Goal: Task Accomplishment & Management: Use online tool/utility

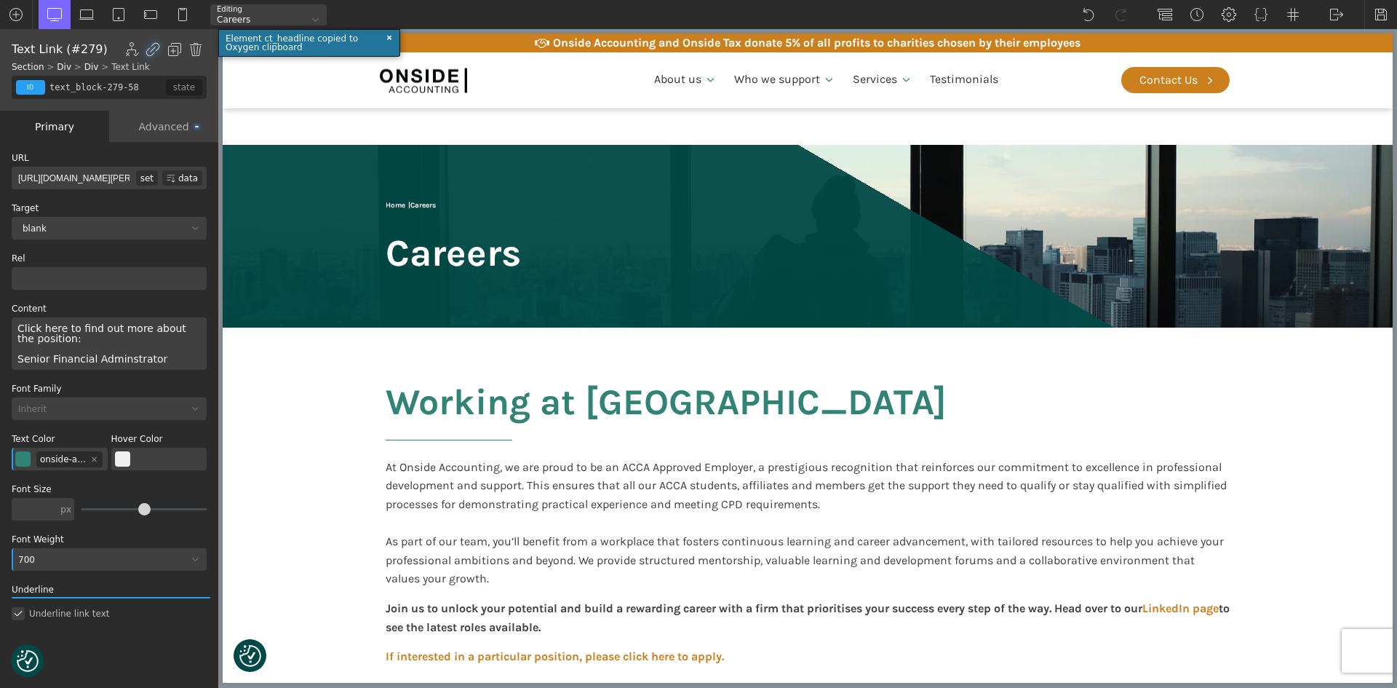
scroll to position [531, 0]
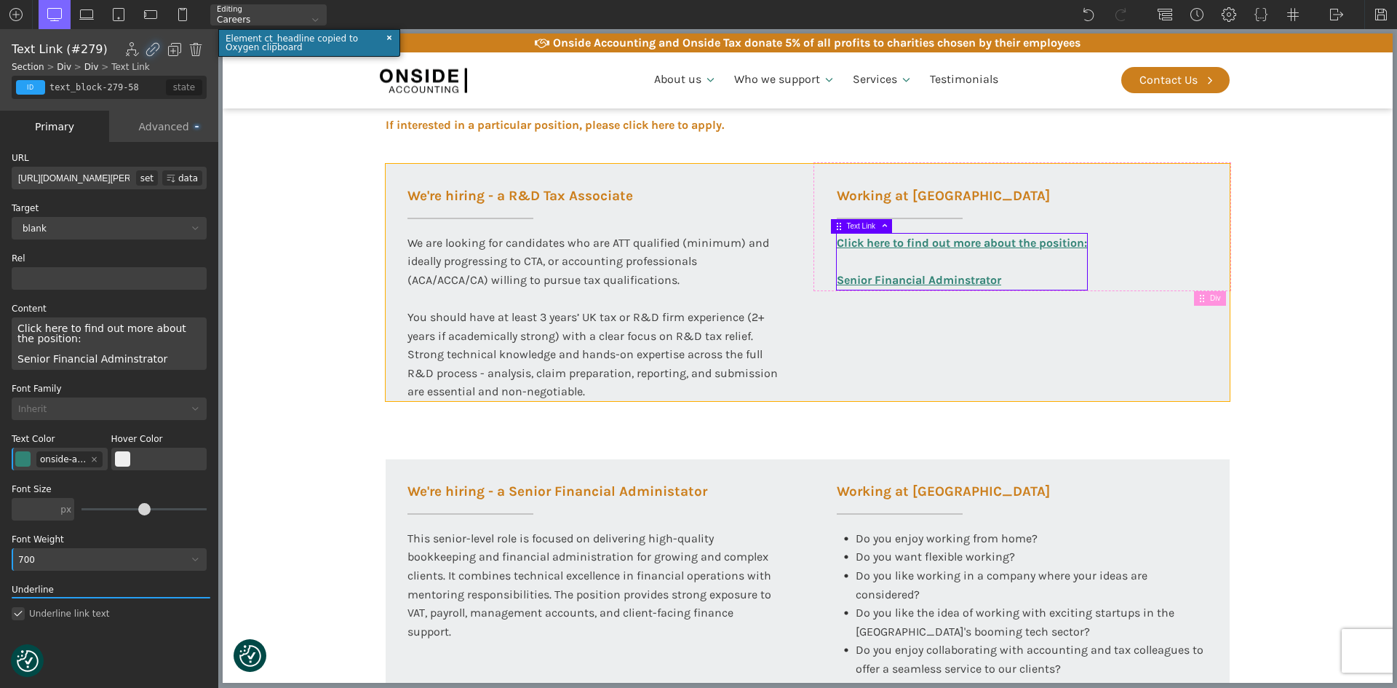
click at [1255, 393] on section "Working at [GEOGRAPHIC_DATA] At Onside Accounting, we are proud to be an ACCA A…" at bounding box center [808, 337] width 1170 height 1083
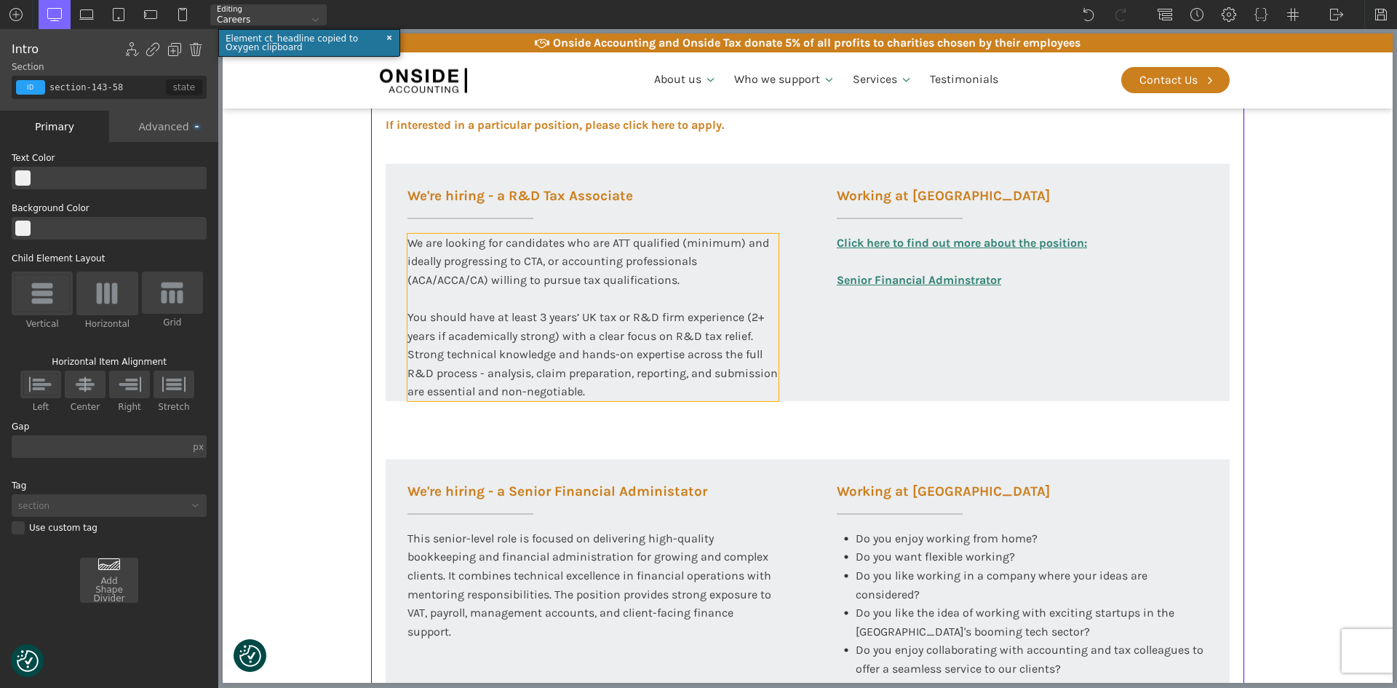
click at [638, 392] on div "We are looking for candidates who are ATT qualified (minimum) and ideally progr…" at bounding box center [593, 317] width 371 height 167
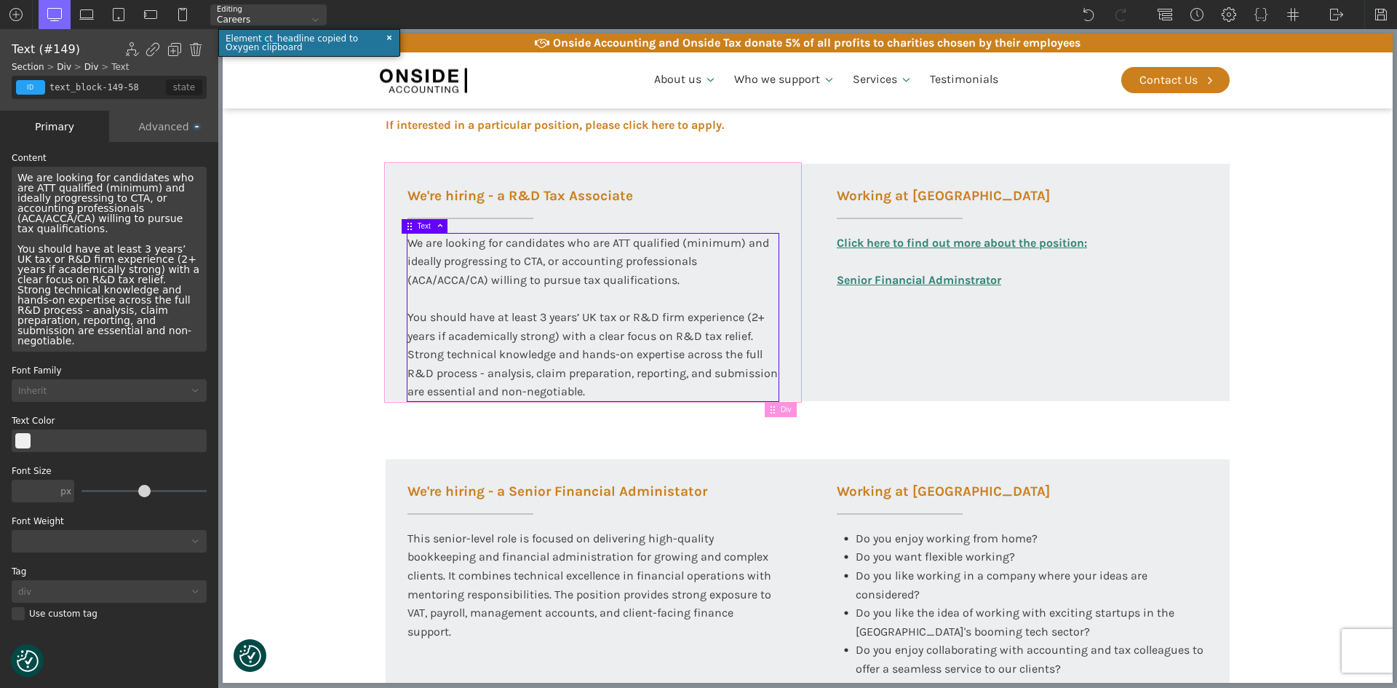
click at [787, 409] on span "Div" at bounding box center [788, 409] width 15 height 8
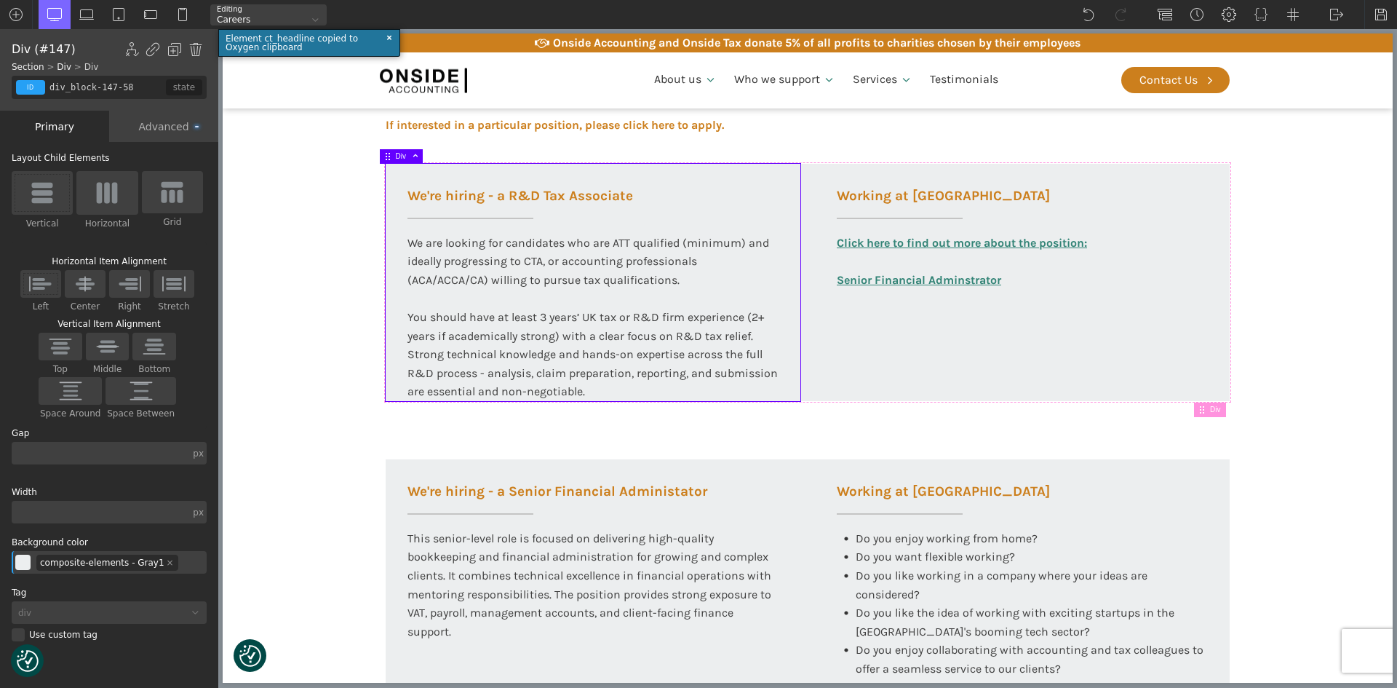
click at [281, 423] on section "Working at [GEOGRAPHIC_DATA] At Onside Accounting, we are proud to be an ACCA A…" at bounding box center [808, 337] width 1170 height 1083
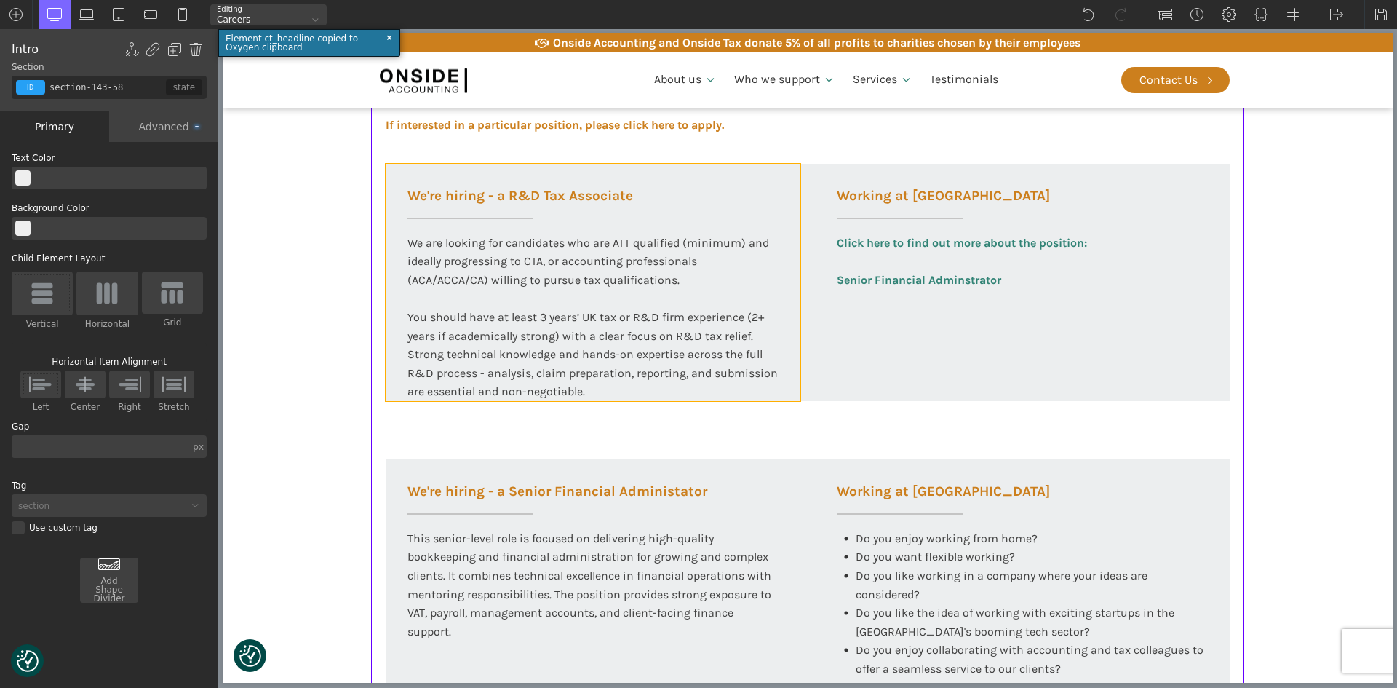
click at [389, 390] on div "We're hiring - a R&D Tax Associate We are looking for candidates who are ATT qu…" at bounding box center [593, 282] width 415 height 237
type input "div_block-147-58"
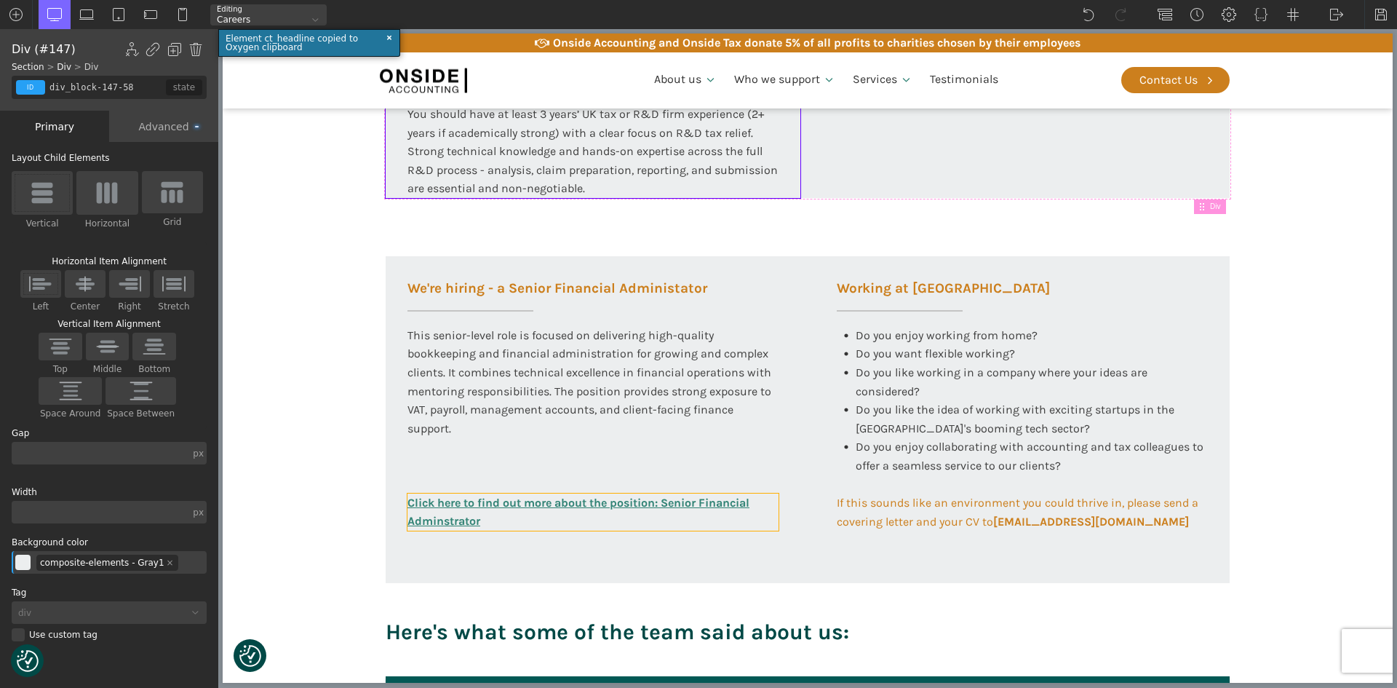
scroll to position [750, 0]
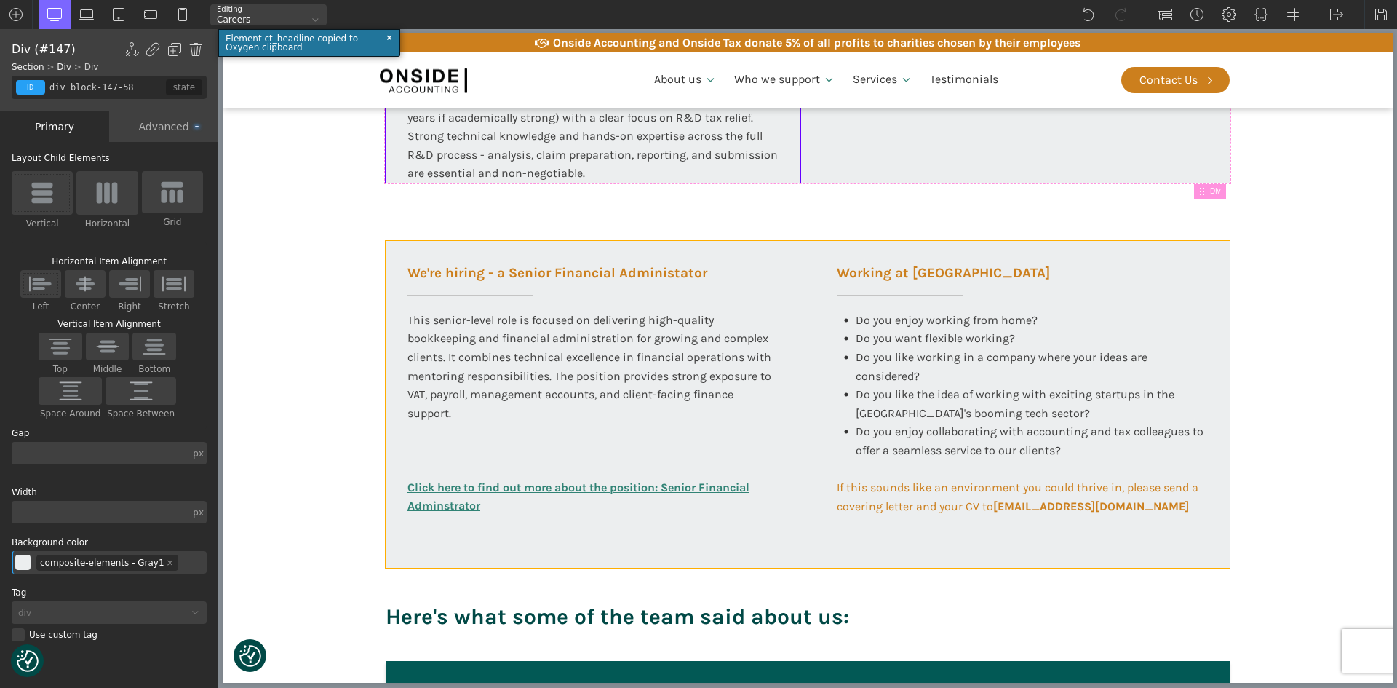
click at [611, 547] on div "We're hiring - a Senior Financial Administator This senior-level role is focuse…" at bounding box center [808, 404] width 844 height 327
type input "100"
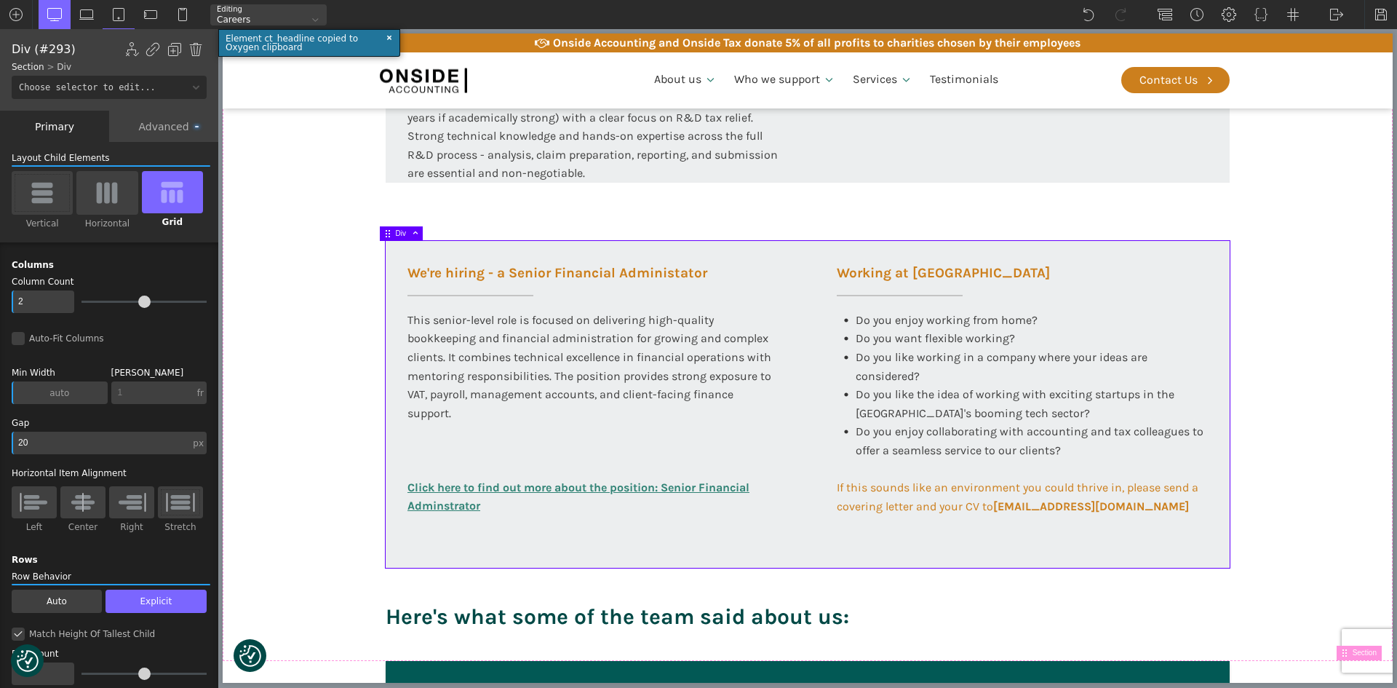
click at [593, 536] on div "We're hiring - a Senior Financial Administator This senior-level role is focuse…" at bounding box center [808, 404] width 844 height 327
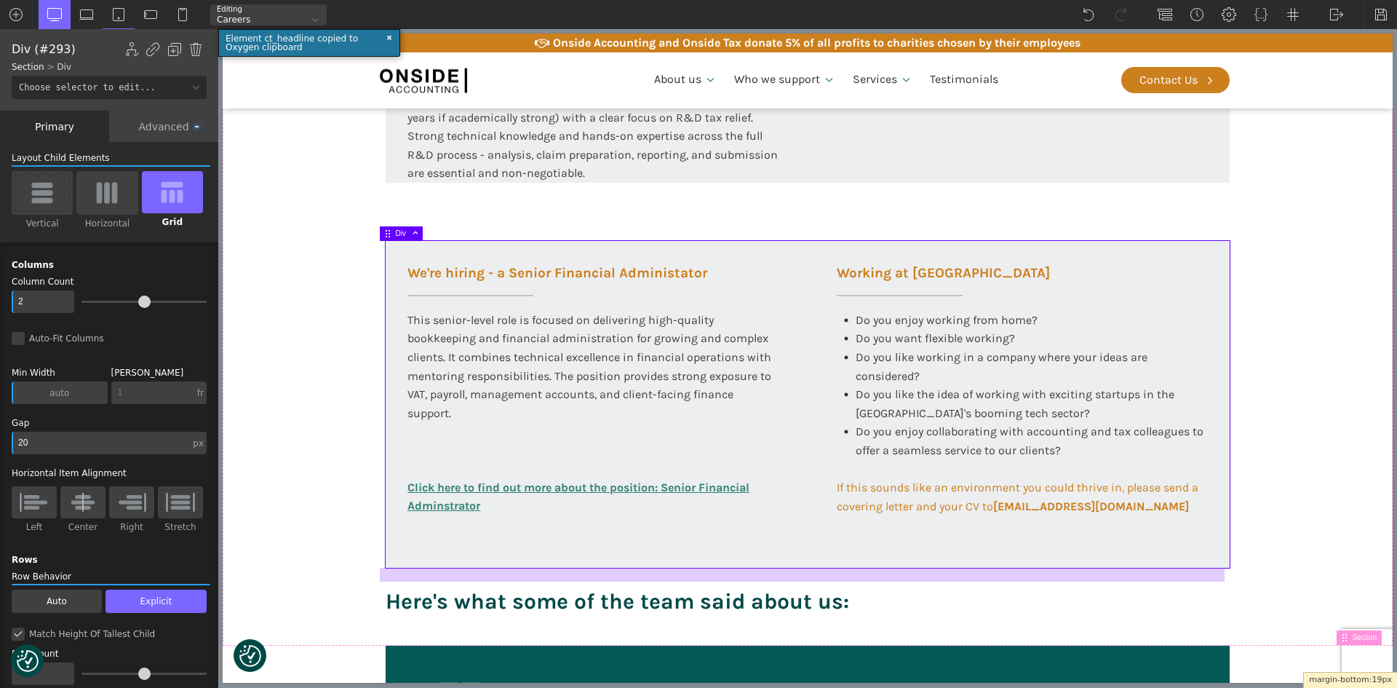
drag, startPoint x: 595, startPoint y: 568, endPoint x: 597, endPoint y: 553, distance: 15.4
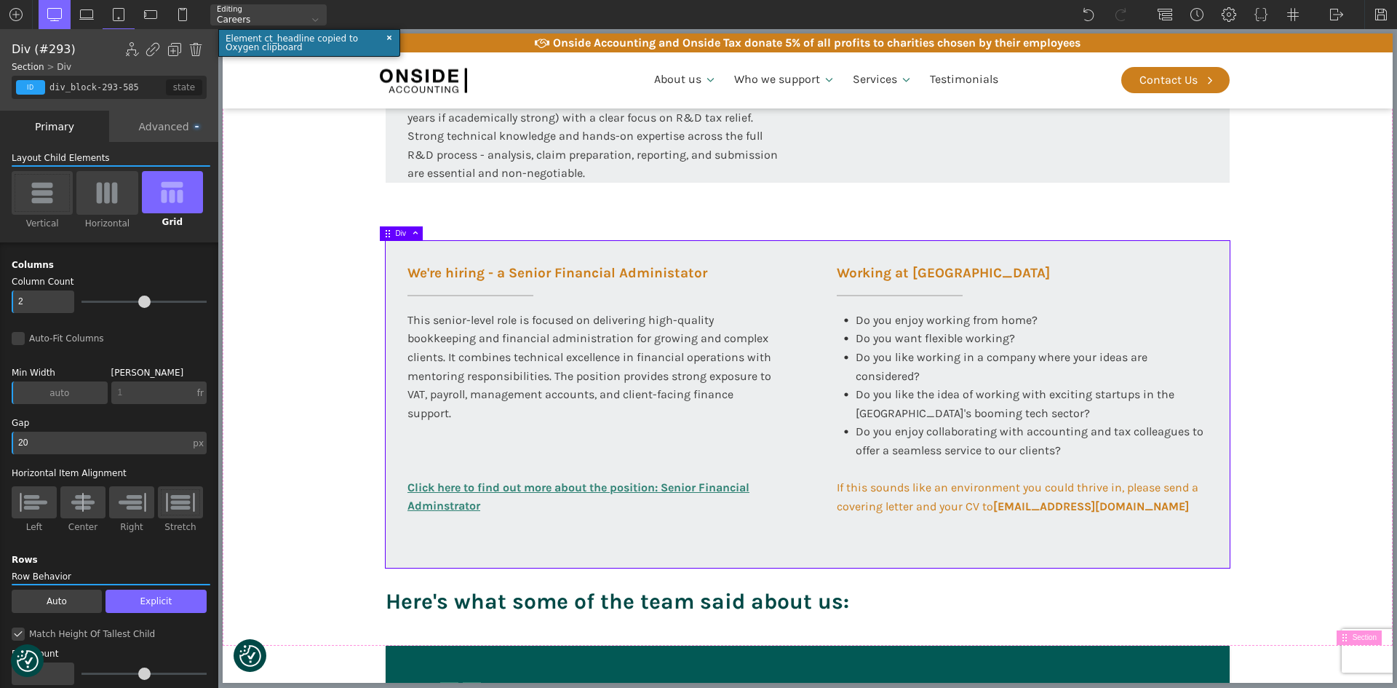
click at [602, 536] on div "We're hiring - a Senior Financial Administator This senior-level role is focuse…" at bounding box center [808, 404] width 844 height 327
drag, startPoint x: 601, startPoint y: 567, endPoint x: 603, endPoint y: 535, distance: 32.1
click at [1285, 491] on section "Working at [GEOGRAPHIC_DATA] At Onside Accounting, we are proud to be an ACCA A…" at bounding box center [808, 112] width 1170 height 1068
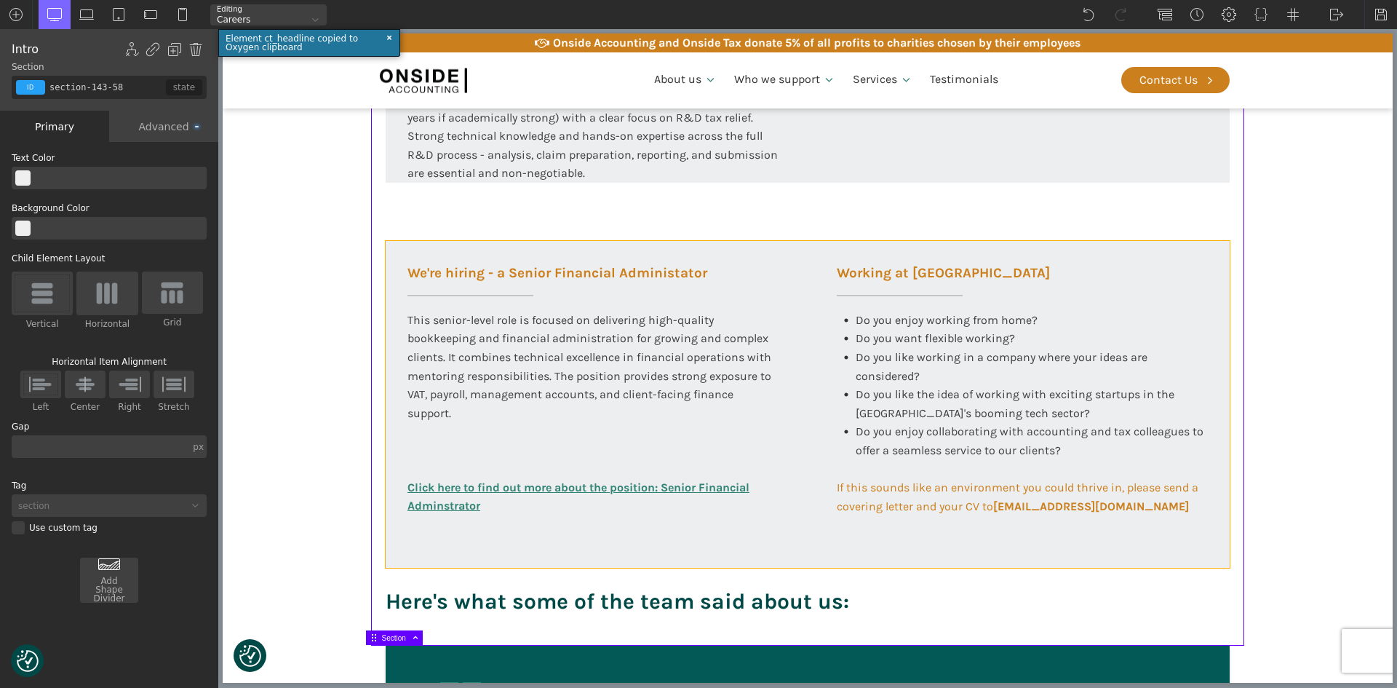
click at [445, 532] on div "We're hiring - a Senior Financial Administator This senior-level role is focuse…" at bounding box center [808, 404] width 844 height 327
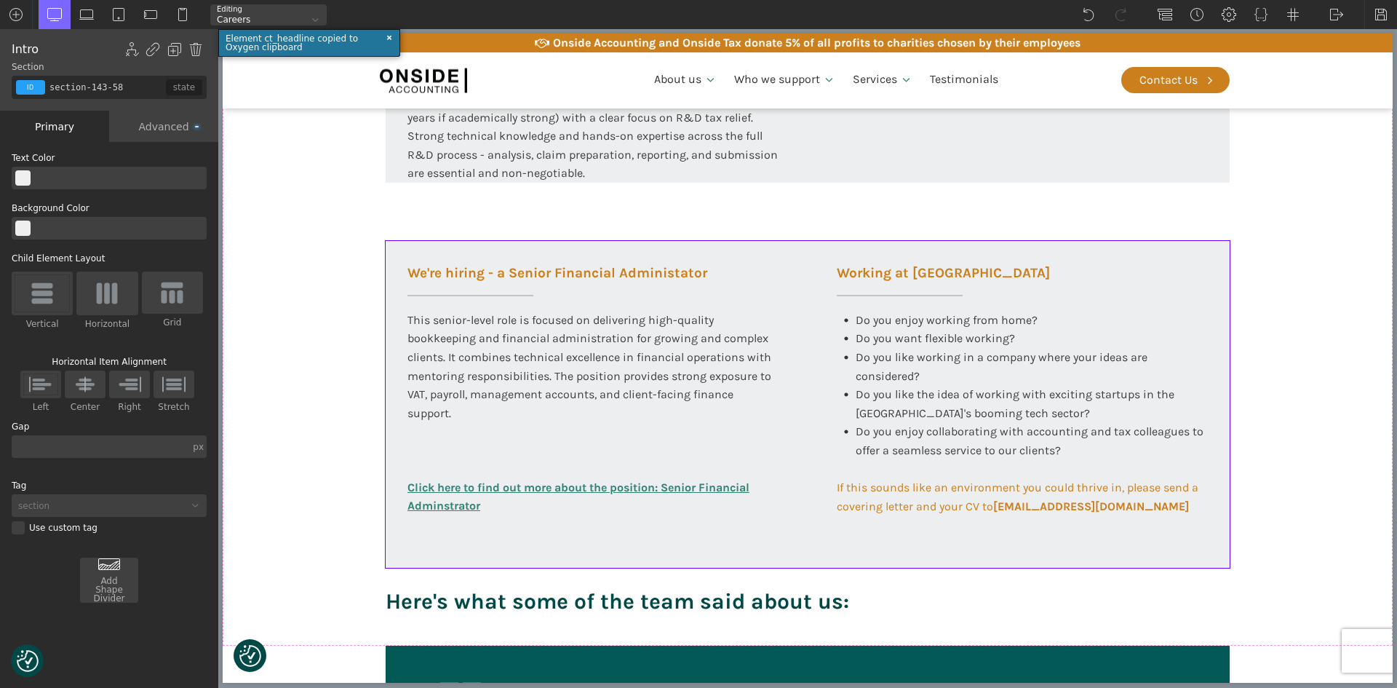
type input "div_block-293-585"
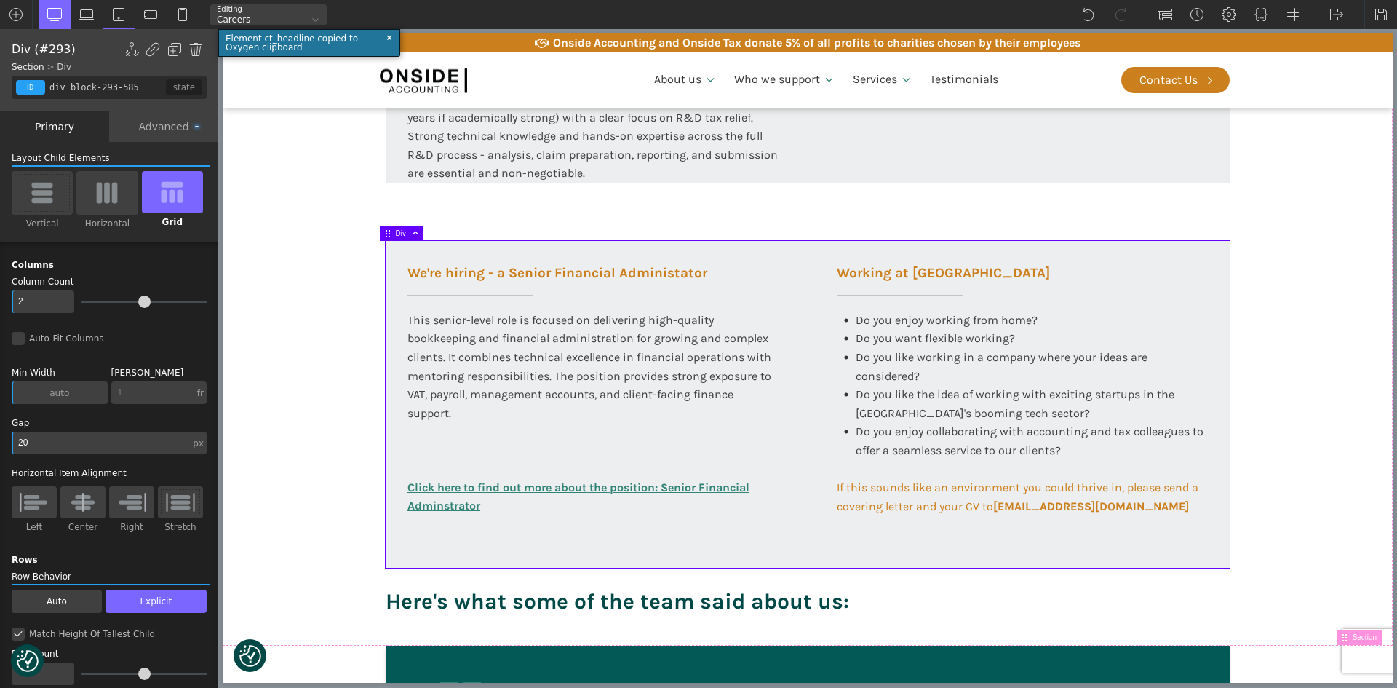
click at [106, 439] on input "20" at bounding box center [101, 443] width 178 height 23
drag, startPoint x: 48, startPoint y: 438, endPoint x: 36, endPoint y: 436, distance: 12.6
click at [47, 437] on input "20" at bounding box center [101, 443] width 178 height 23
click at [23, 437] on input "20" at bounding box center [101, 443] width 178 height 23
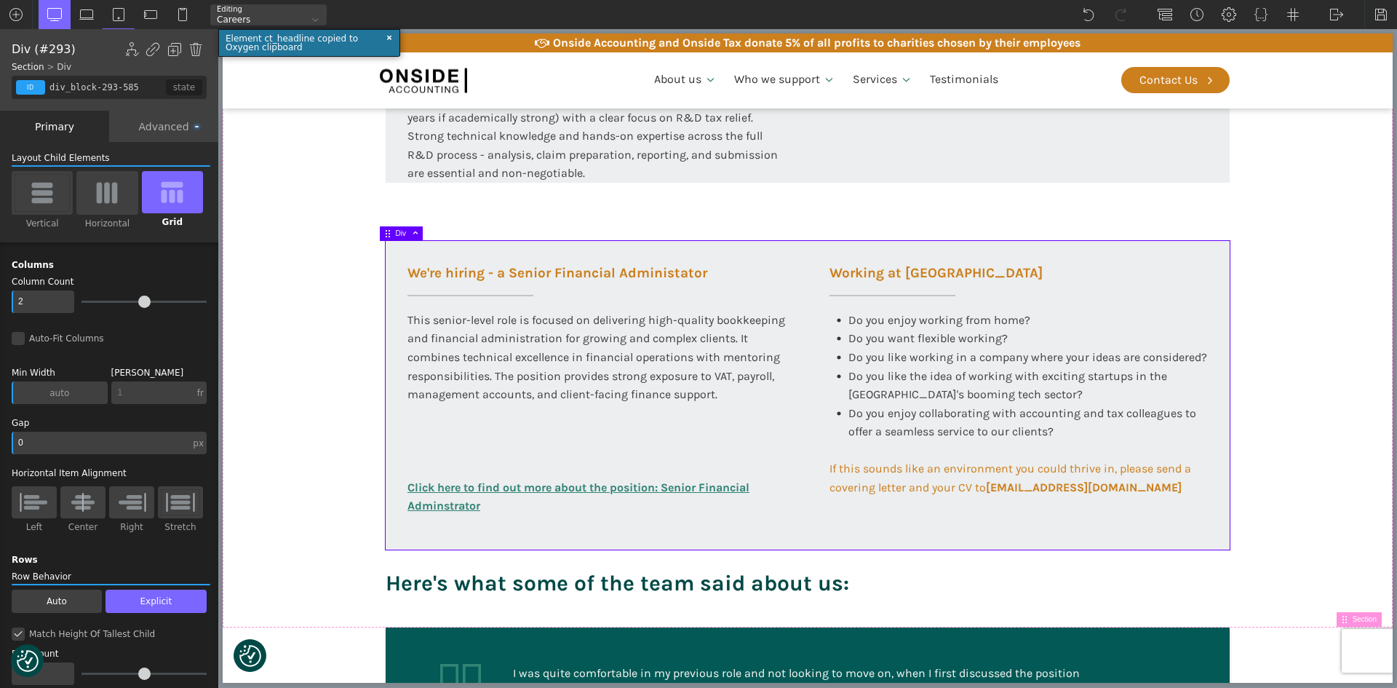
type input "20"
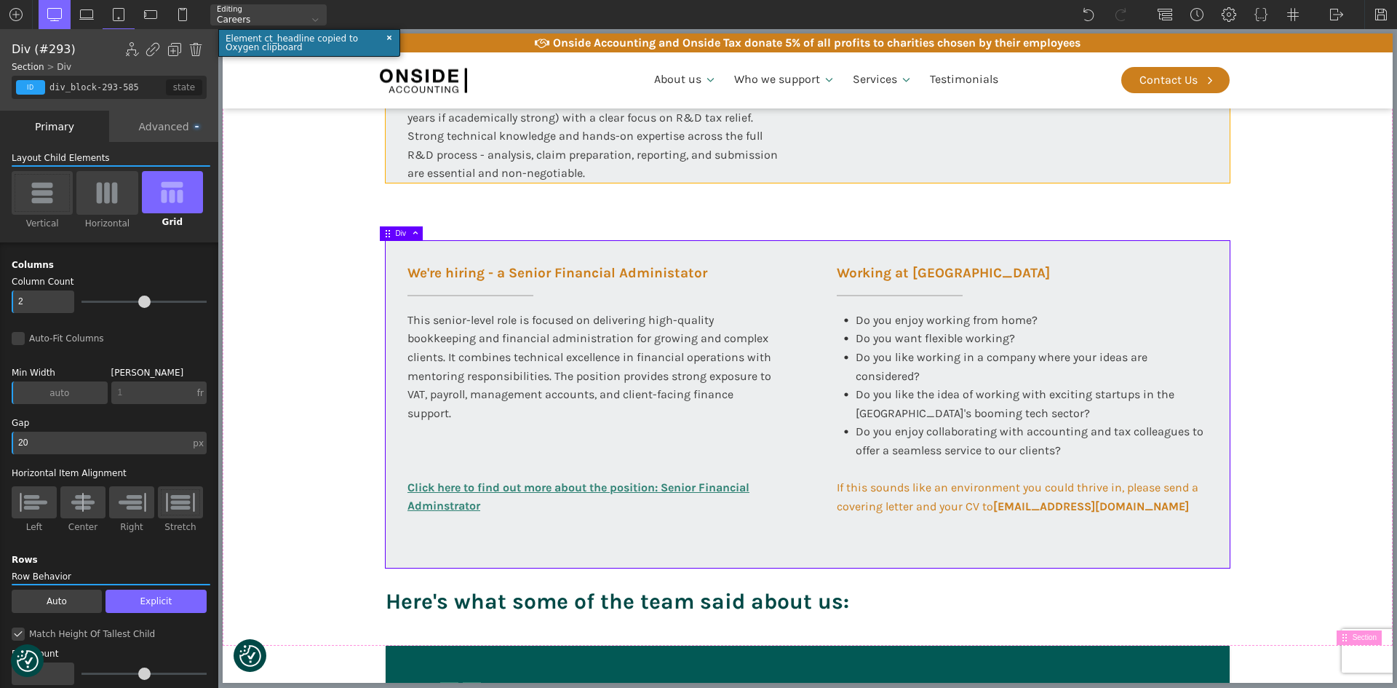
click at [829, 158] on div "We're hiring - a R&D Tax Associate We are looking for candidates who are ATT qu…" at bounding box center [808, 63] width 844 height 237
type input "div_block-146-58"
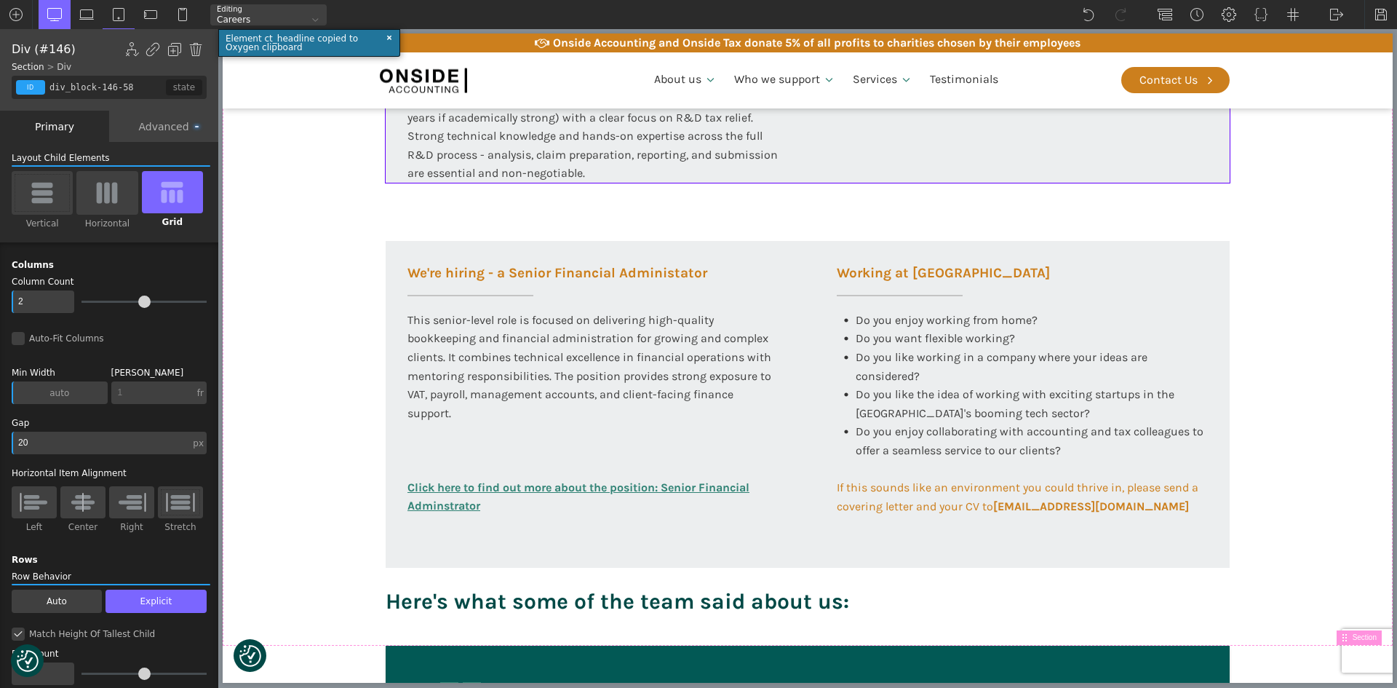
click at [70, 438] on input "20" at bounding box center [101, 443] width 178 height 23
click at [38, 442] on input "20" at bounding box center [101, 443] width 178 height 23
drag, startPoint x: 38, startPoint y: 442, endPoint x: 10, endPoint y: 442, distance: 27.7
click at [10, 442] on div "Columns Column Count 2 Auto-Fit Columns Min Width 500 auto px % em rem auto vw …" at bounding box center [109, 655] width 224 height 826
type input "3"
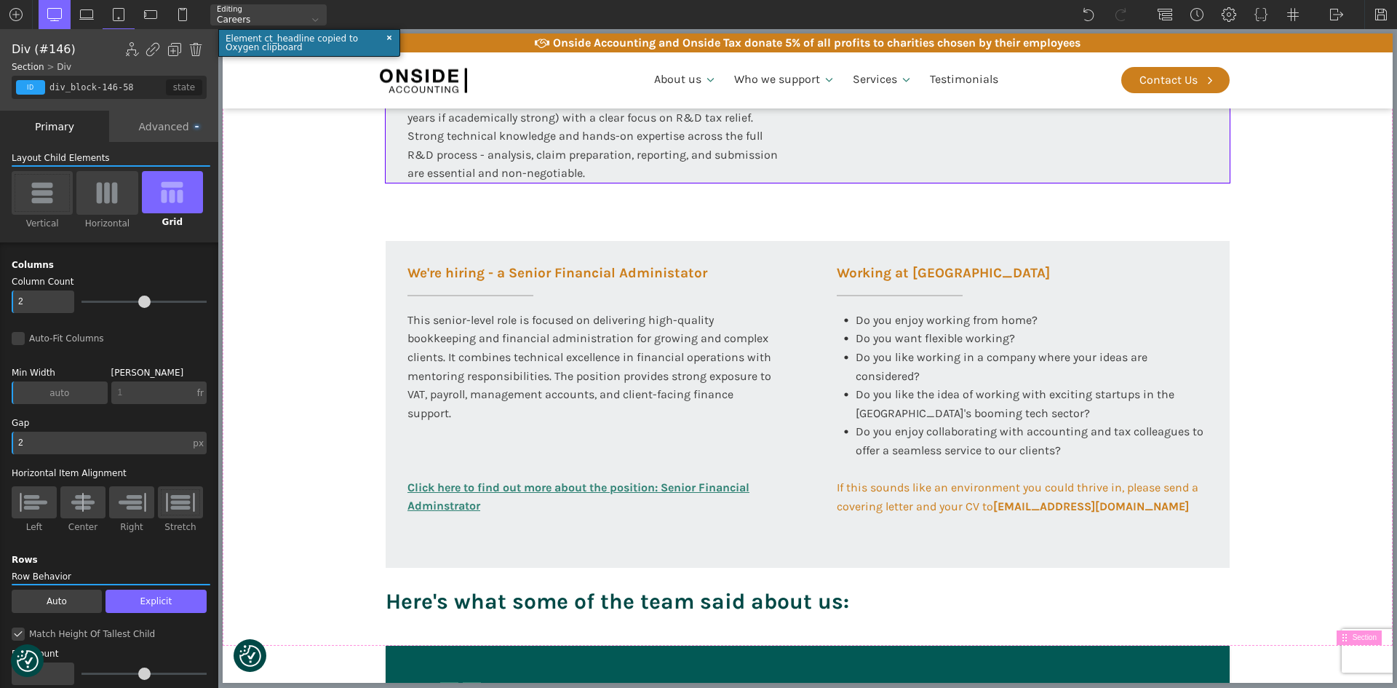
type input "20"
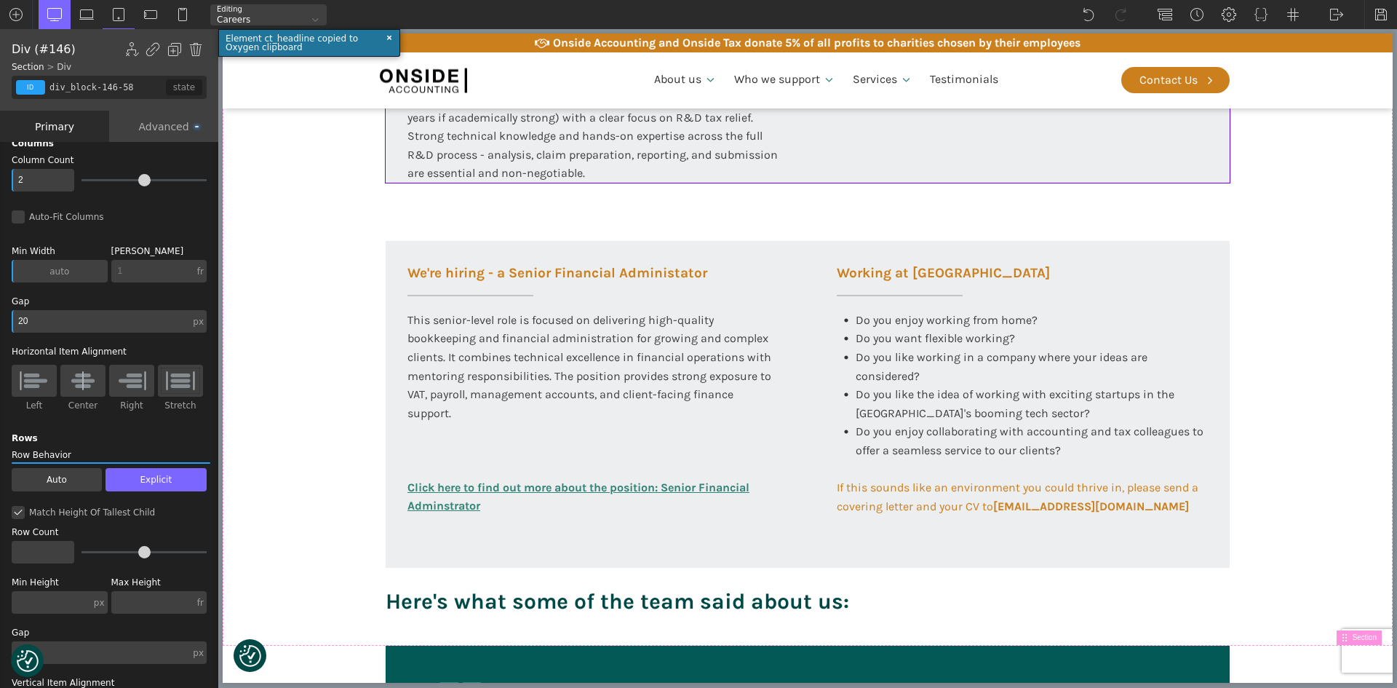
scroll to position [146, 0]
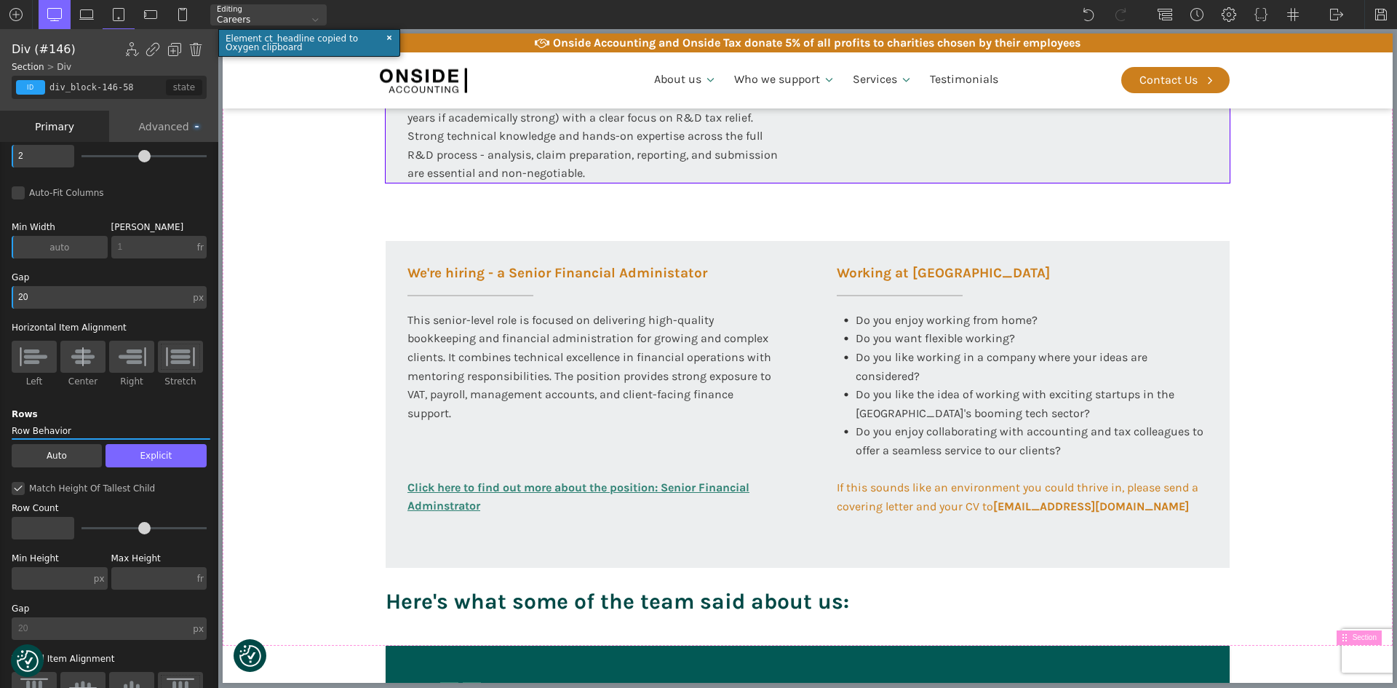
click at [132, 579] on input "text" at bounding box center [152, 578] width 83 height 23
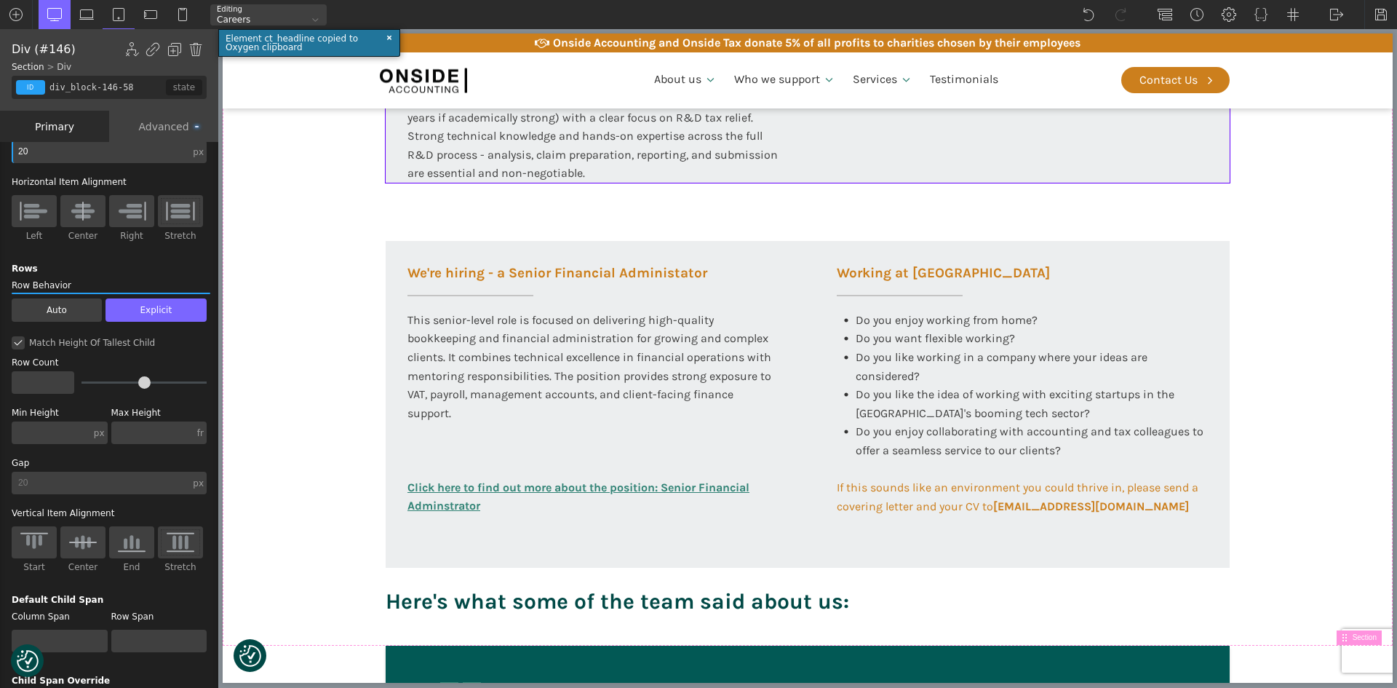
scroll to position [437, 0]
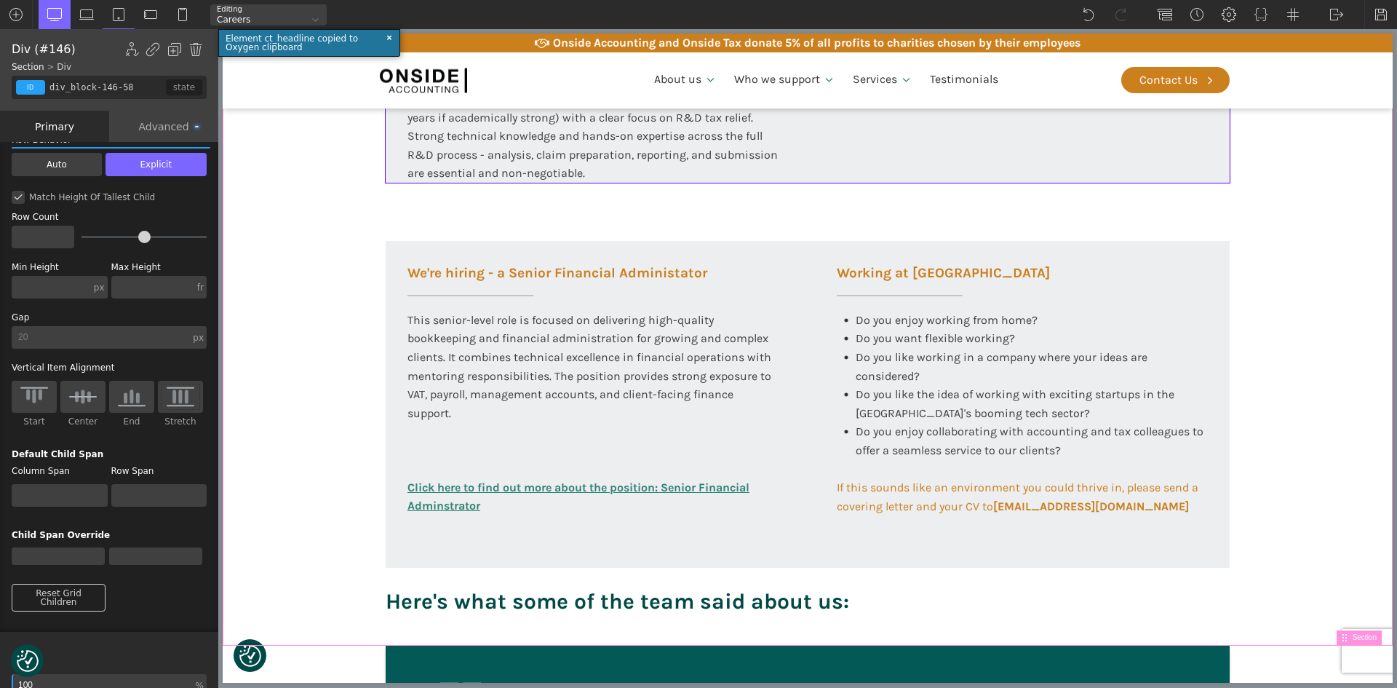
click at [271, 507] on section "Working at [GEOGRAPHIC_DATA] At Onside Accounting, we are proud to be an ACCA A…" at bounding box center [808, 112] width 1170 height 1068
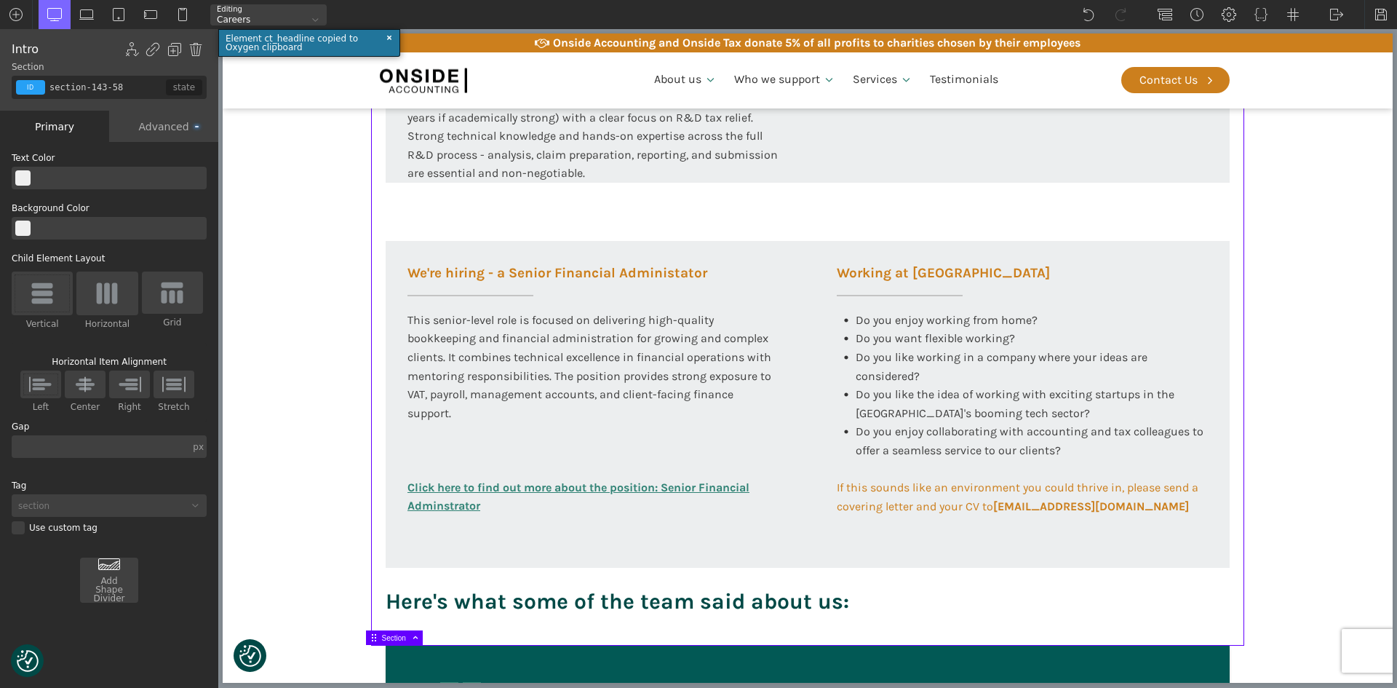
scroll to position [0, 0]
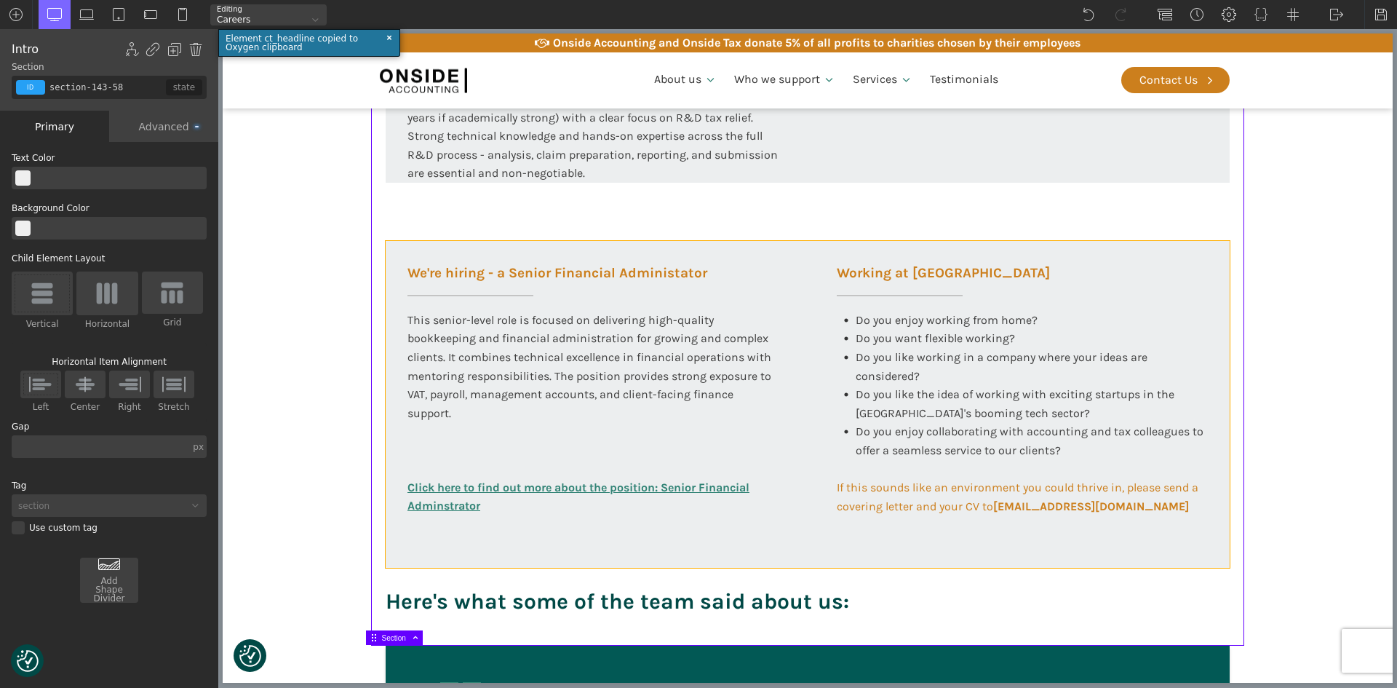
click at [689, 536] on div "We're hiring - a Senior Financial Administator This senior-level role is focuse…" at bounding box center [808, 404] width 844 height 327
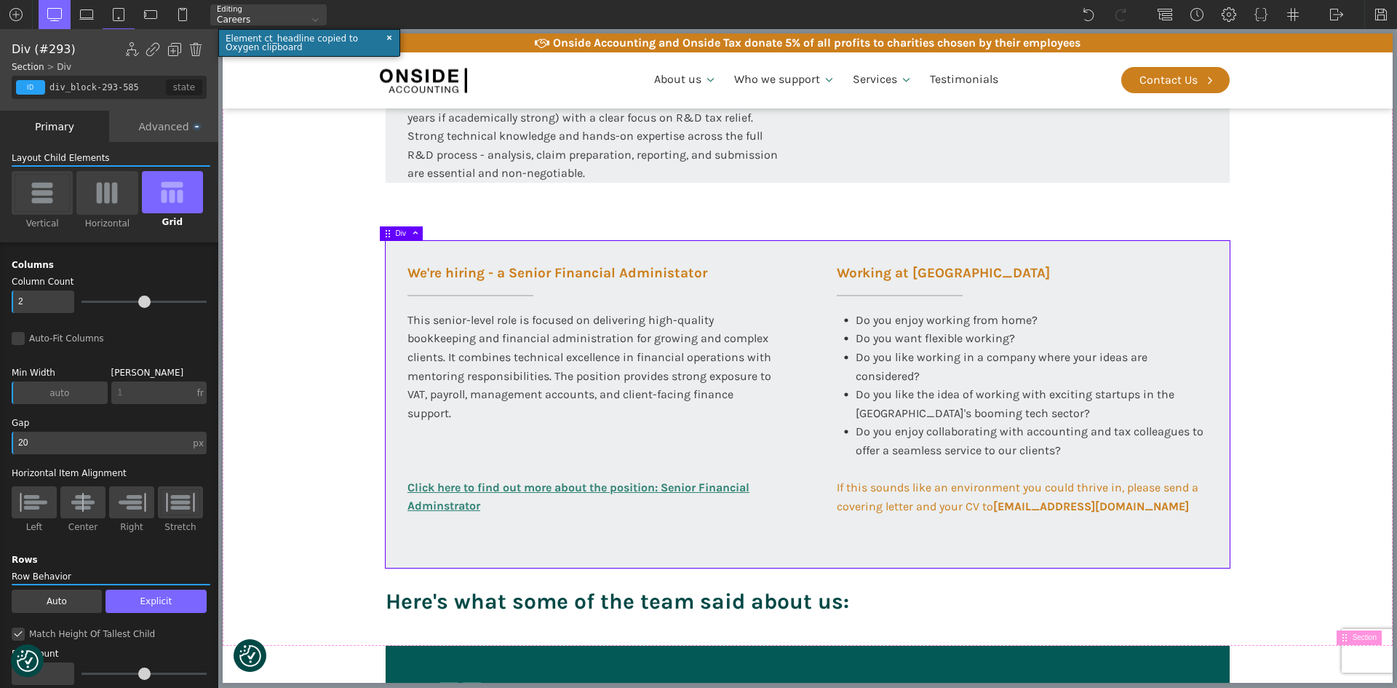
click at [491, 545] on div "We're hiring - a Senior Financial Administator This senior-level role is focuse…" at bounding box center [808, 404] width 844 height 327
click at [391, 135] on div "We're hiring - a R&D Tax Associate We are looking for candidates who are ATT qu…" at bounding box center [593, 63] width 415 height 237
type input "div_block-147-58"
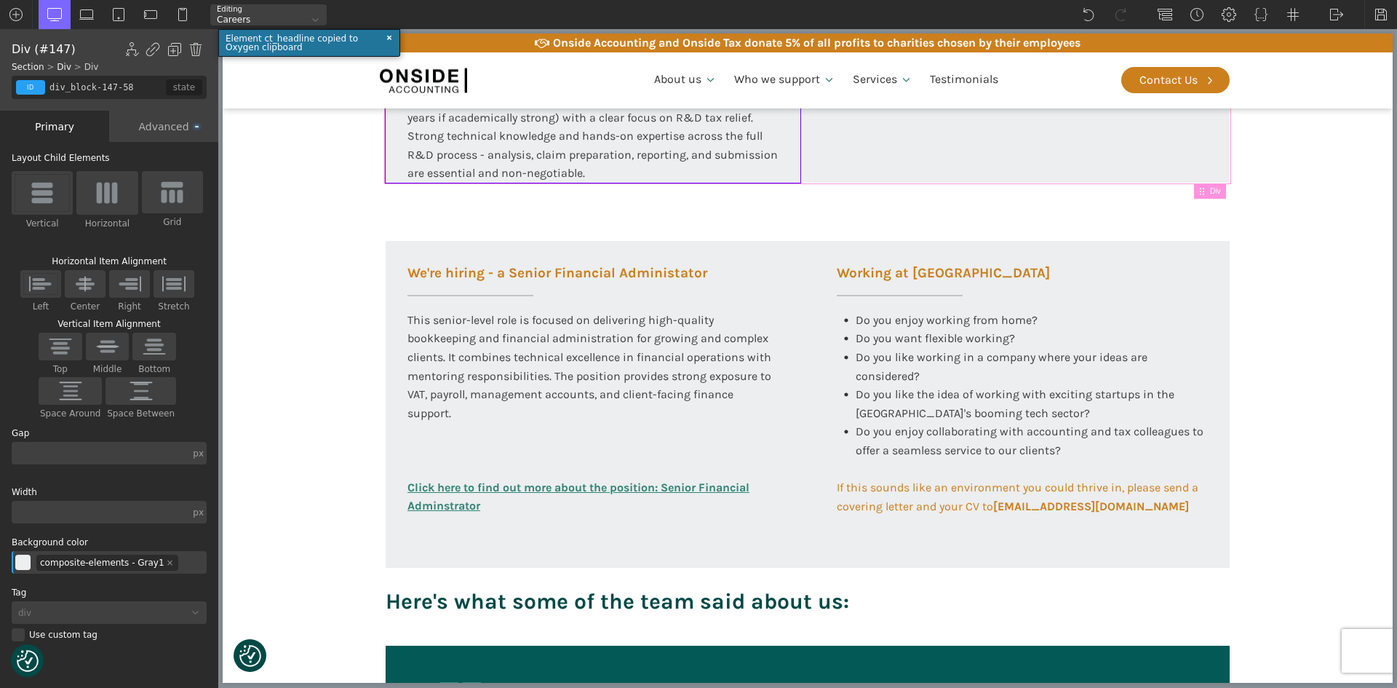
click at [819, 172] on div "We're hiring - a R&D Tax Associate We are looking for candidates who are ATT qu…" at bounding box center [808, 63] width 844 height 237
type input "div_block-146-58"
type input "100"
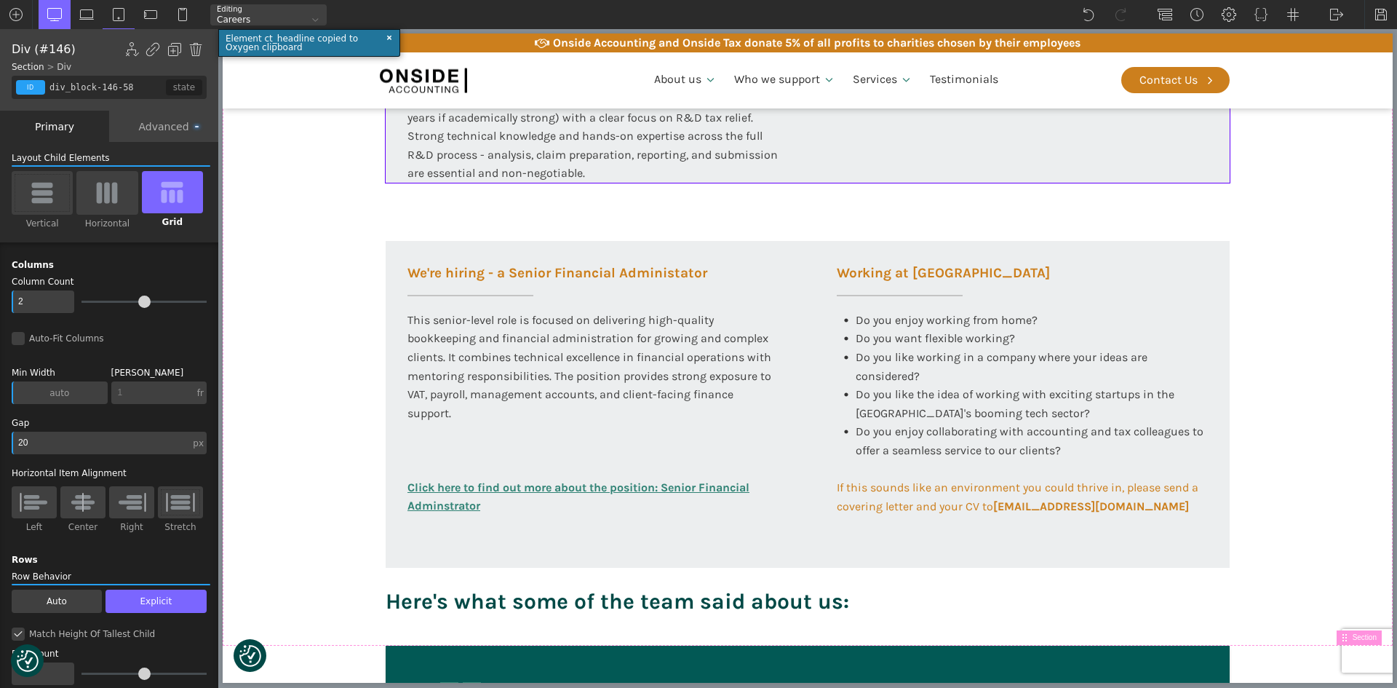
click at [20, 336] on div "Auto-Fit Columns" at bounding box center [109, 338] width 195 height 13
click at [0, 0] on input "Auto-Fit Columns" at bounding box center [0, 0] width 0 height 0
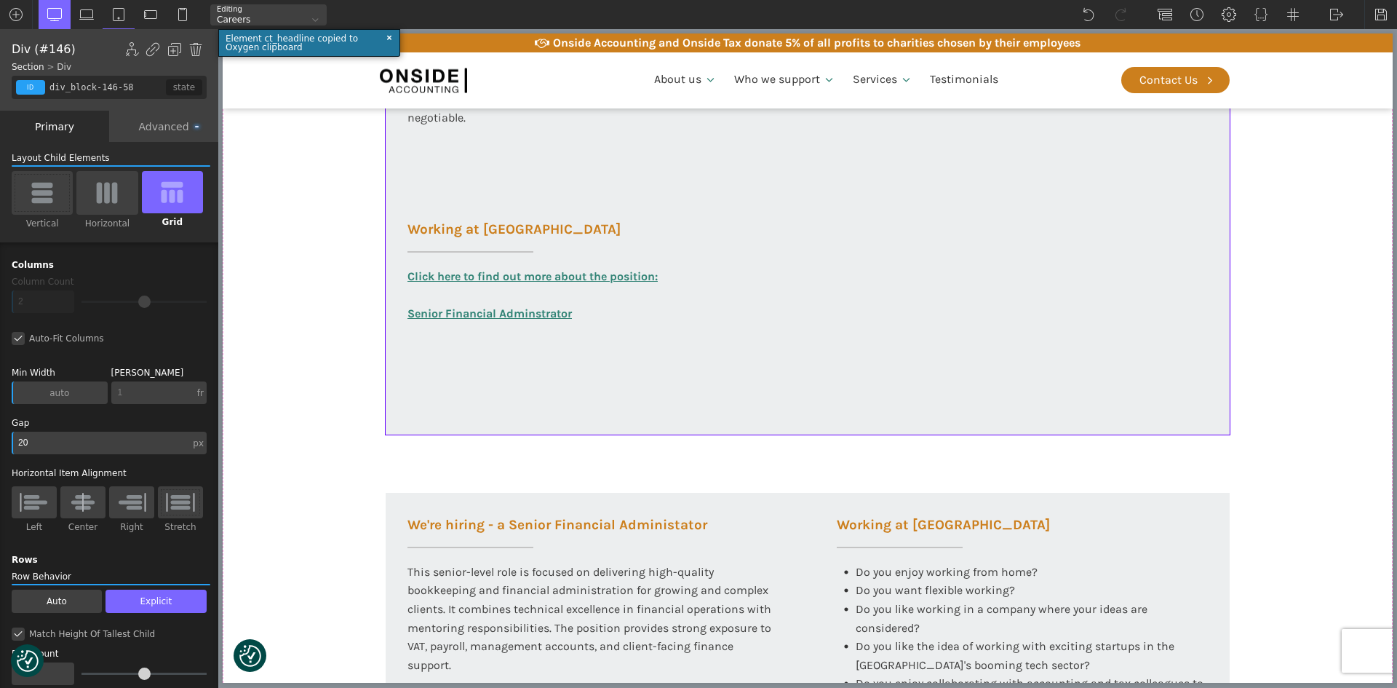
click at [19, 336] on div "Auto-Fit Columns" at bounding box center [109, 338] width 195 height 13
click at [0, 0] on input "Auto-Fit Columns" at bounding box center [0, 0] width 0 height 0
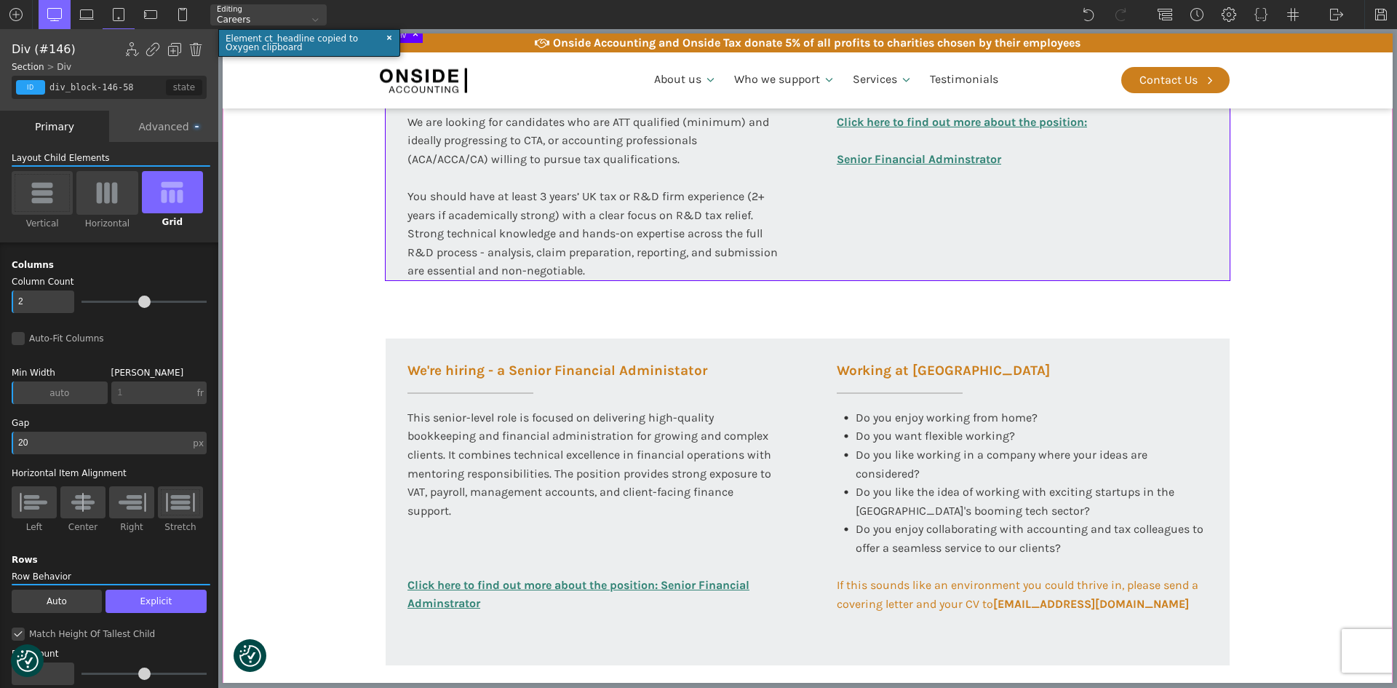
scroll to position [604, 0]
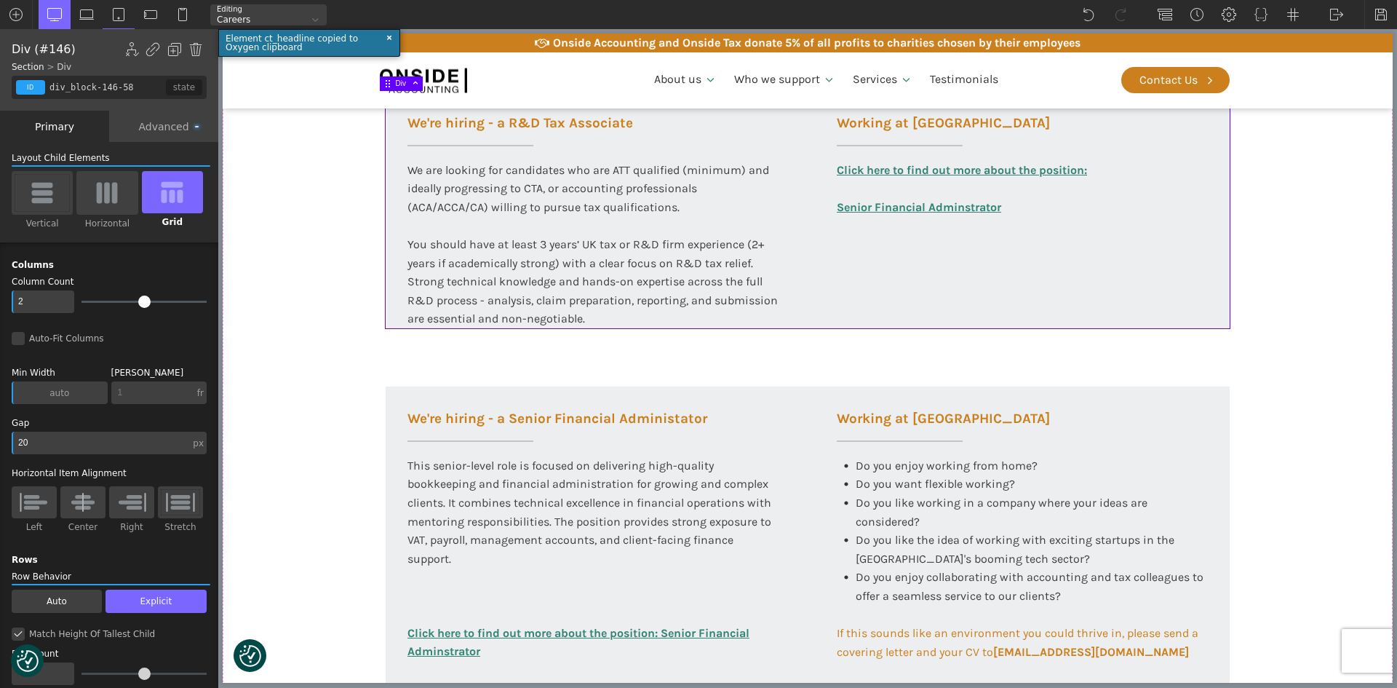
type input "6"
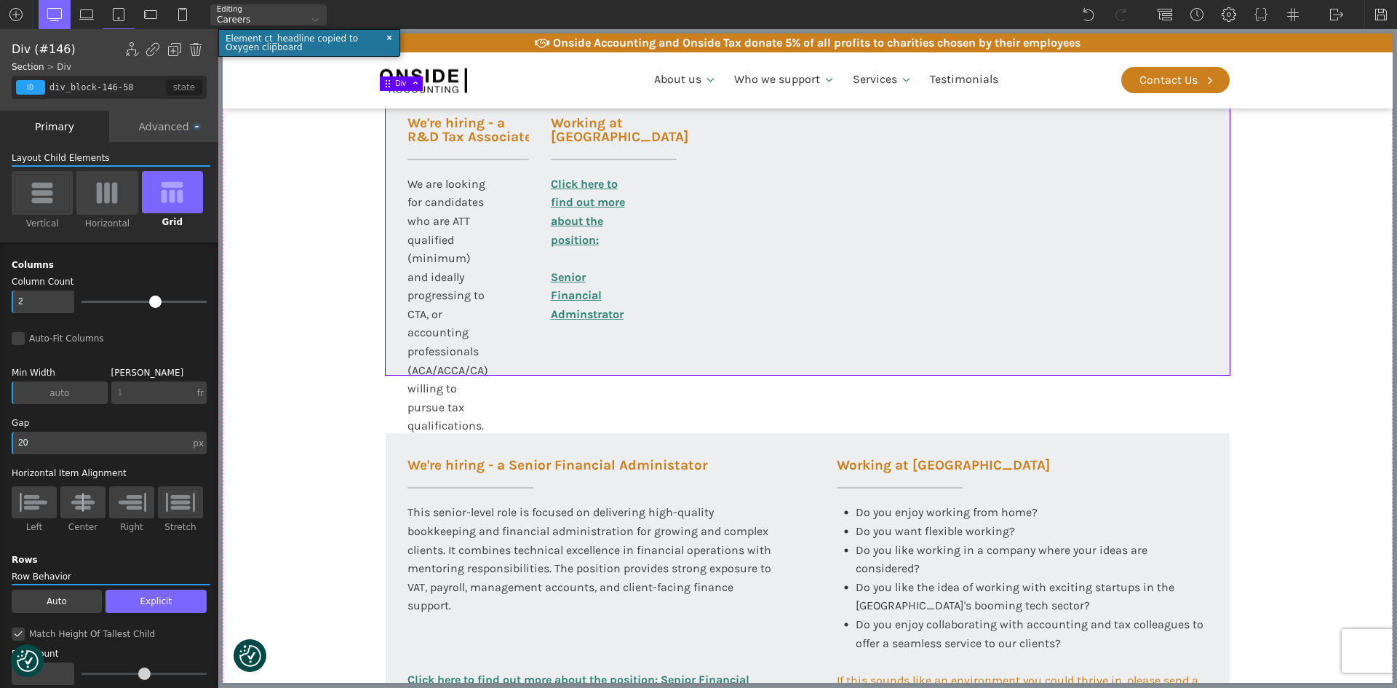
type input "6"
type input "5"
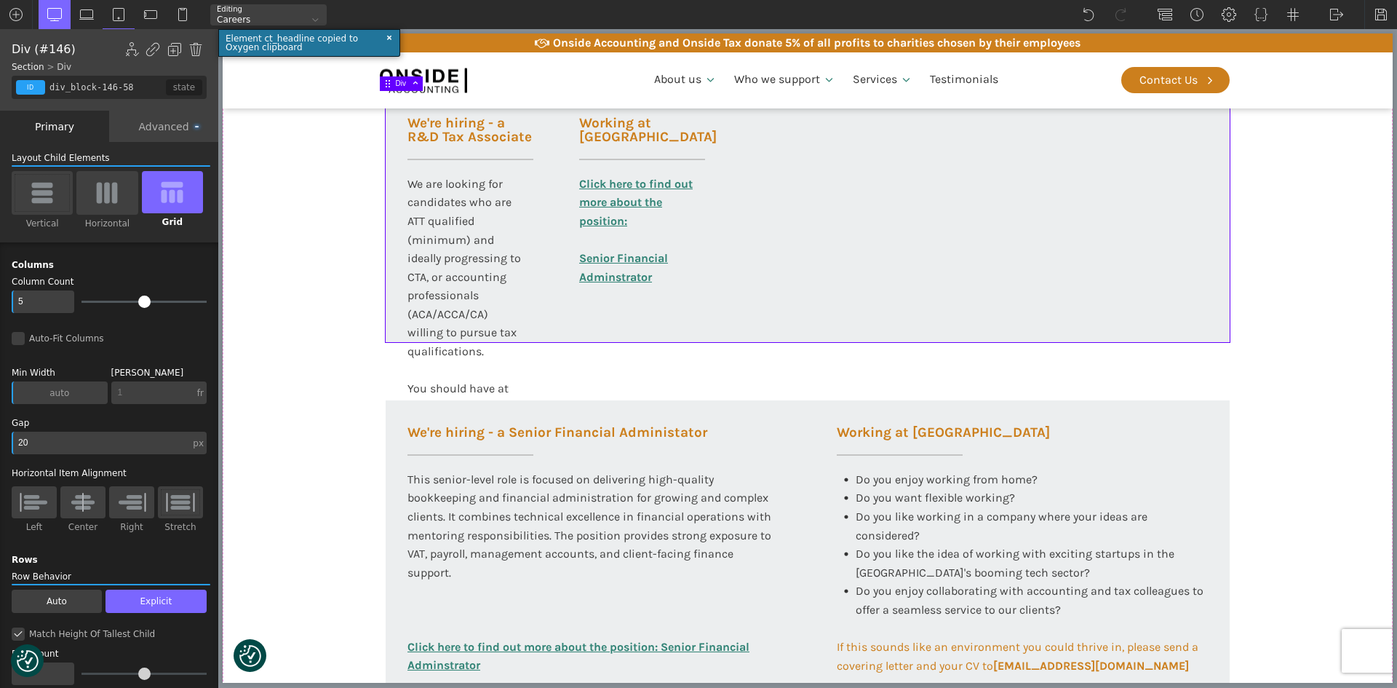
type input "4"
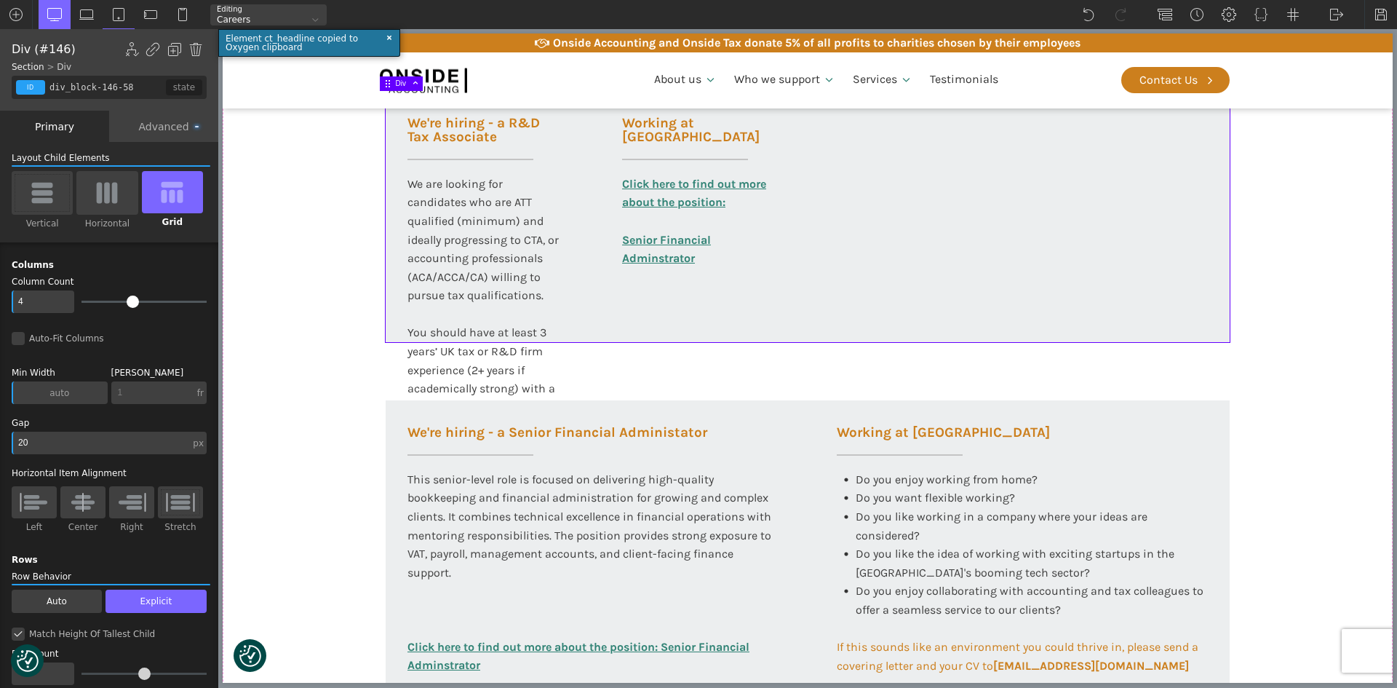
type input "3"
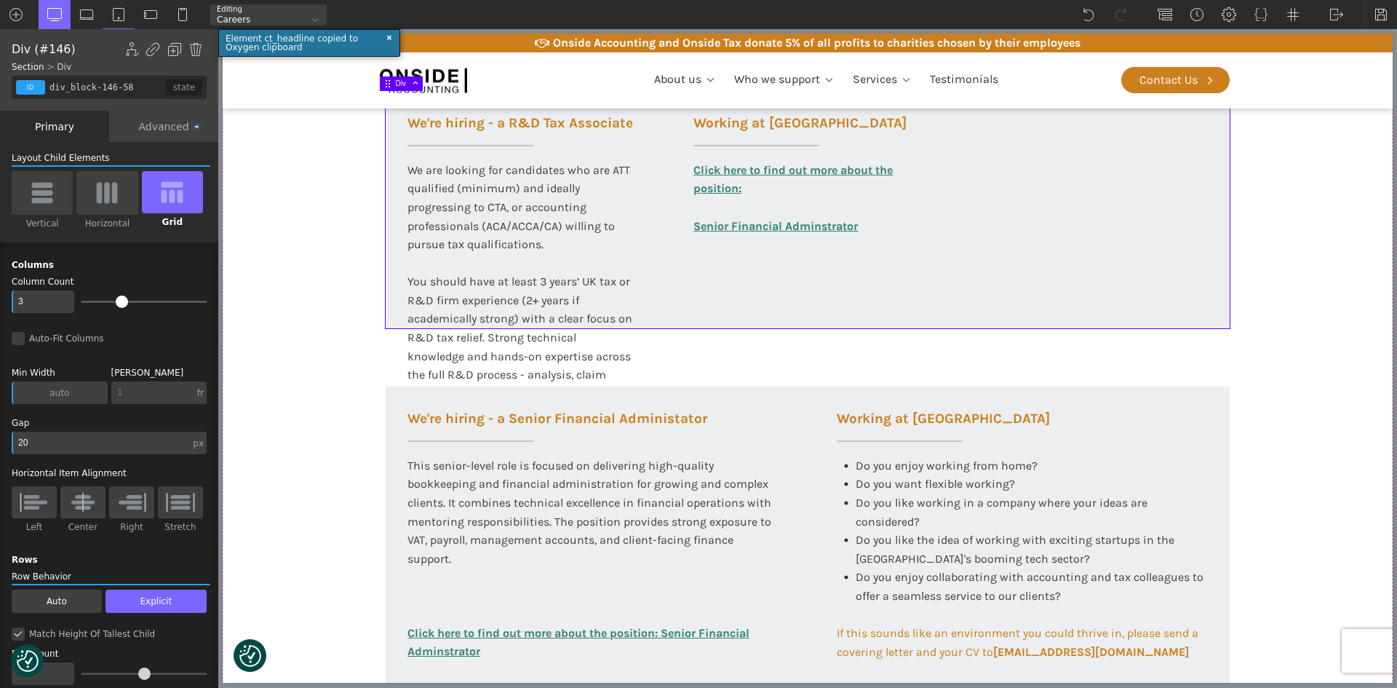
type input "2"
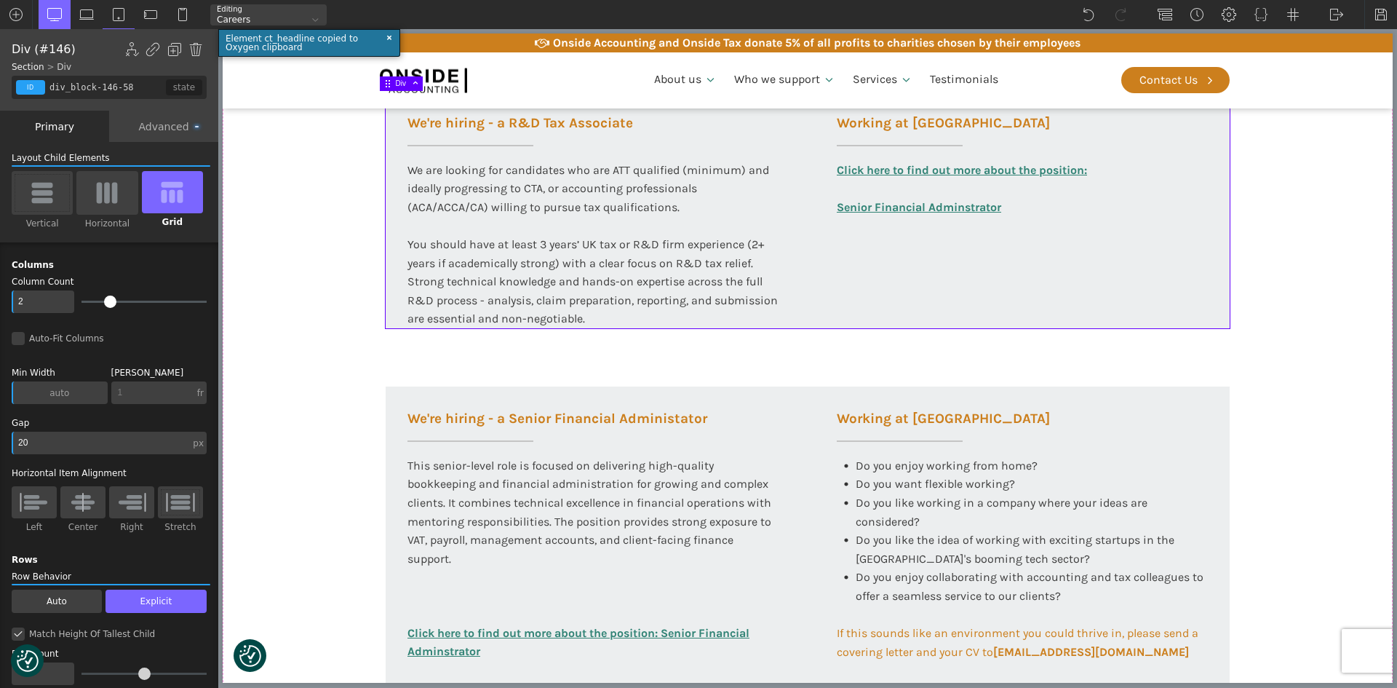
drag, startPoint x: 138, startPoint y: 298, endPoint x: 107, endPoint y: 301, distance: 30.8
type input "2"
click at [107, 301] on input "range" at bounding box center [144, 302] width 125 height 2
click at [303, 330] on section "Working at [GEOGRAPHIC_DATA] At Onside Accounting, we are proud to be an ACCA A…" at bounding box center [808, 257] width 1170 height 1068
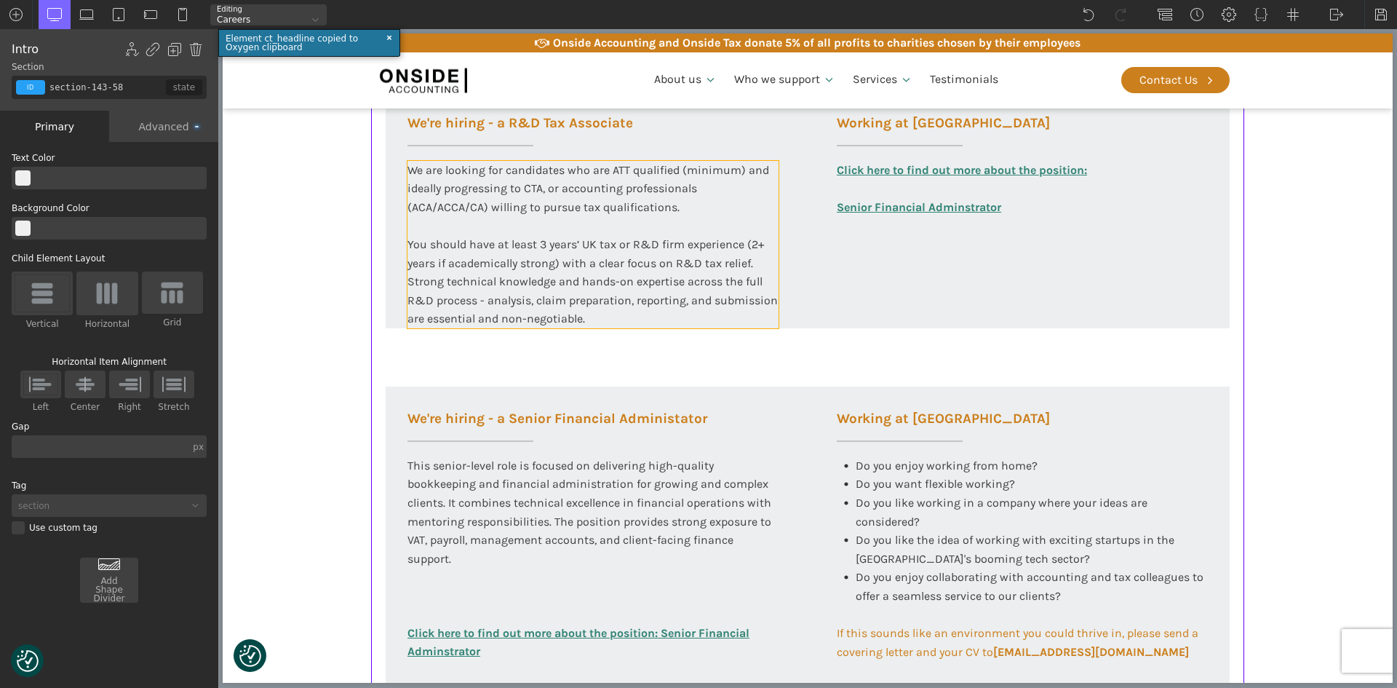
click at [657, 321] on div "We are looking for candidates who are ATT qualified (minimum) and ideally progr…" at bounding box center [593, 244] width 371 height 167
type input "text_block-149-58"
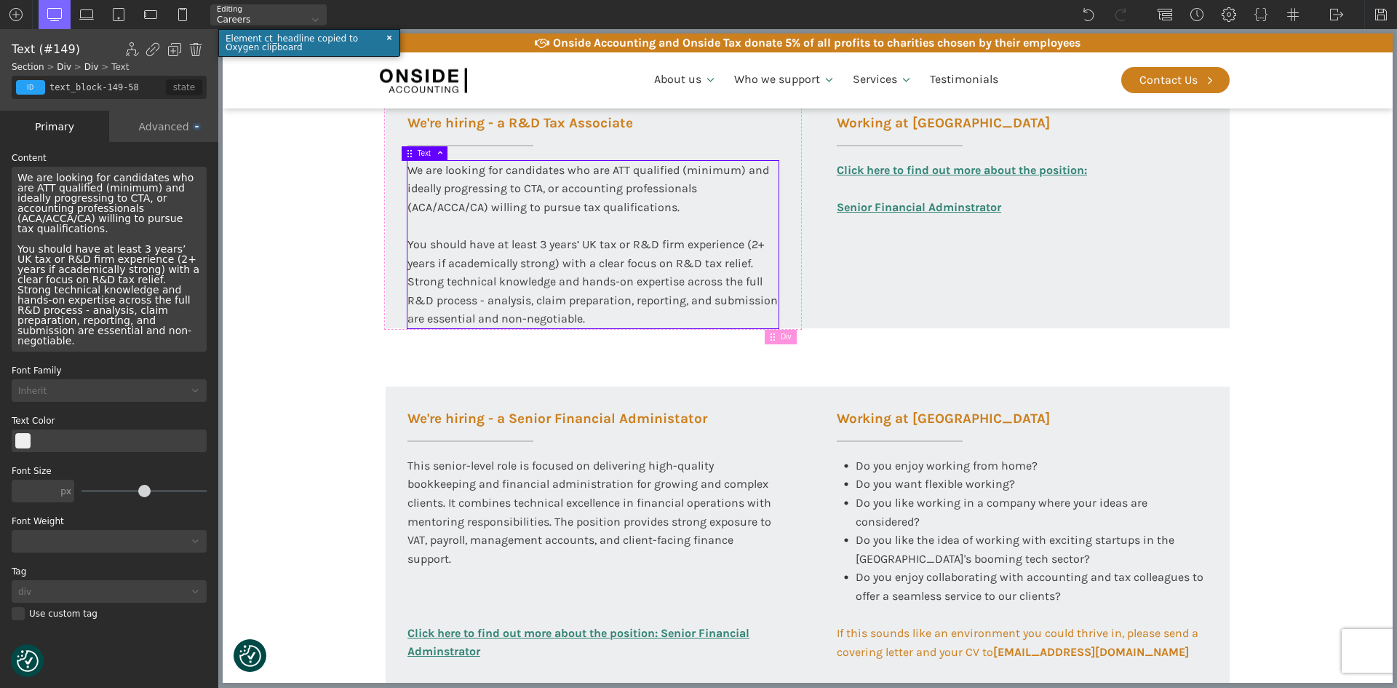
click at [114, 322] on div "We are looking for candidates who are ATT qualified (minimum) and ideally progr…" at bounding box center [109, 259] width 195 height 185
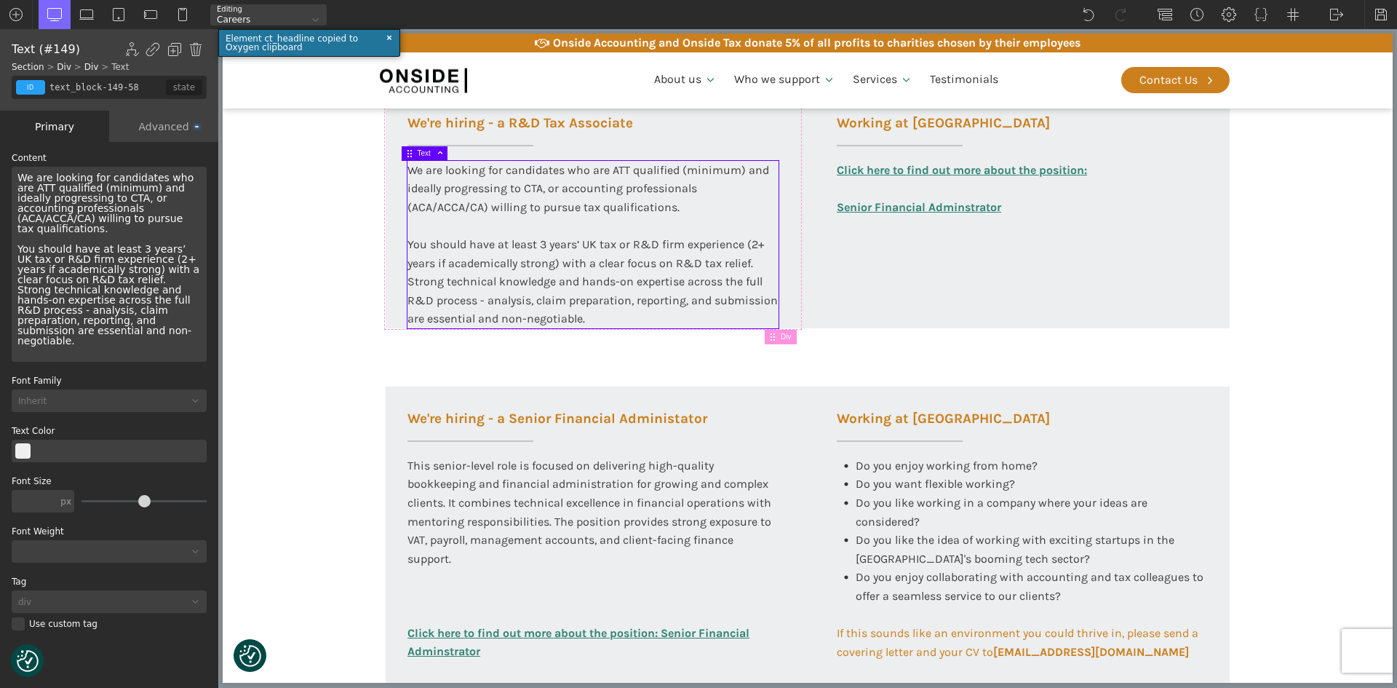
click at [394, 346] on div "Working at [GEOGRAPHIC_DATA] At Onside Accounting, we are proud to be an ACCA A…" at bounding box center [807, 257] width 873 height 1068
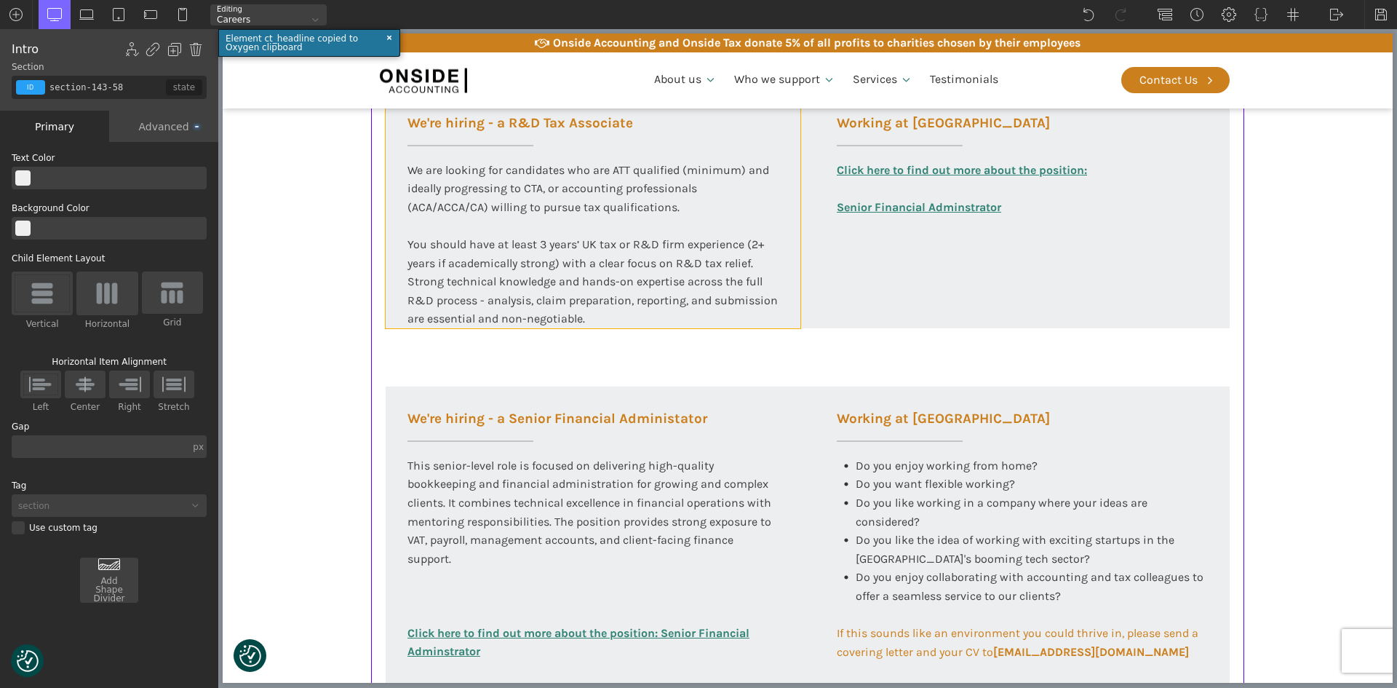
click at [393, 307] on div "We're hiring - a R&D Tax Associate We are looking for candidates who are ATT qu…" at bounding box center [593, 209] width 415 height 237
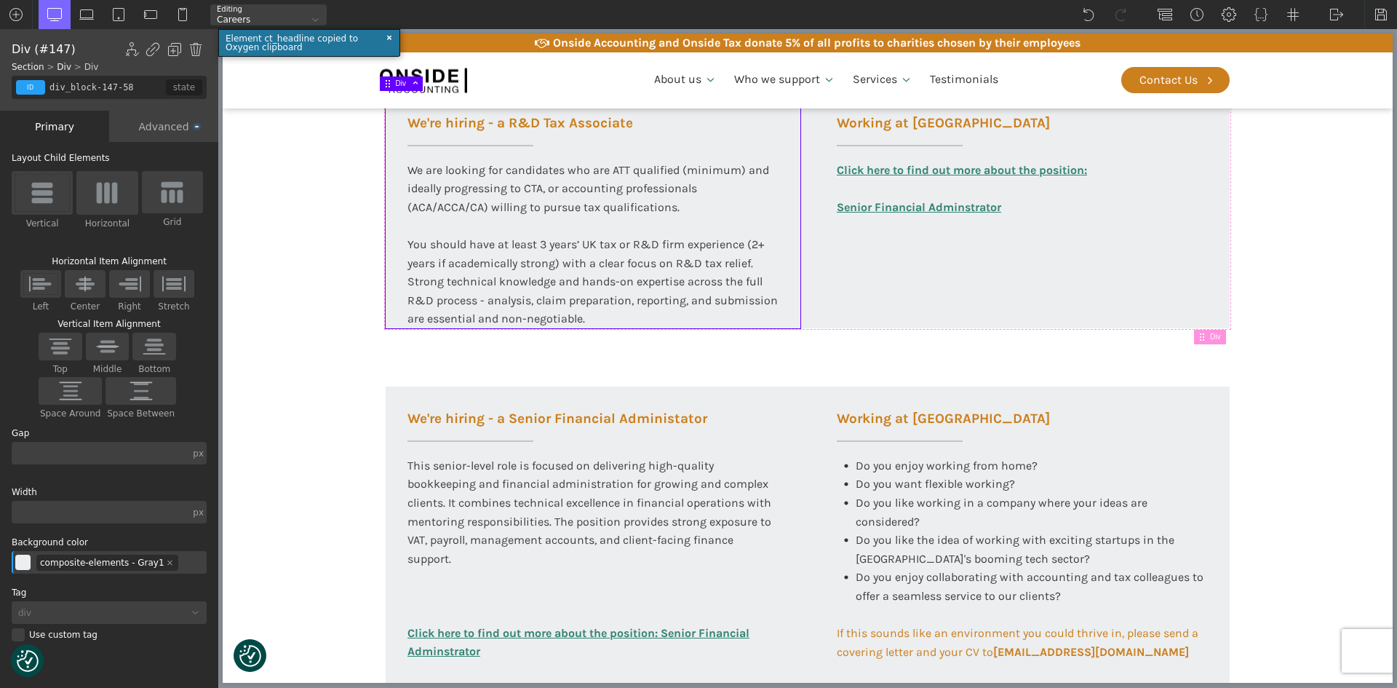
click at [828, 331] on div "Working at [GEOGRAPHIC_DATA] At Onside Accounting, we are proud to be an ACCA A…" at bounding box center [807, 257] width 873 height 1068
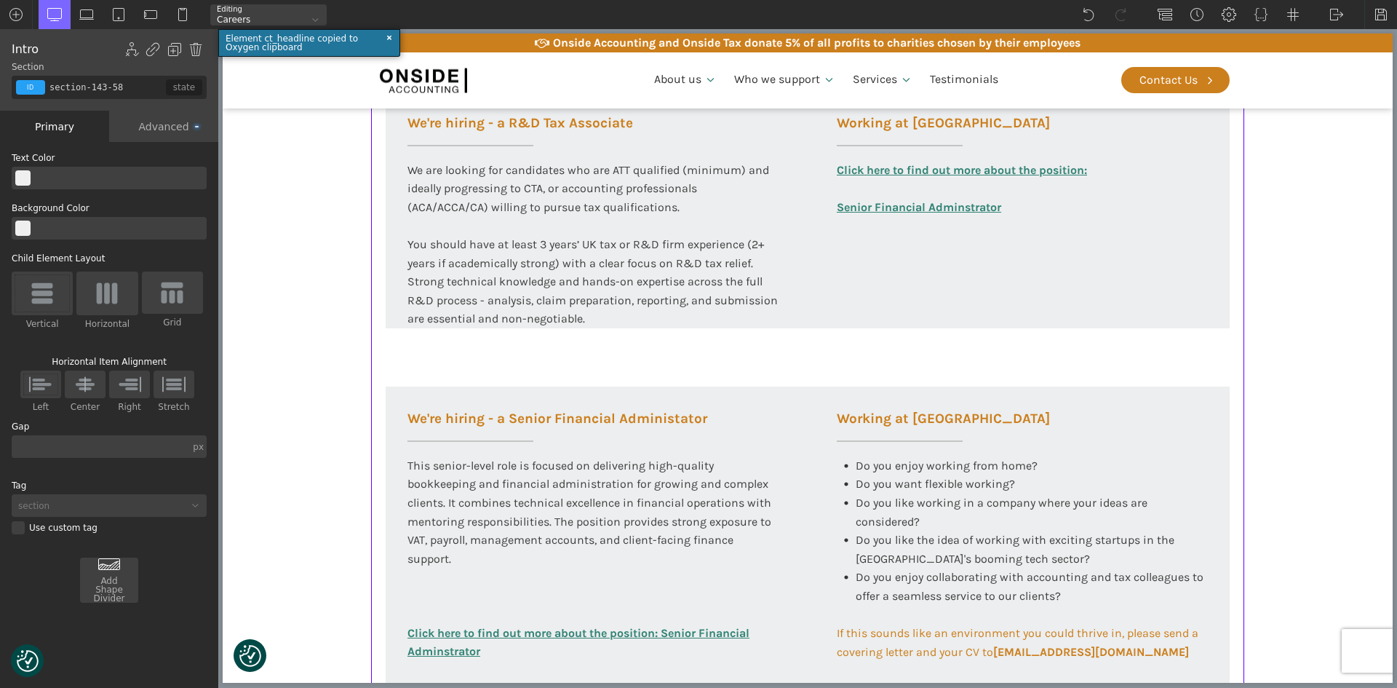
click at [830, 329] on div "Working at [GEOGRAPHIC_DATA] At Onside Accounting, we are proud to be an ACCA A…" at bounding box center [807, 257] width 873 height 1068
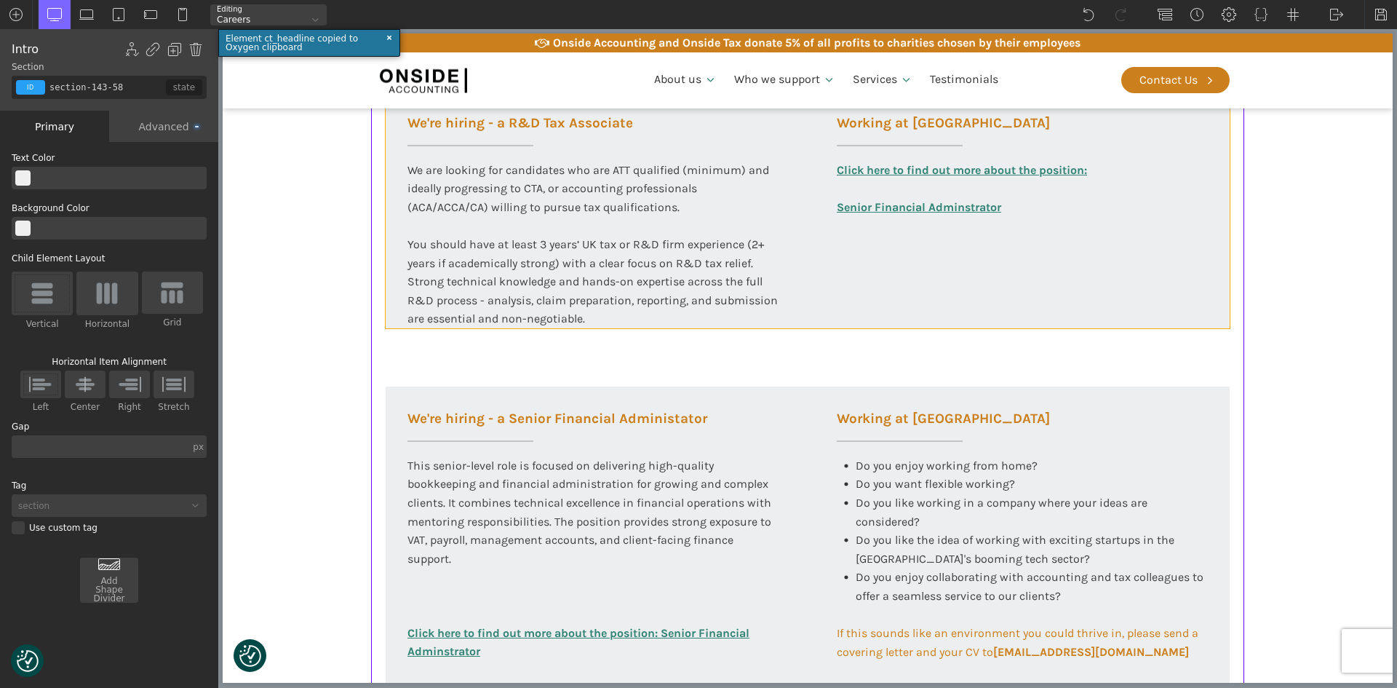
click at [832, 324] on div "We're hiring - a R&D Tax Associate We are looking for candidates who are ATT qu…" at bounding box center [808, 209] width 844 height 237
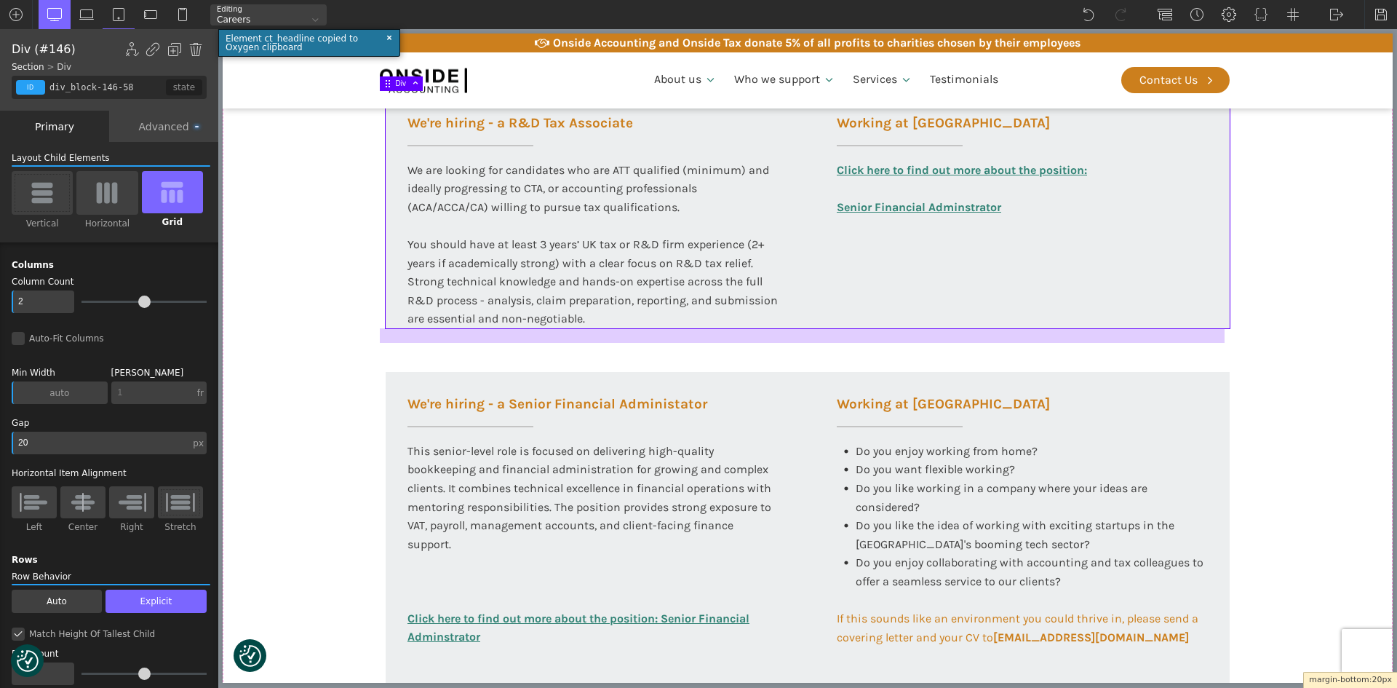
drag, startPoint x: 832, startPoint y: 328, endPoint x: 833, endPoint y: 314, distance: 14.6
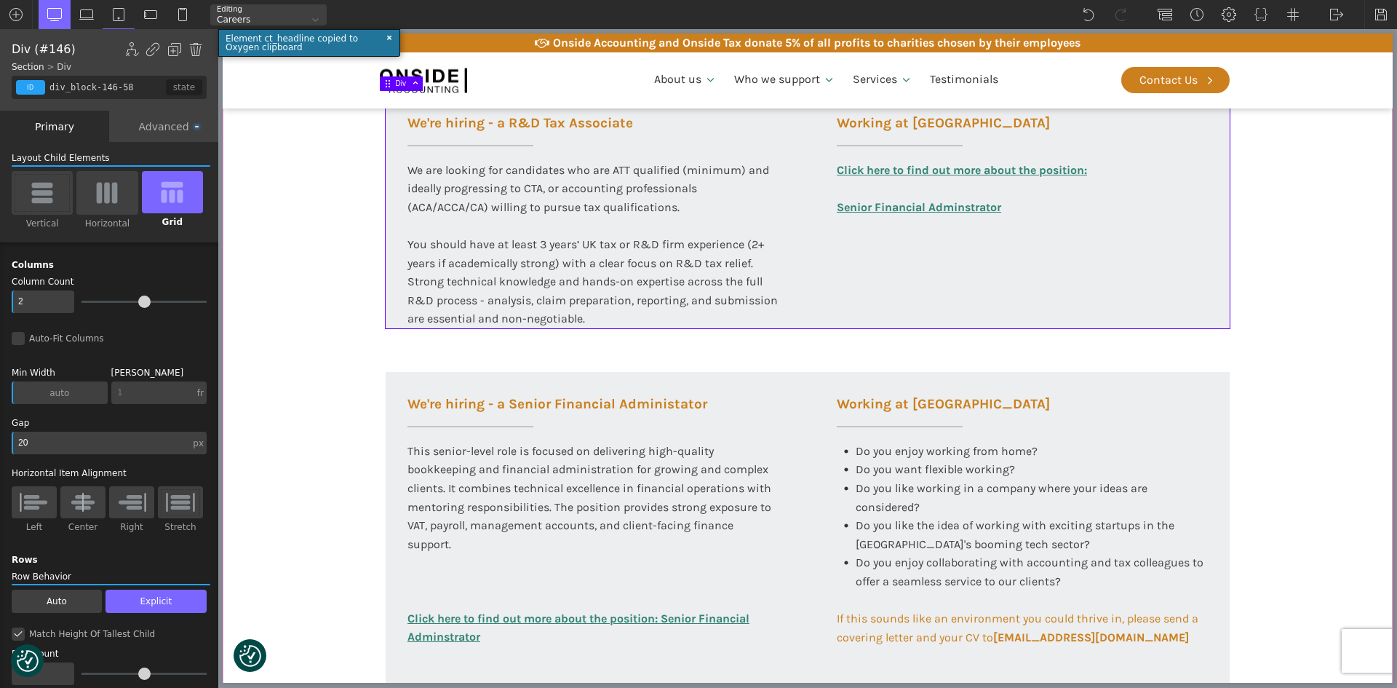
click at [830, 353] on div "Working at [GEOGRAPHIC_DATA] At Onside Accounting, we are proud to be an ACCA A…" at bounding box center [807, 249] width 873 height 1053
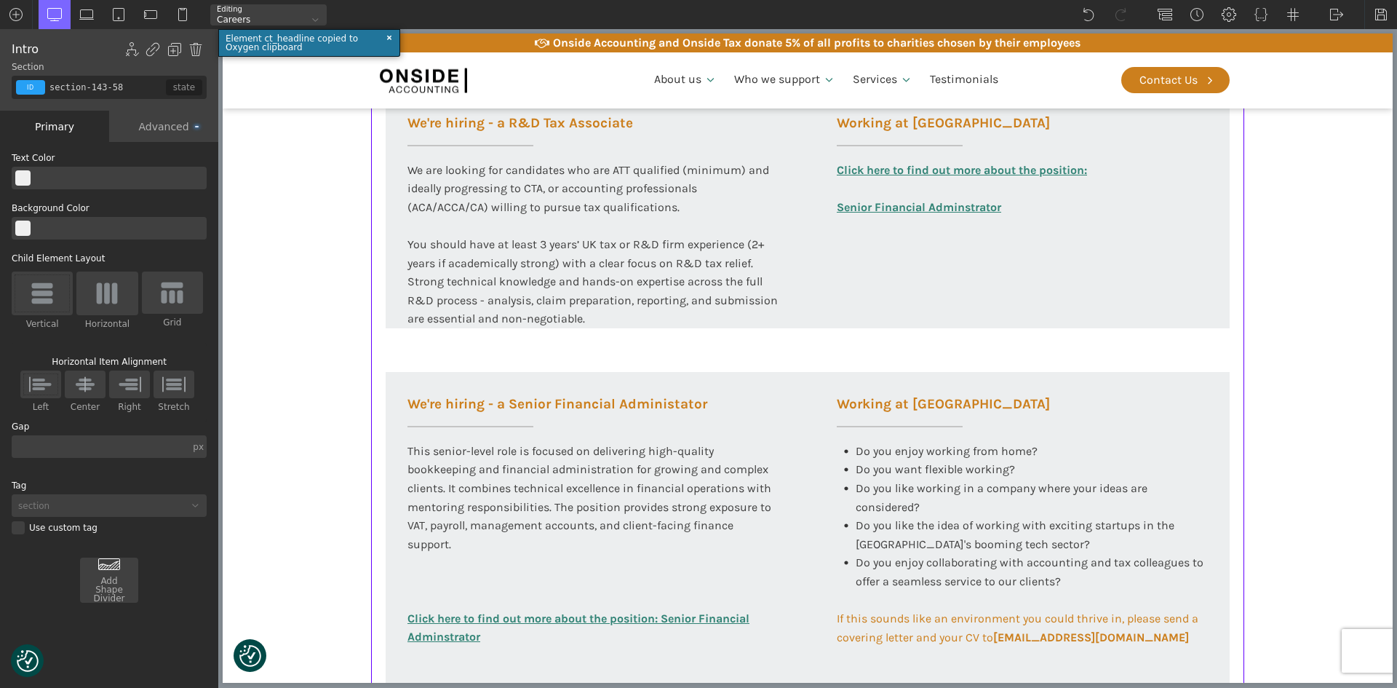
click at [830, 342] on div "Working at [GEOGRAPHIC_DATA] At Onside Accounting, we are proud to be an ACCA A…" at bounding box center [807, 249] width 873 height 1053
click at [830, 333] on div "Working at [GEOGRAPHIC_DATA] At Onside Accounting, we are proud to be an ACCA A…" at bounding box center [807, 249] width 873 height 1053
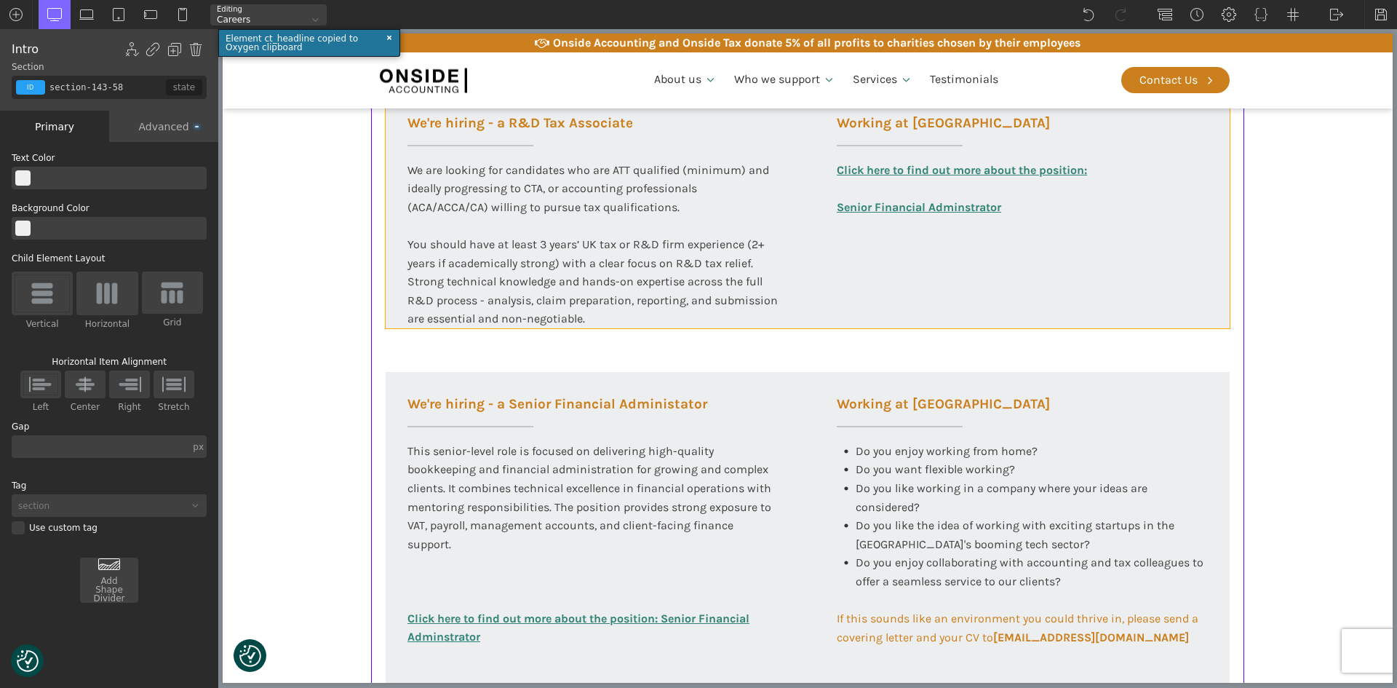
click at [831, 325] on div "We're hiring - a R&D Tax Associate We are looking for candidates who are ATT qu…" at bounding box center [808, 209] width 844 height 237
type input "div_block-146-58"
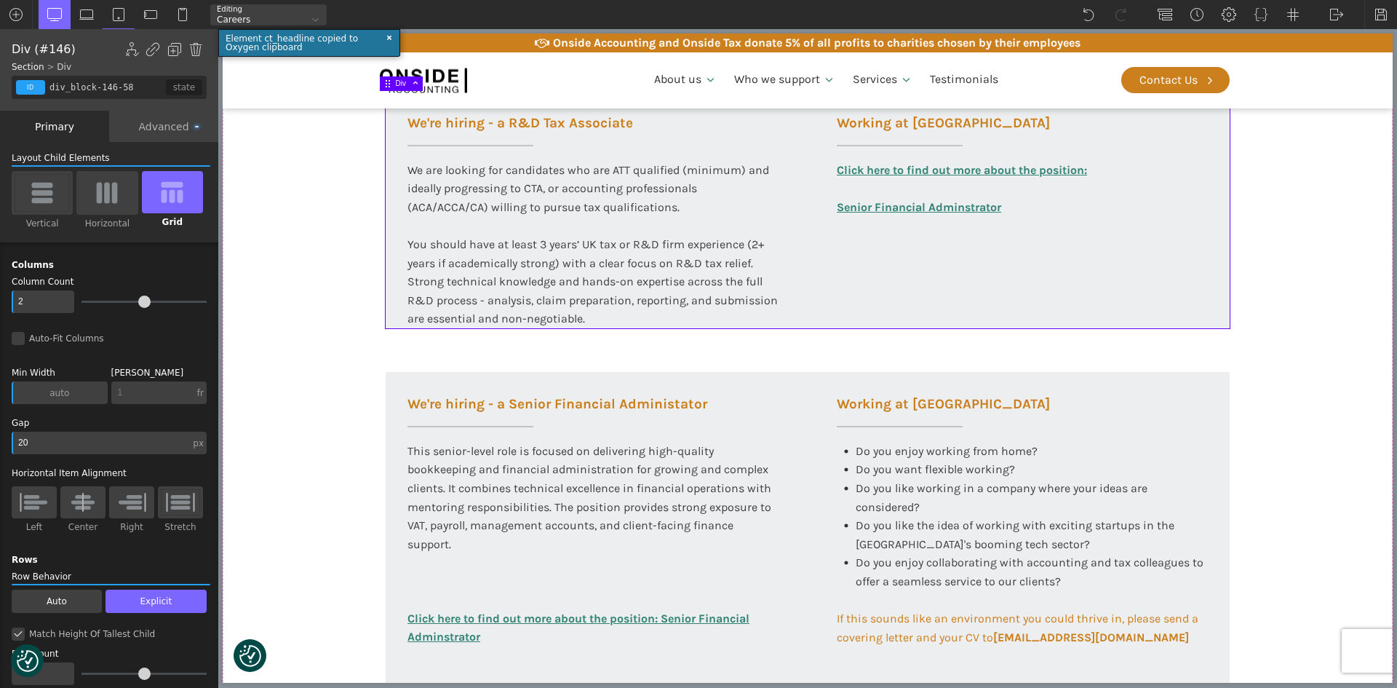
drag, startPoint x: 176, startPoint y: 124, endPoint x: 163, endPoint y: 141, distance: 21.8
click at [178, 125] on div "Advanced" at bounding box center [163, 126] width 109 height 31
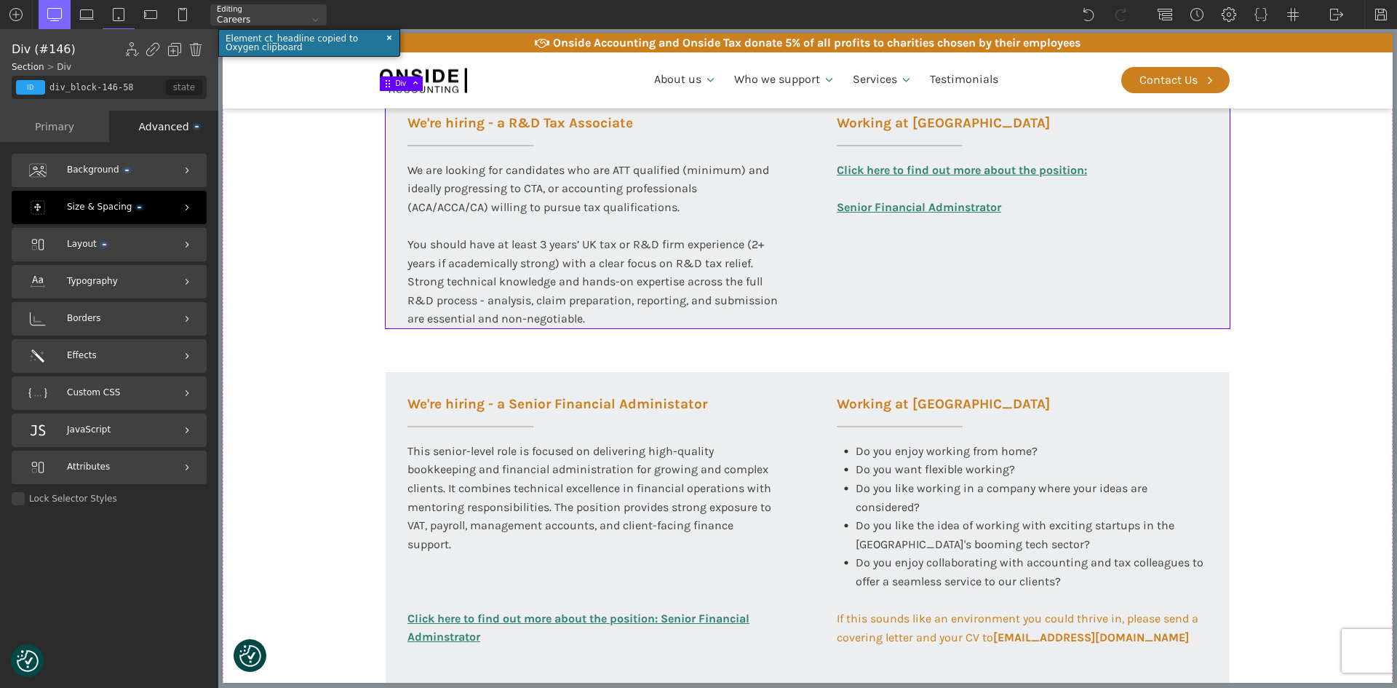
click at [127, 202] on span "Size & Spacing" at bounding box center [104, 207] width 74 height 14
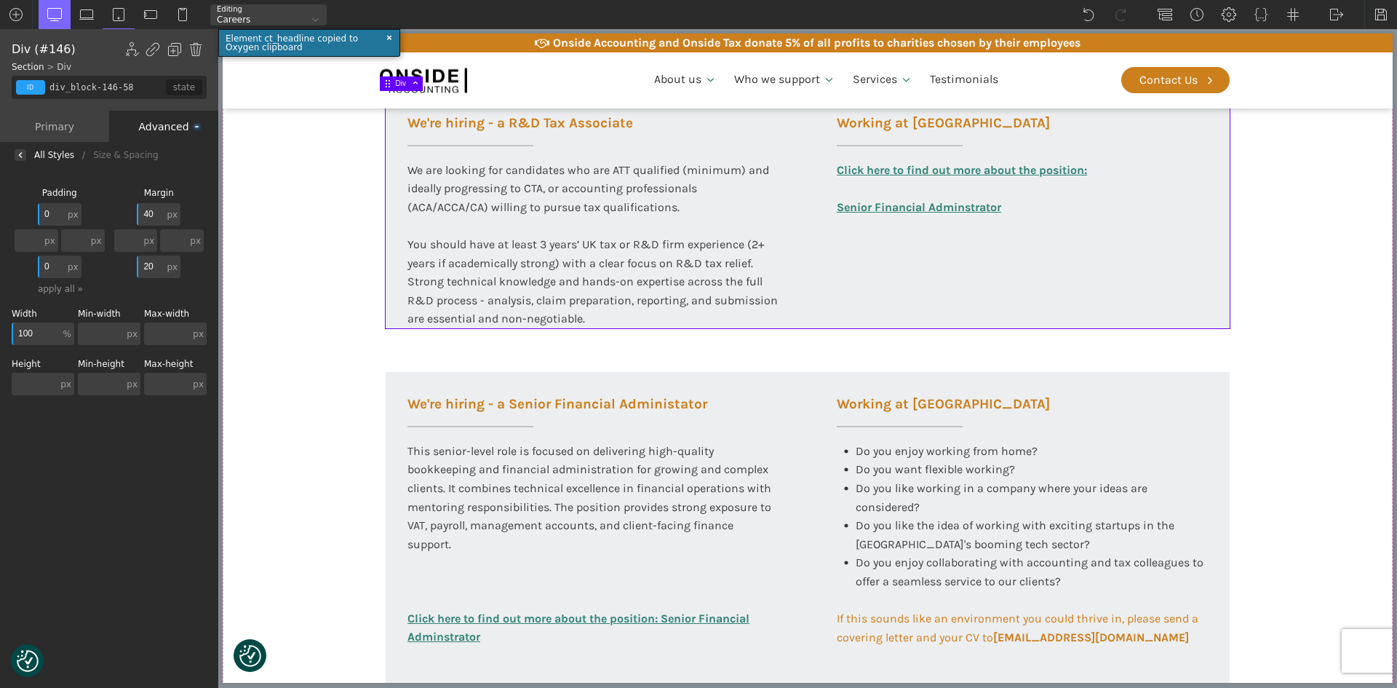
click at [49, 264] on input "0" at bounding box center [51, 266] width 27 height 23
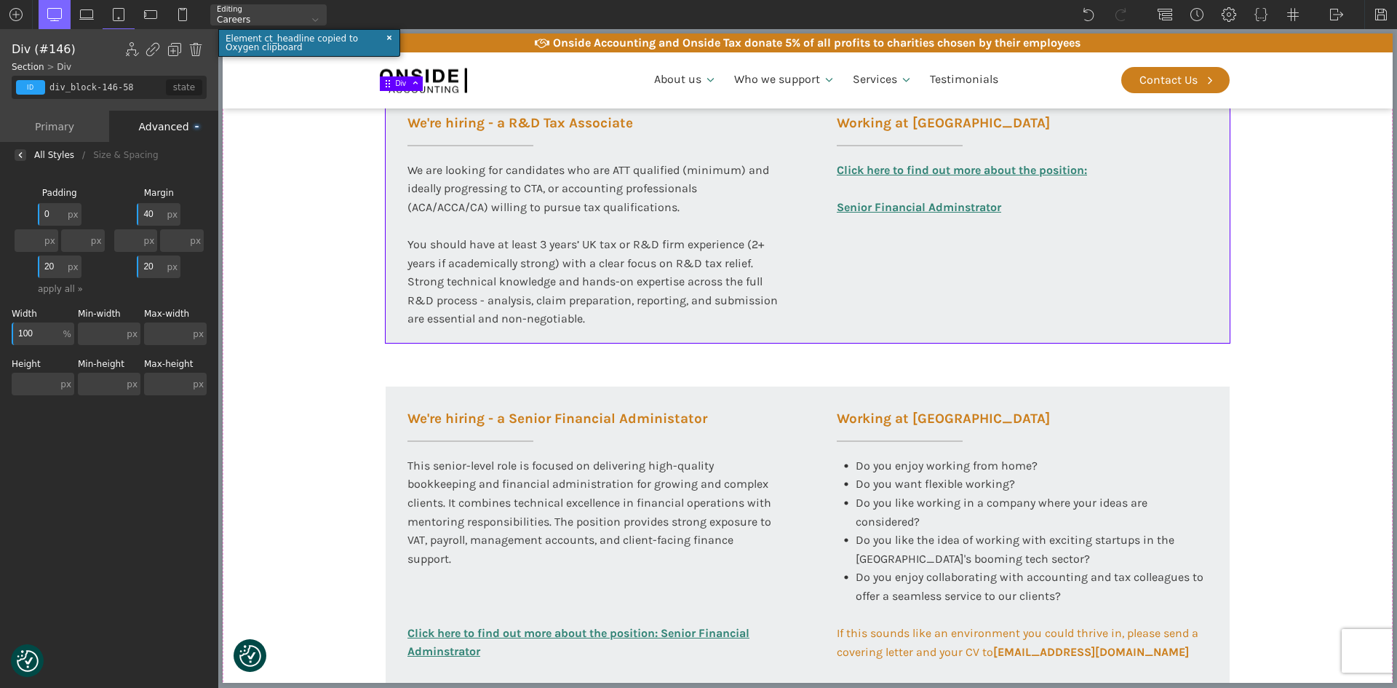
type input "2"
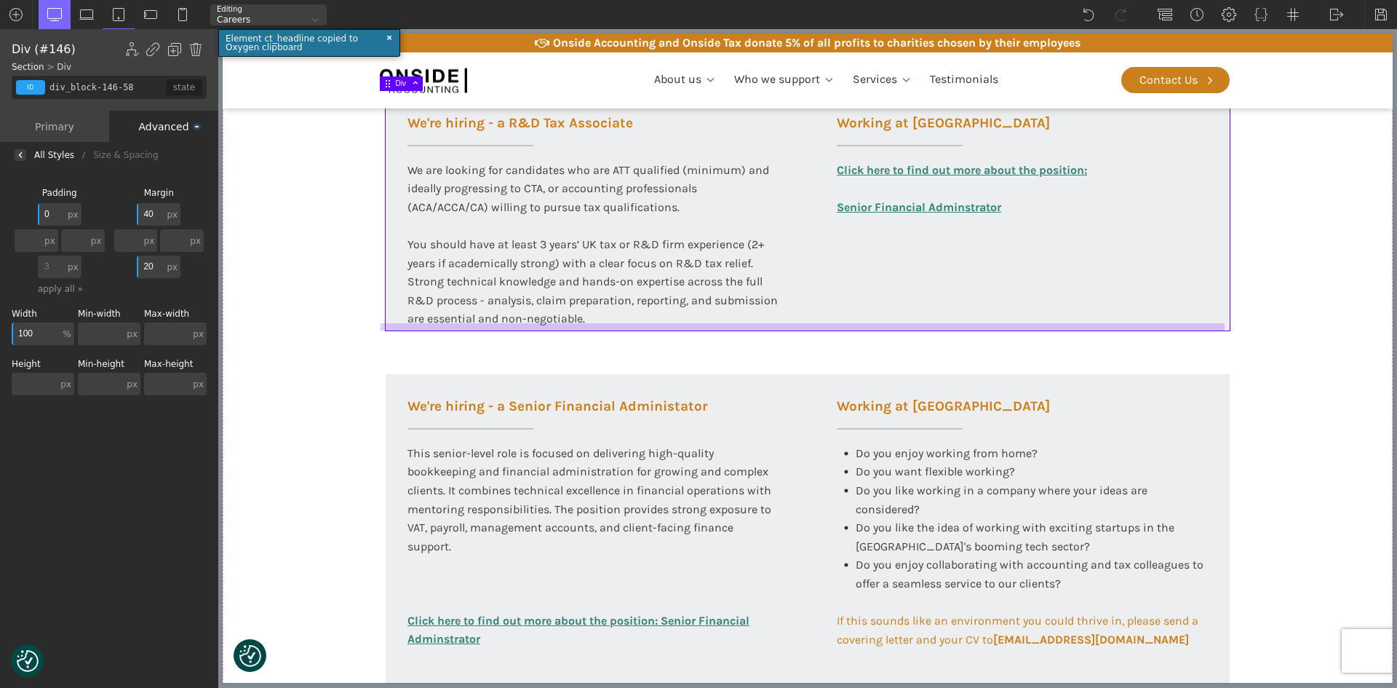
type input "30"
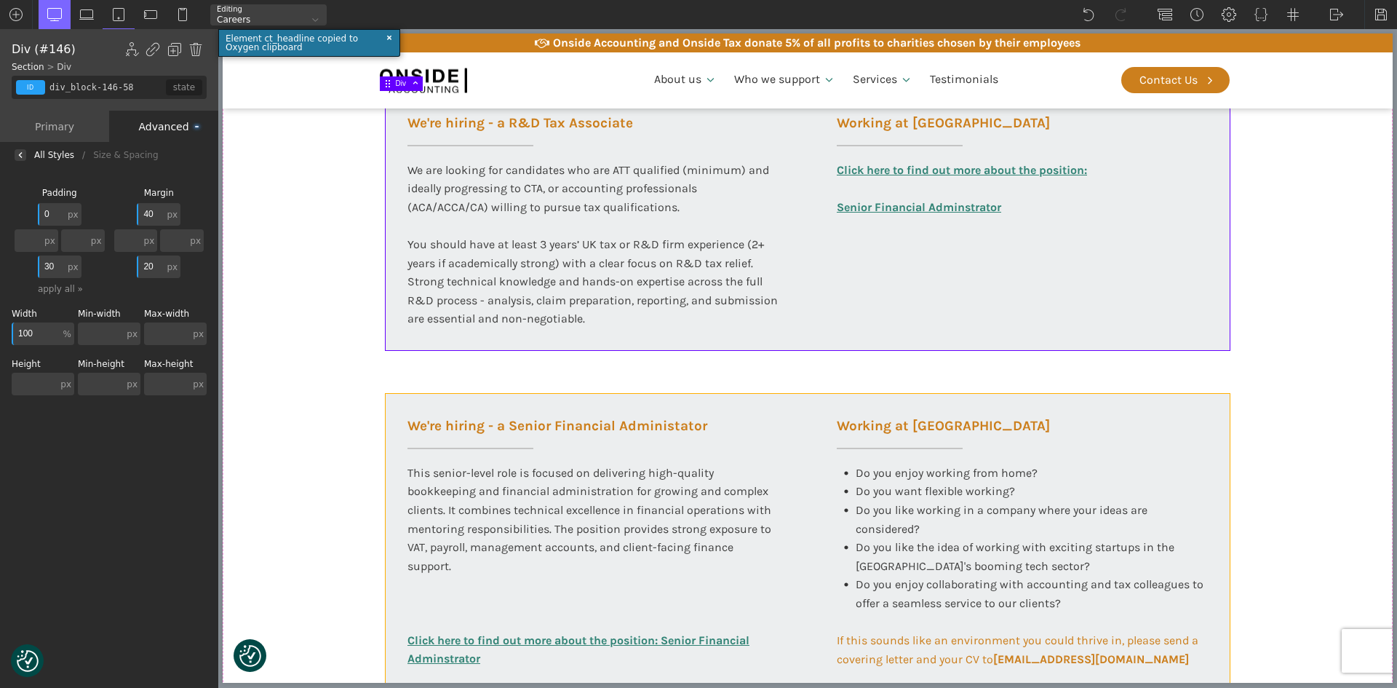
click at [804, 394] on div "We're hiring - a Senior Financial Administator This senior-level role is focuse…" at bounding box center [808, 557] width 844 height 327
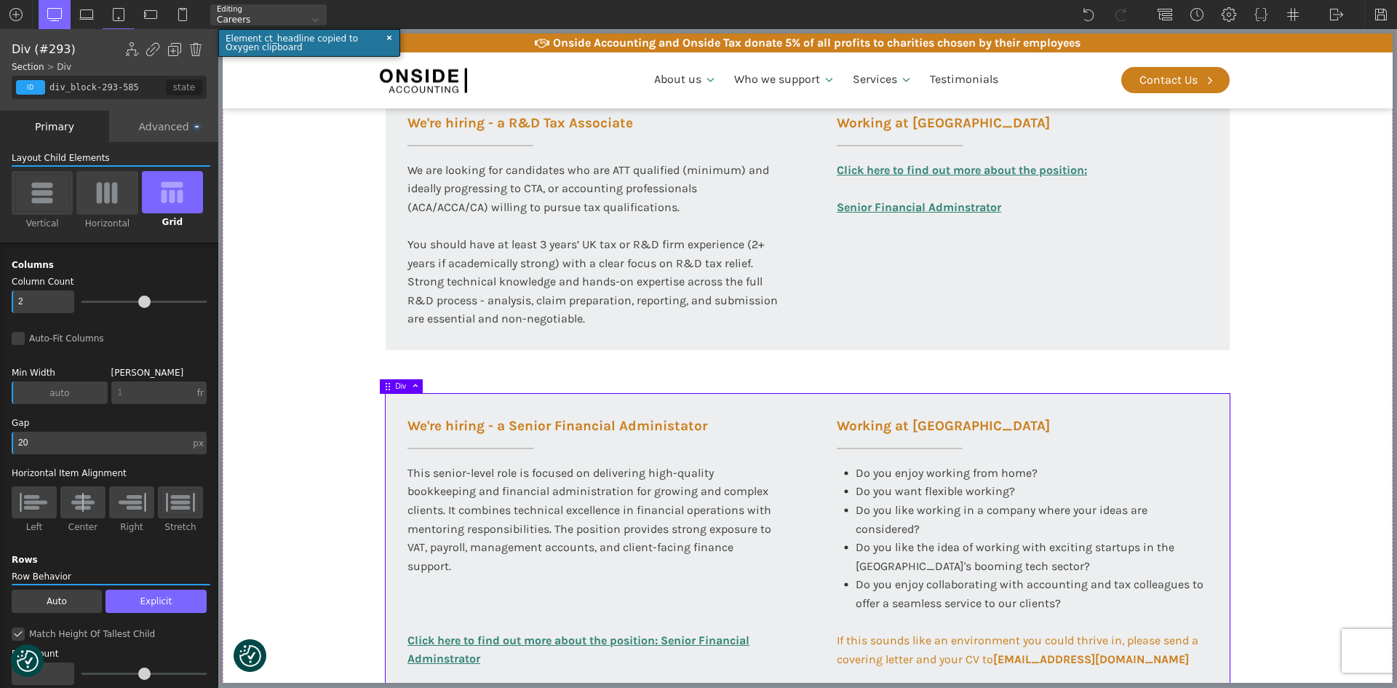
click at [170, 130] on div "Advanced" at bounding box center [163, 126] width 109 height 31
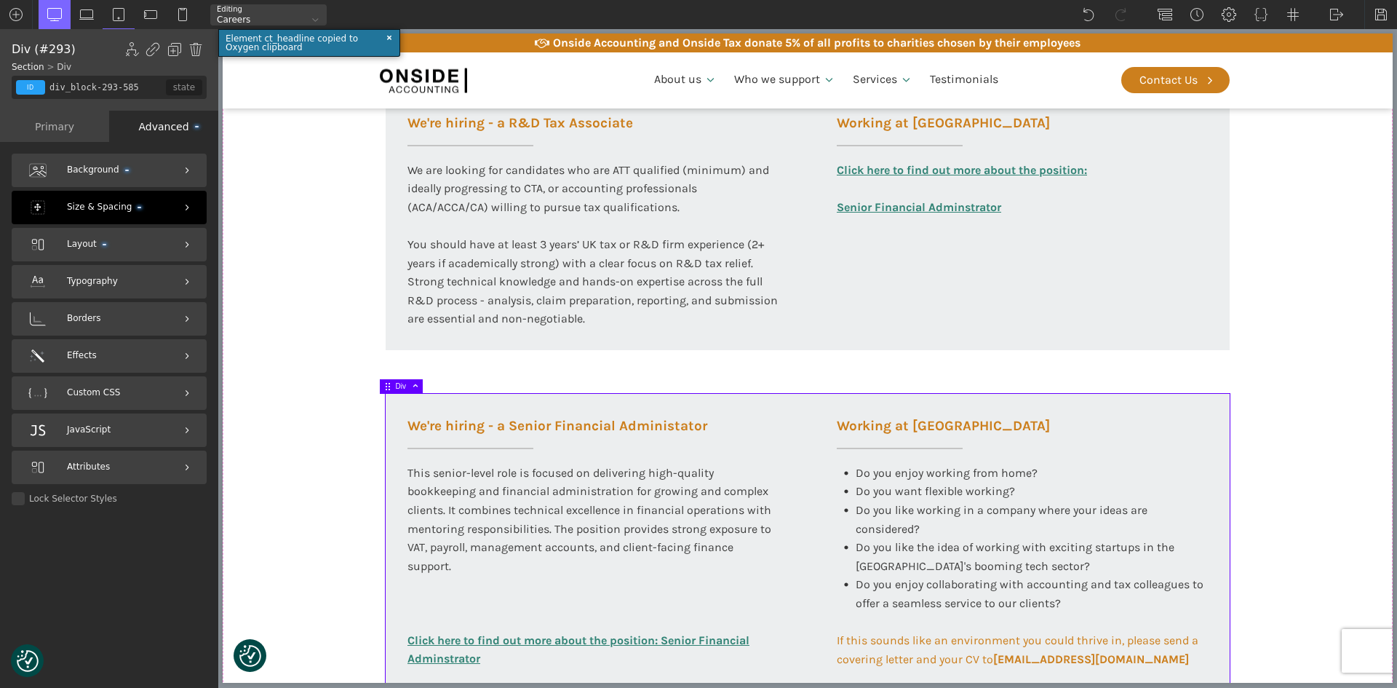
click at [103, 207] on span "Size & Spacing" at bounding box center [104, 207] width 74 height 14
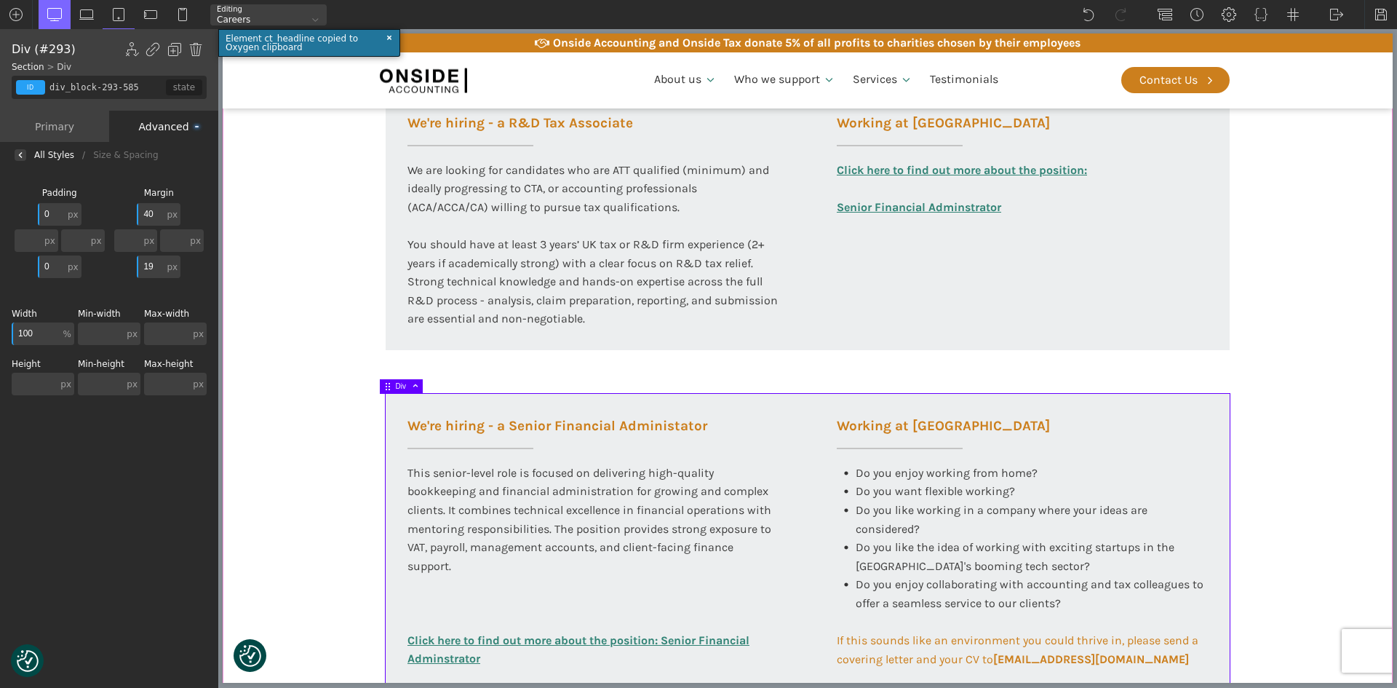
click at [277, 340] on section "Working at [GEOGRAPHIC_DATA] At Onside Accounting, we are proud to be an ACCA A…" at bounding box center [808, 260] width 1170 height 1075
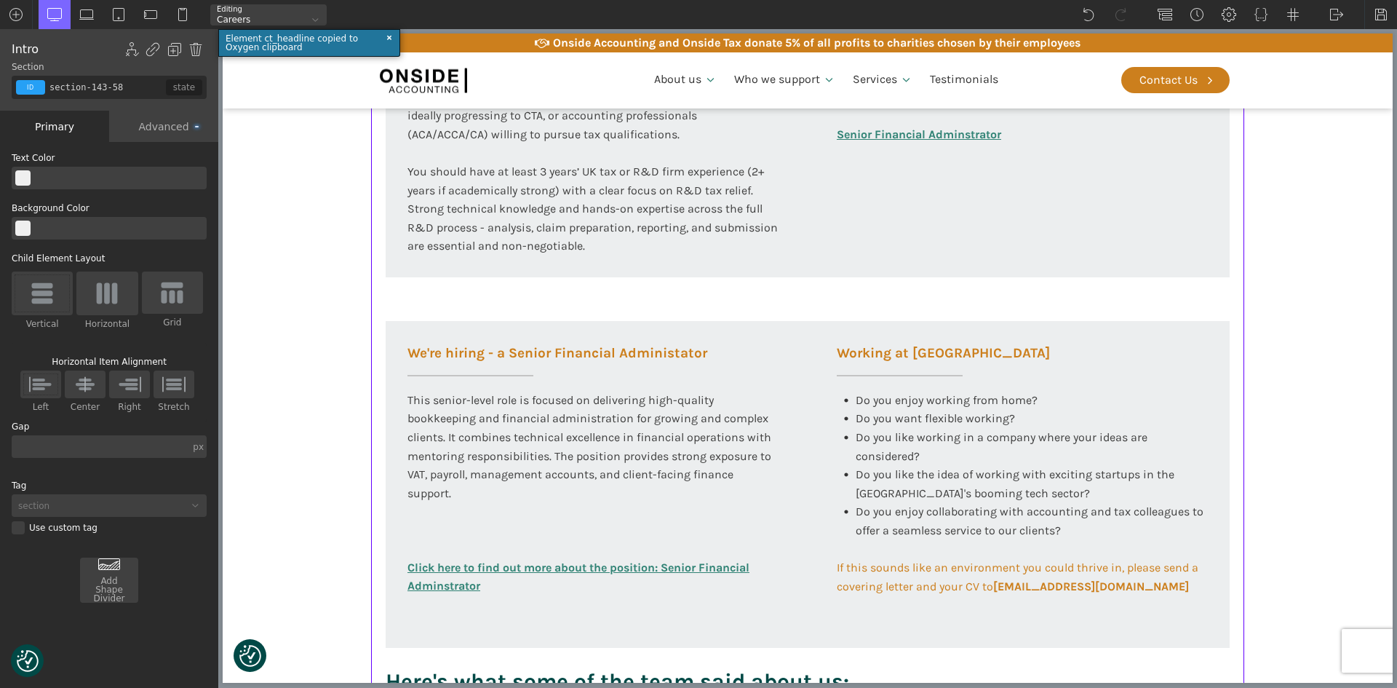
scroll to position [750, 0]
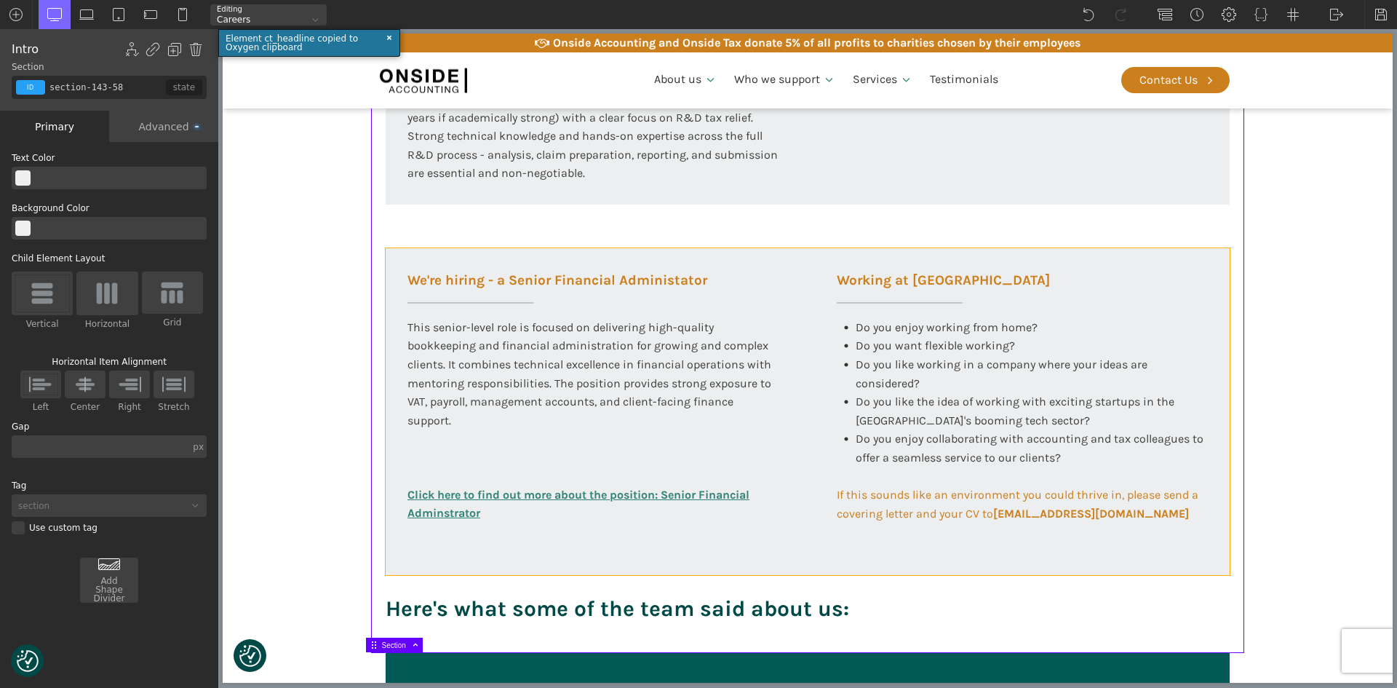
click at [790, 559] on div "We're hiring - a Senior Financial Administator This senior-level role is focuse…" at bounding box center [808, 411] width 844 height 327
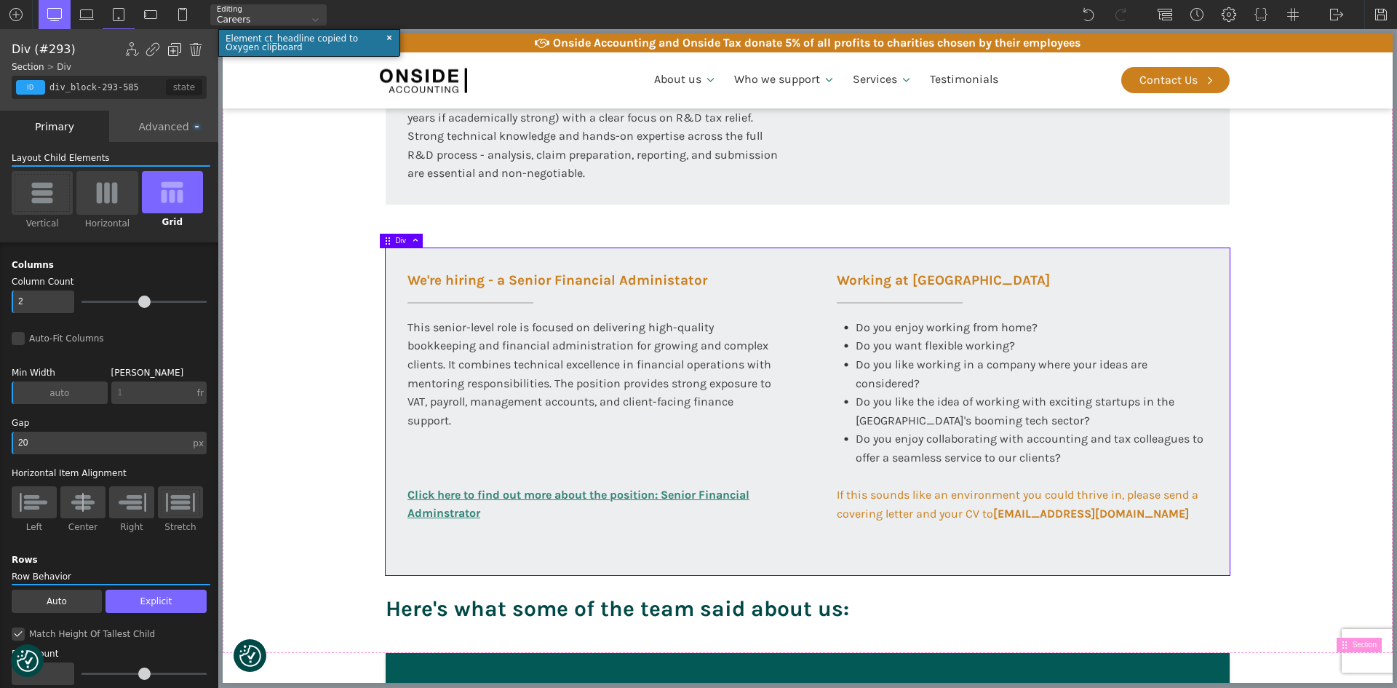
click at [175, 49] on img at bounding box center [174, 49] width 15 height 15
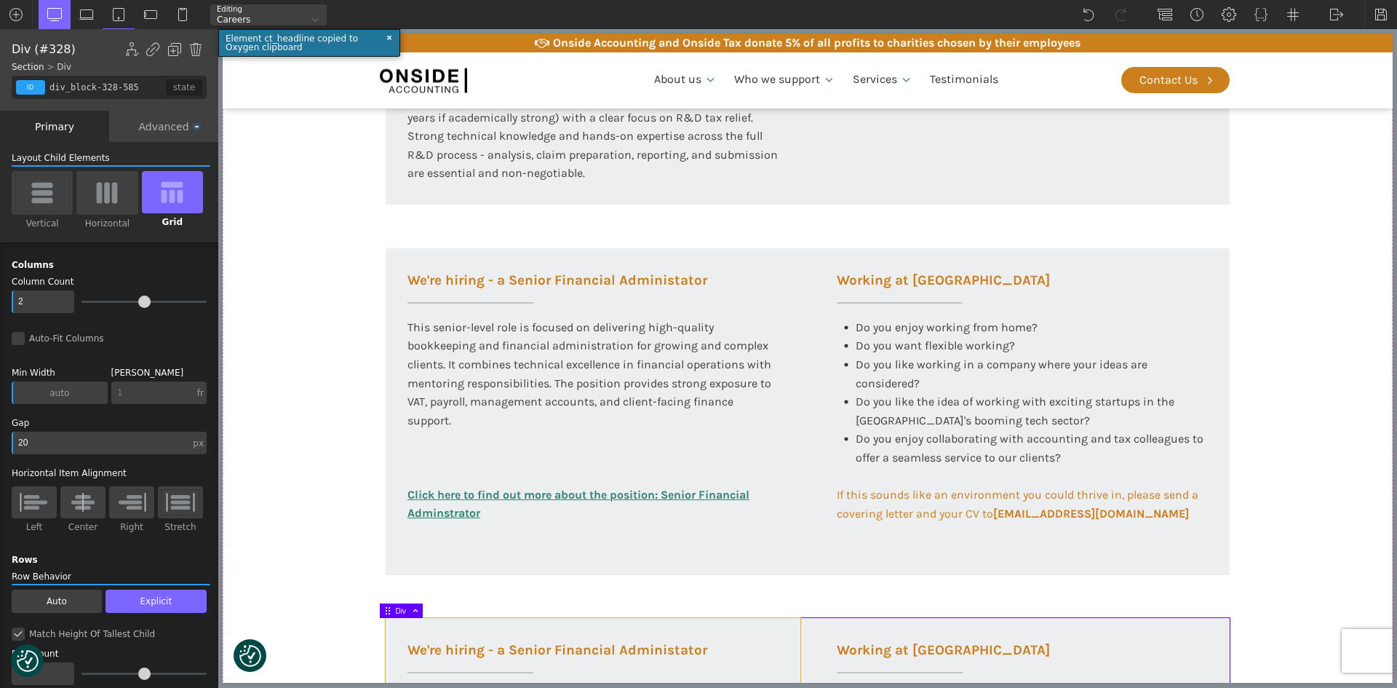
type input "div_block-329-585"
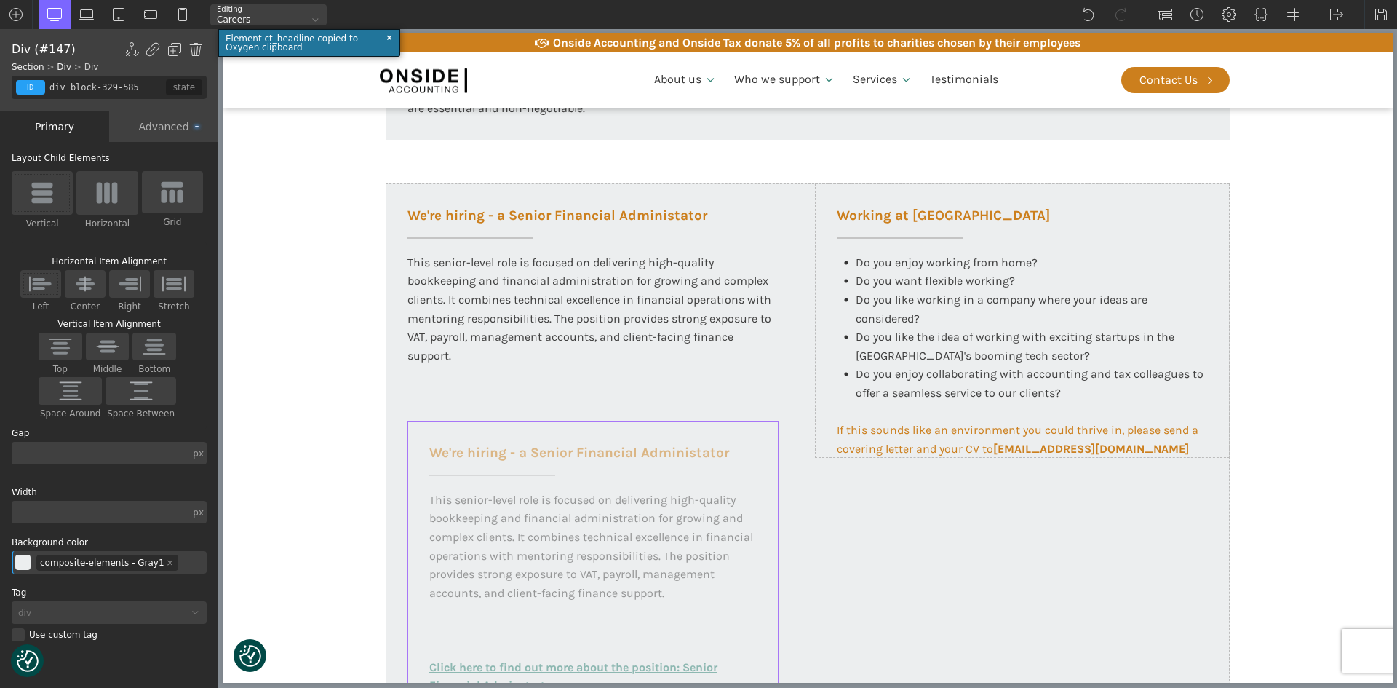
scroll to position [827, 0]
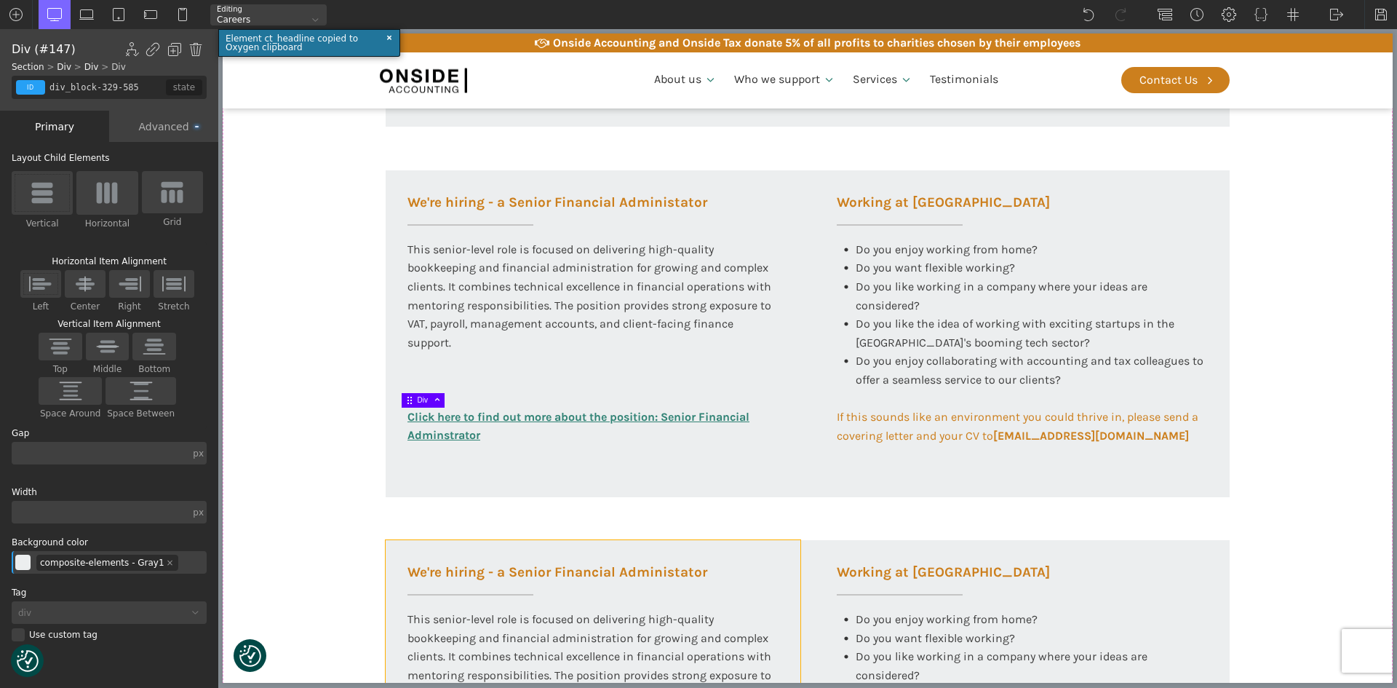
type input "div_block-328-585"
type input "100"
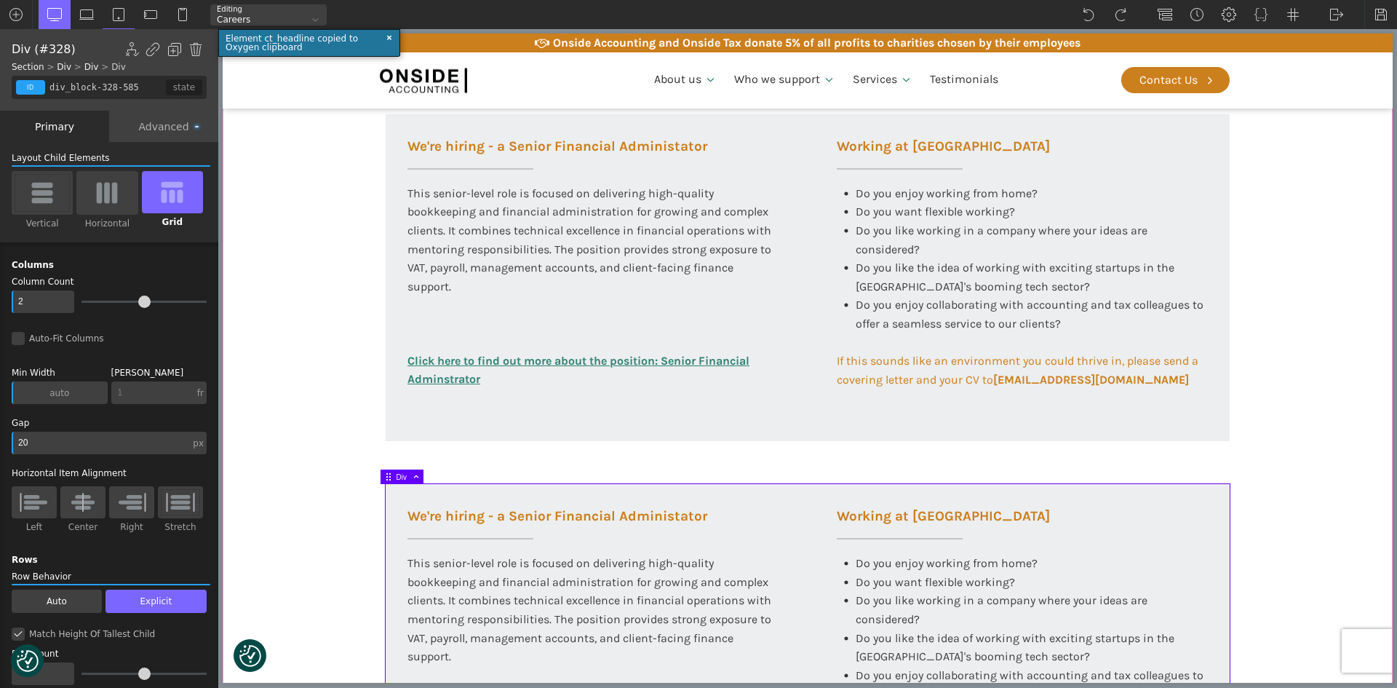
scroll to position [900, 0]
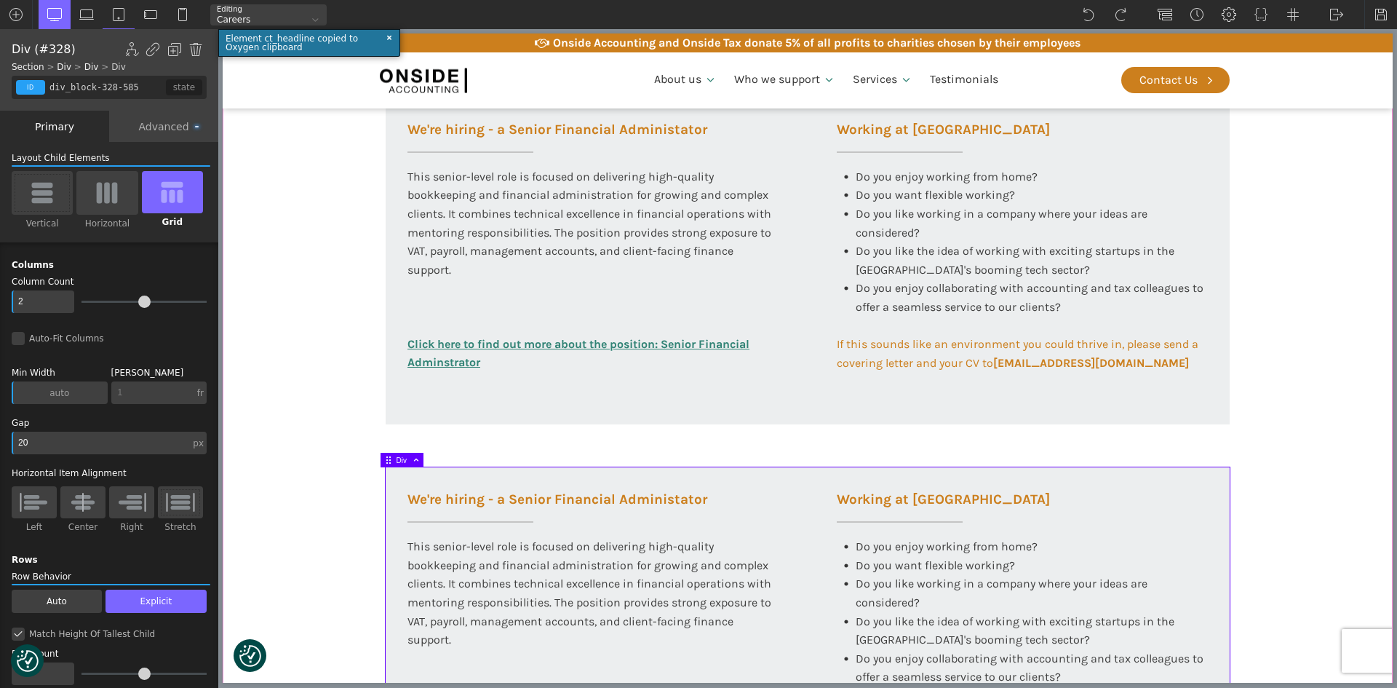
click at [416, 459] on span at bounding box center [413, 460] width 13 height 8
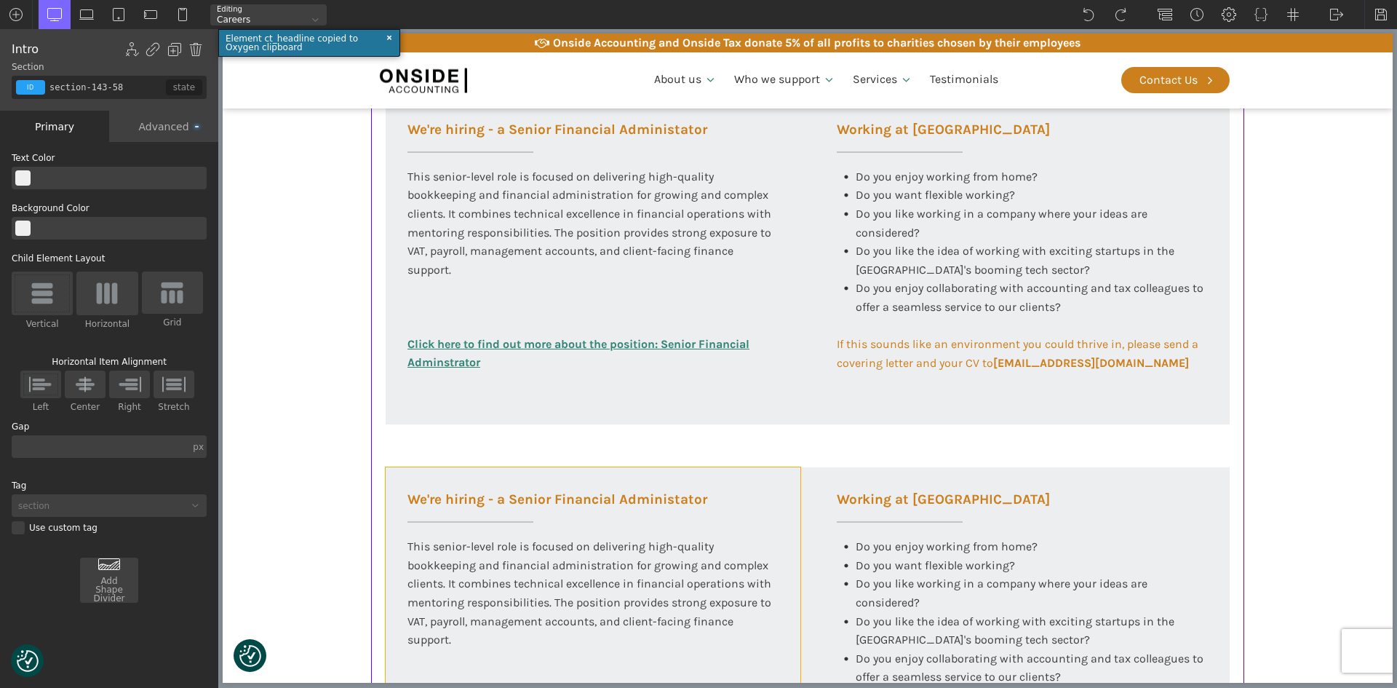
click at [413, 473] on div "We're hiring - a Senior Financial Administator This senior-level role is focuse…" at bounding box center [593, 604] width 415 height 274
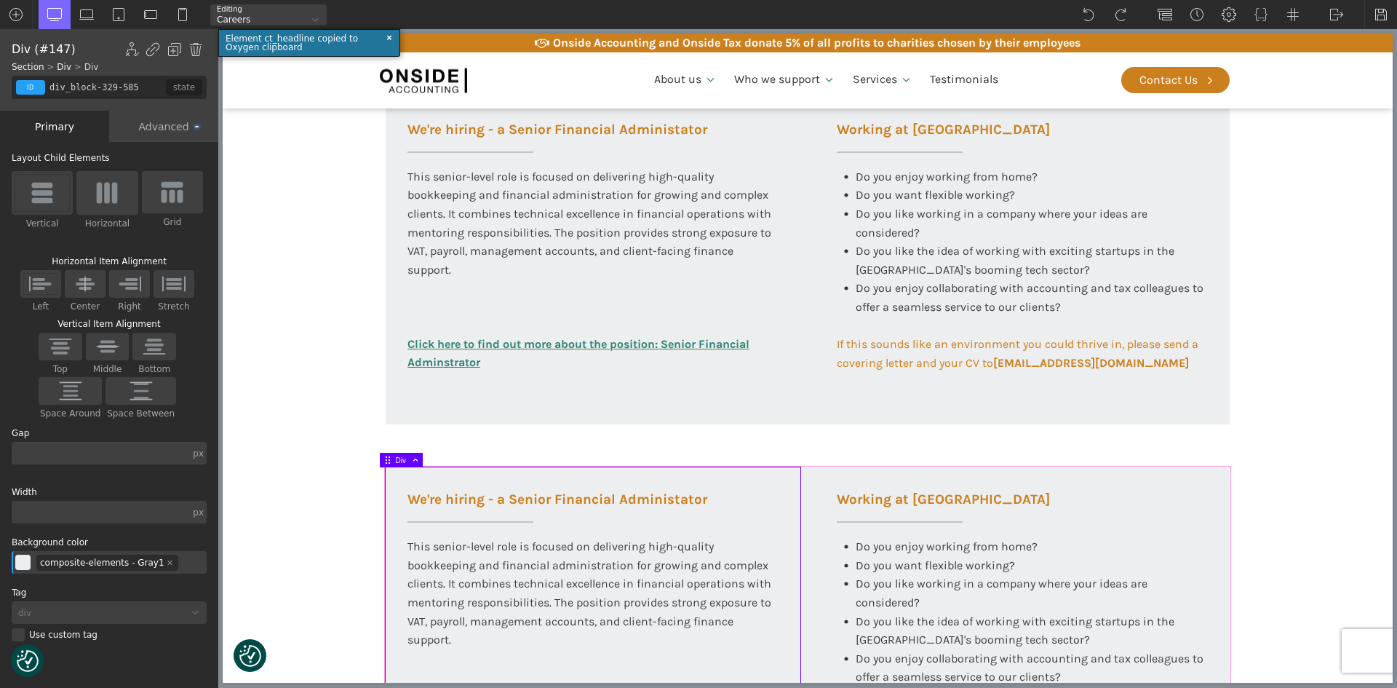
click at [803, 475] on div "We're hiring - a Senior Financial Administator This senior-level role is focuse…" at bounding box center [808, 630] width 844 height 327
type input "div_block-328-585"
type input "100"
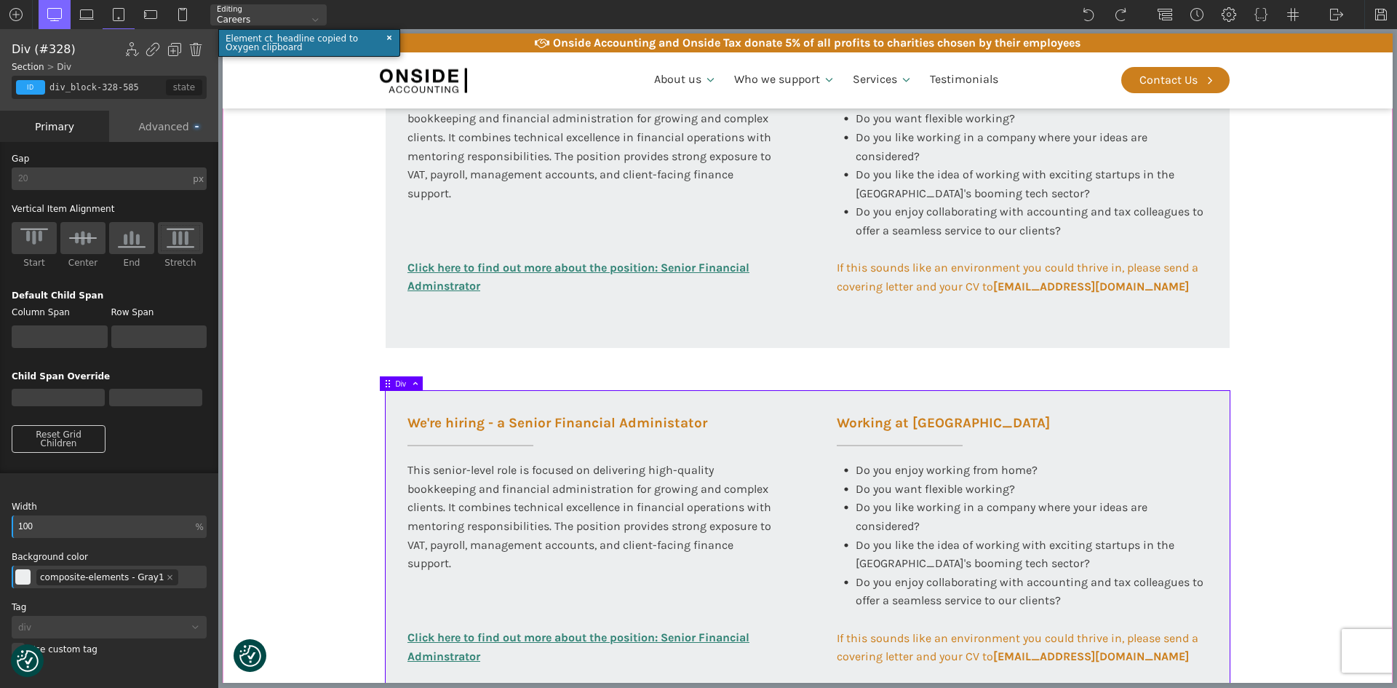
scroll to position [973, 0]
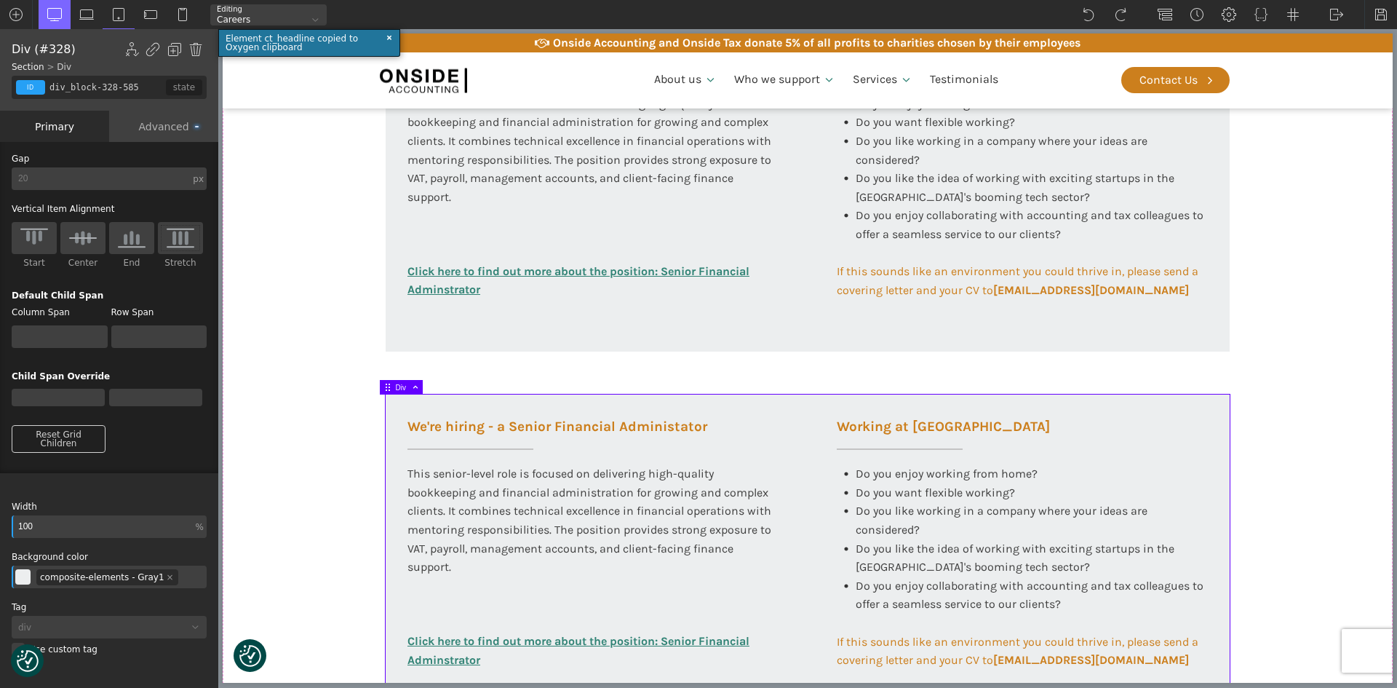
click at [386, 388] on img at bounding box center [388, 387] width 9 height 9
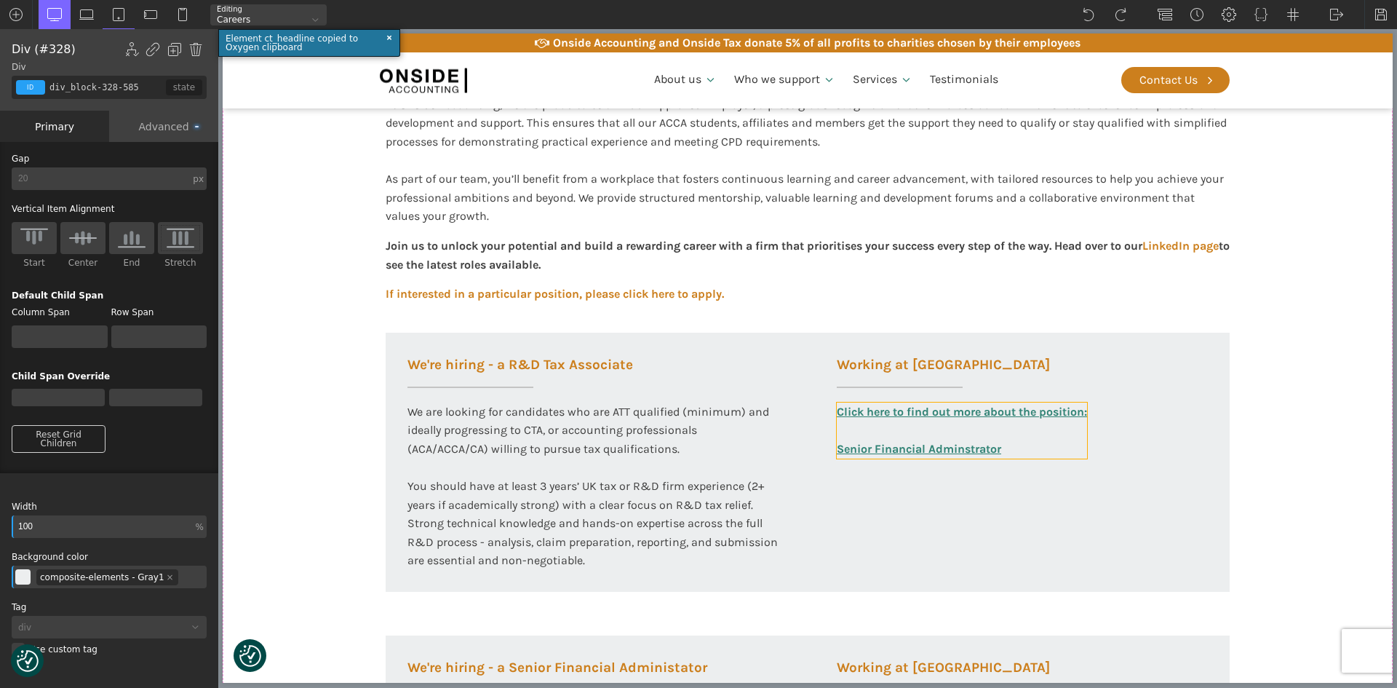
scroll to position [442, 0]
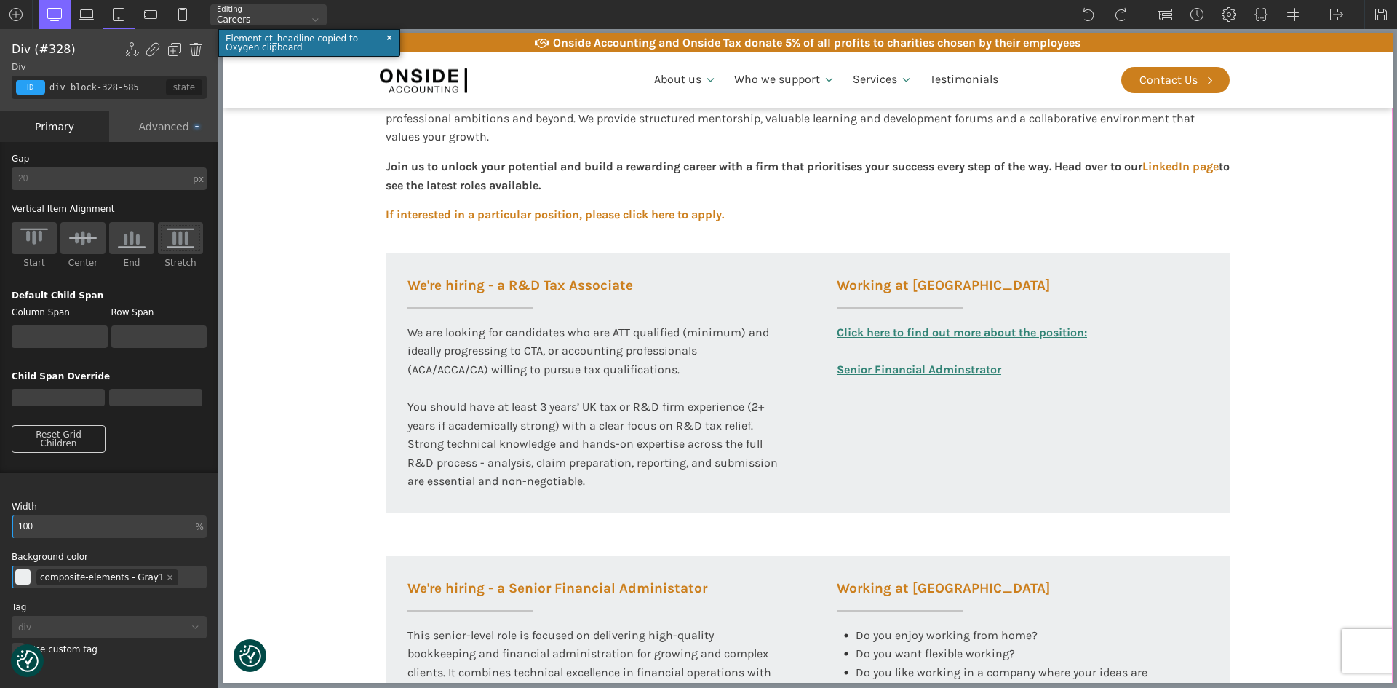
drag, startPoint x: 1293, startPoint y: 587, endPoint x: 1255, endPoint y: 589, distance: 38.0
click at [1293, 588] on section "Working at [GEOGRAPHIC_DATA] At Onside Accounting, we are proud to be an ACCA A…" at bounding box center [808, 608] width 1170 height 1445
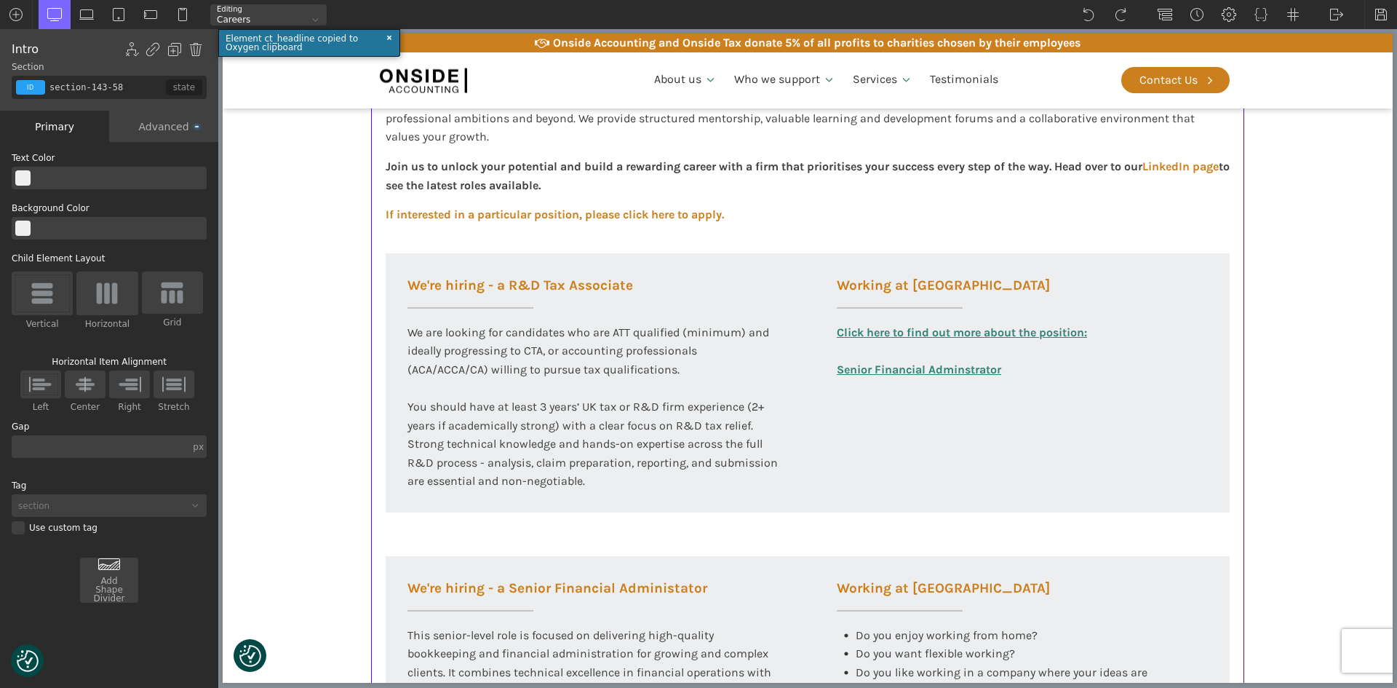
scroll to position [0, 0]
click at [1209, 595] on div "Working at [GEOGRAPHIC_DATA] Do you enjoy working from home? Do you want flexib…" at bounding box center [1022, 693] width 415 height 275
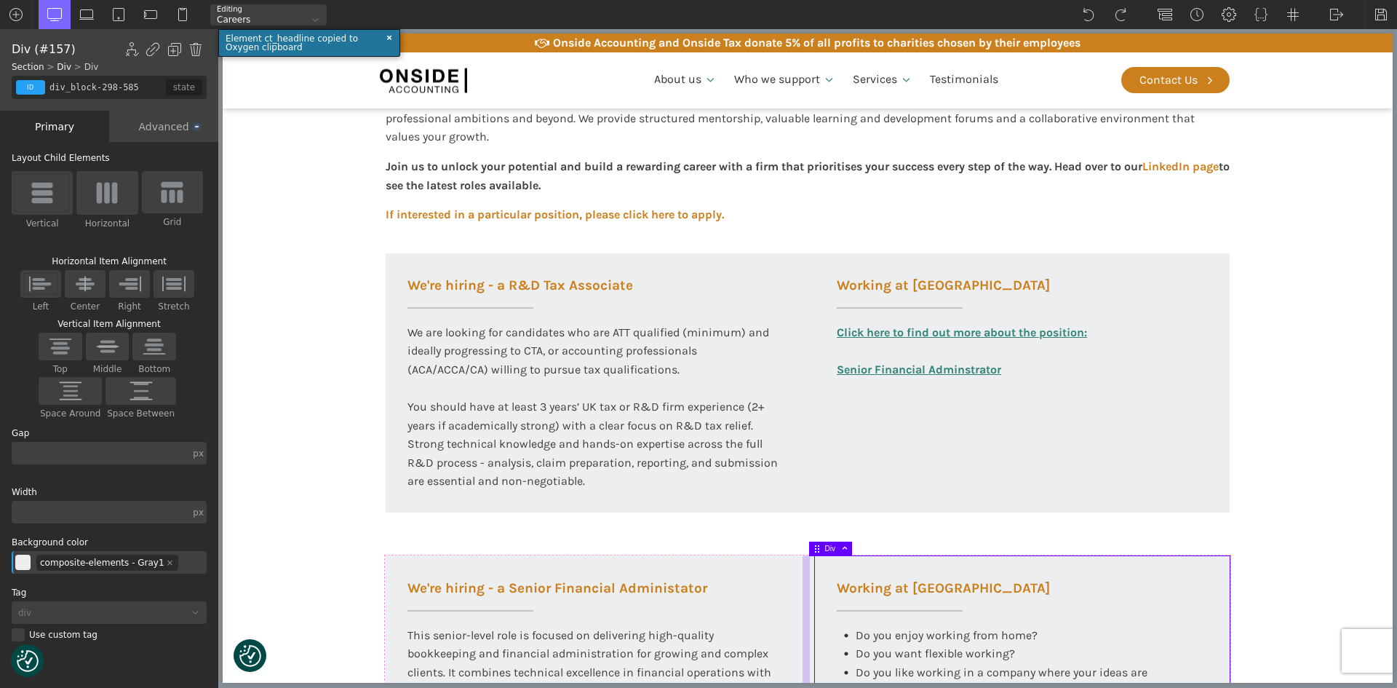
click at [805, 561] on div at bounding box center [806, 693] width 7 height 277
click at [803, 555] on div at bounding box center [806, 693] width 7 height 277
click at [787, 552] on div "Working at [GEOGRAPHIC_DATA] At Onside Accounting, we are proud to be an ACCA A…" at bounding box center [807, 608] width 873 height 1445
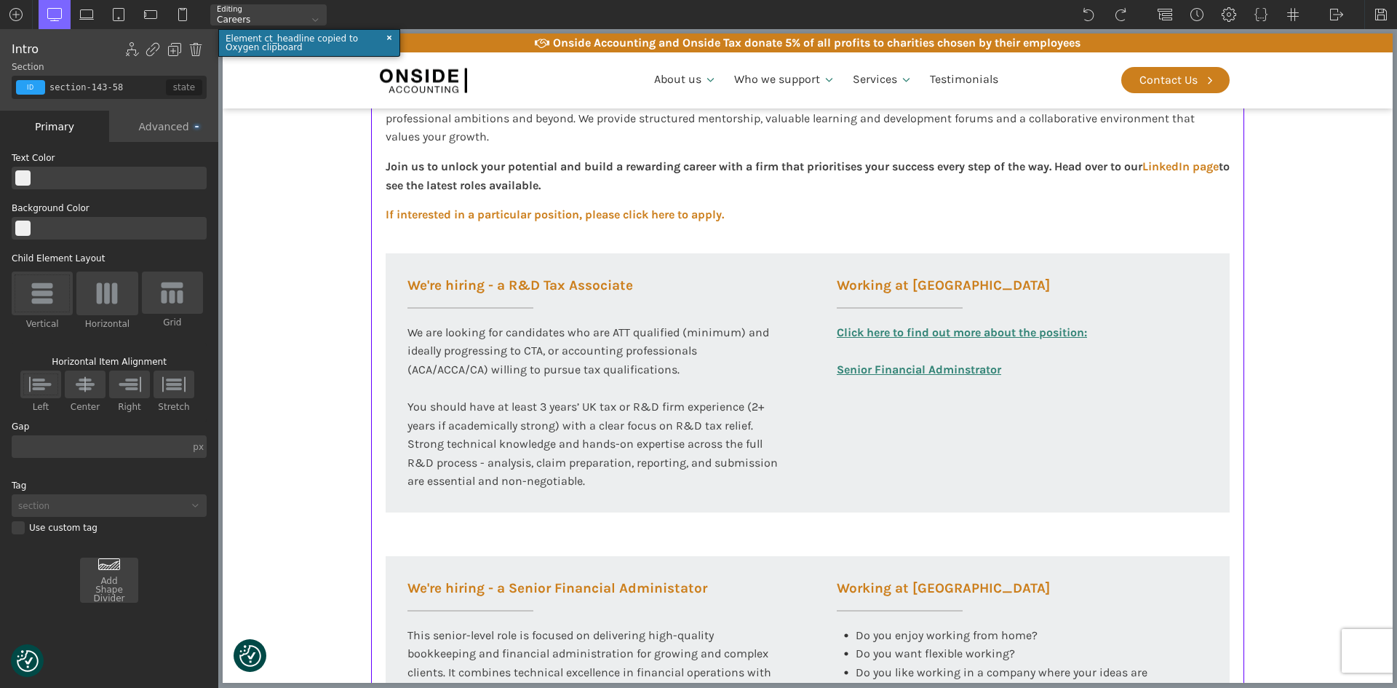
click at [786, 557] on div "We're hiring - a Senior Financial Administator This senior-level role is focuse…" at bounding box center [593, 693] width 415 height 274
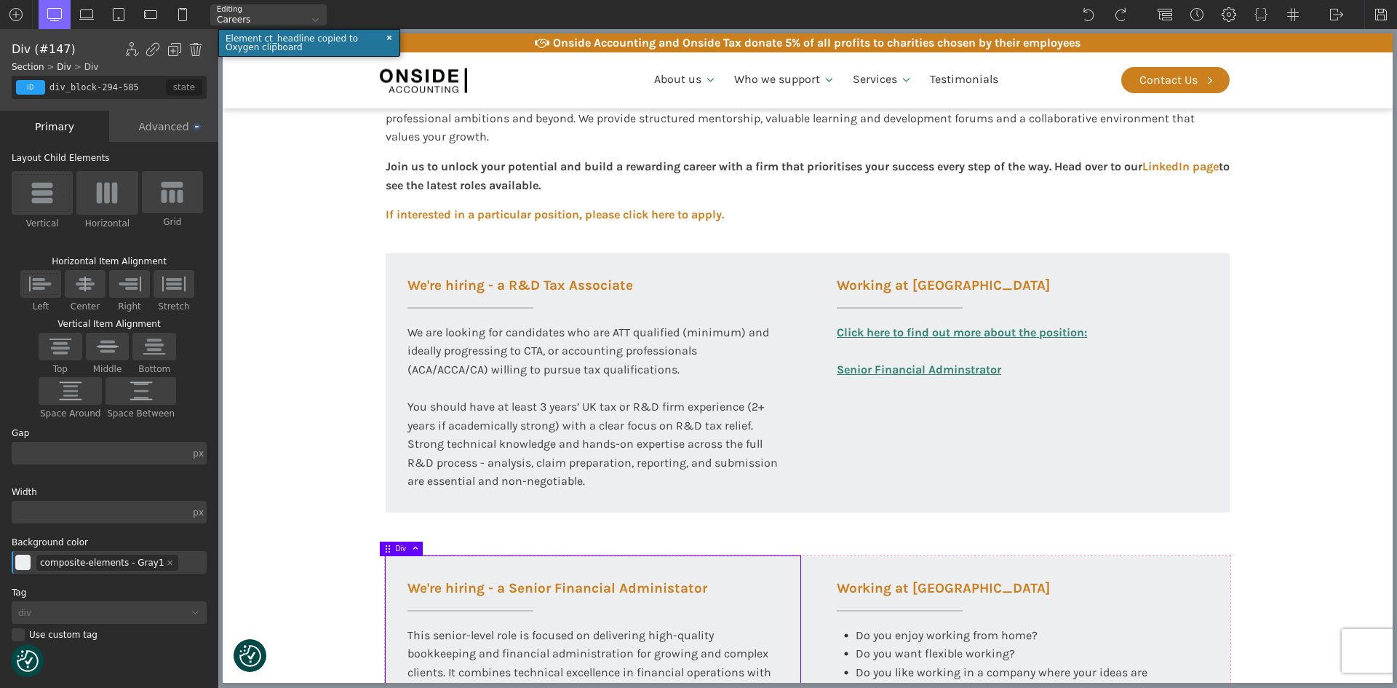
click at [805, 555] on div "Working at [GEOGRAPHIC_DATA] At Onside Accounting, we are proud to be an ACCA A…" at bounding box center [807, 608] width 873 height 1445
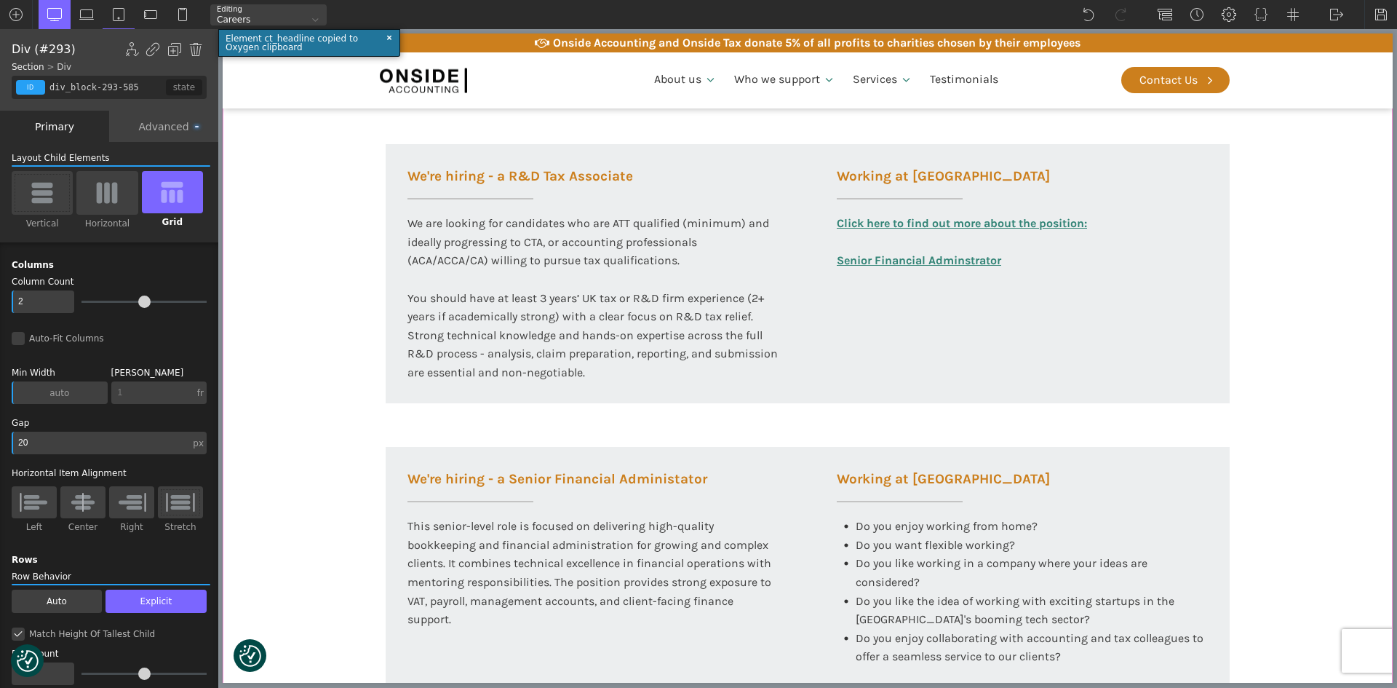
scroll to position [951, 0]
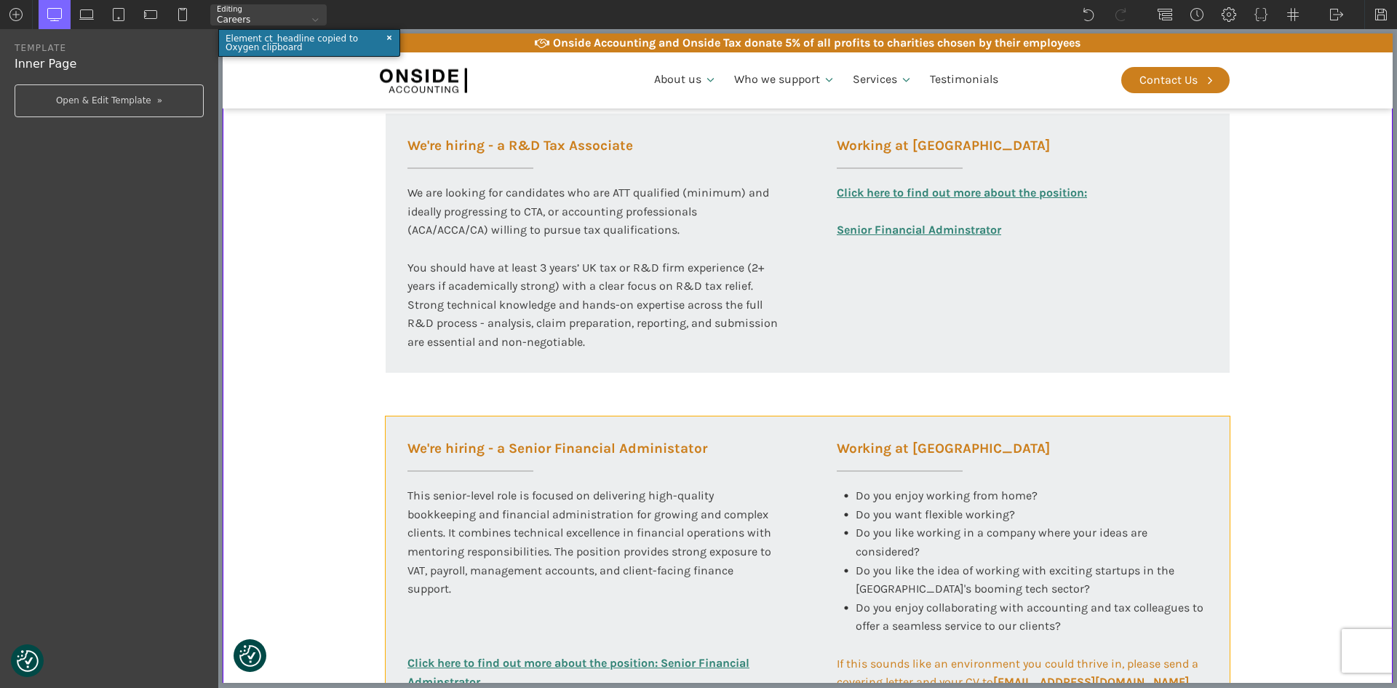
click at [798, 421] on div "We're hiring - a Senior Financial Administator This senior-level role is focuse…" at bounding box center [808, 579] width 844 height 327
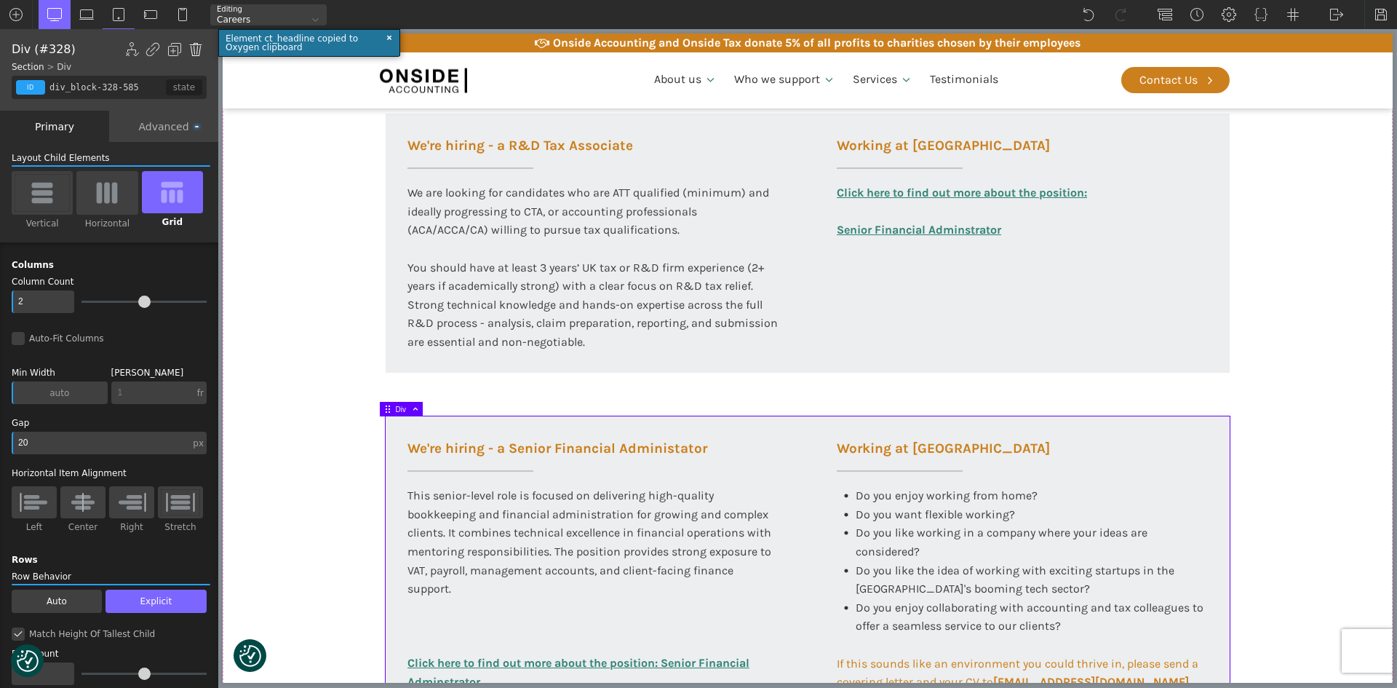
click at [201, 52] on img at bounding box center [195, 49] width 15 height 15
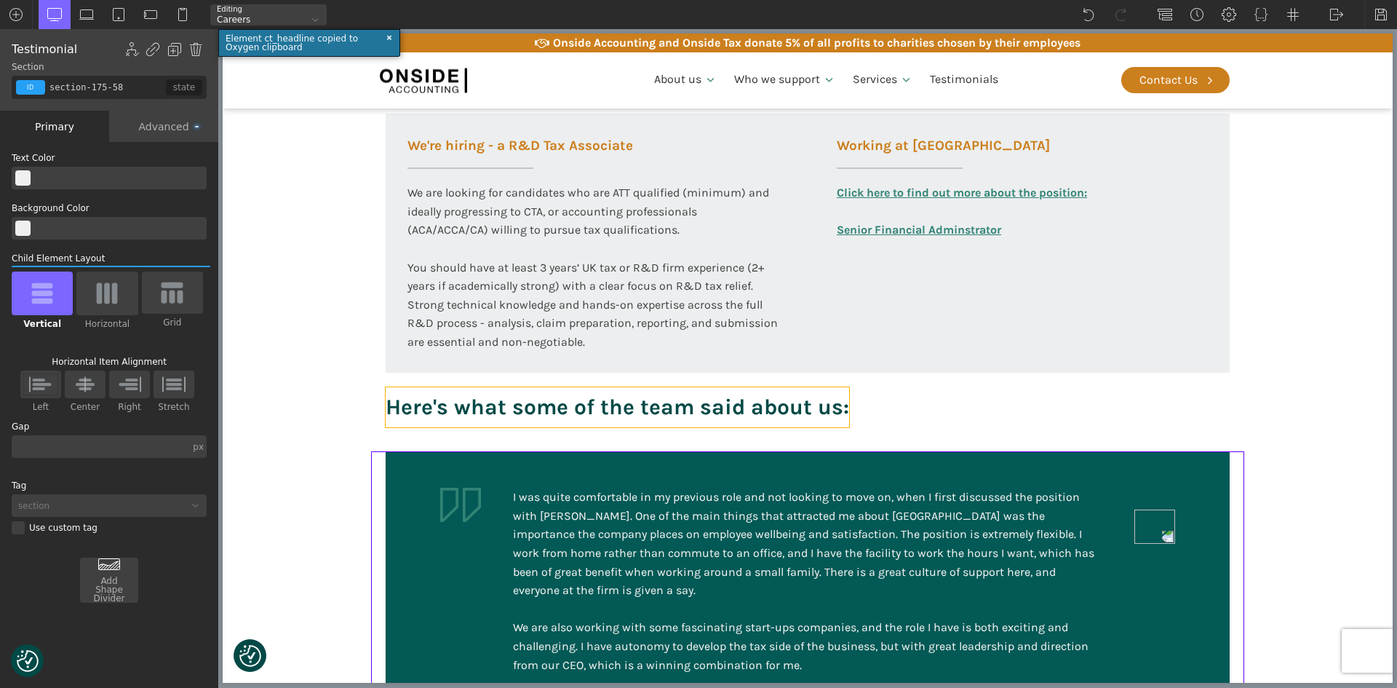
click at [553, 408] on h3 "Here's what some of the team said about us:" at bounding box center [618, 407] width 464 height 40
type input "headline-241-58"
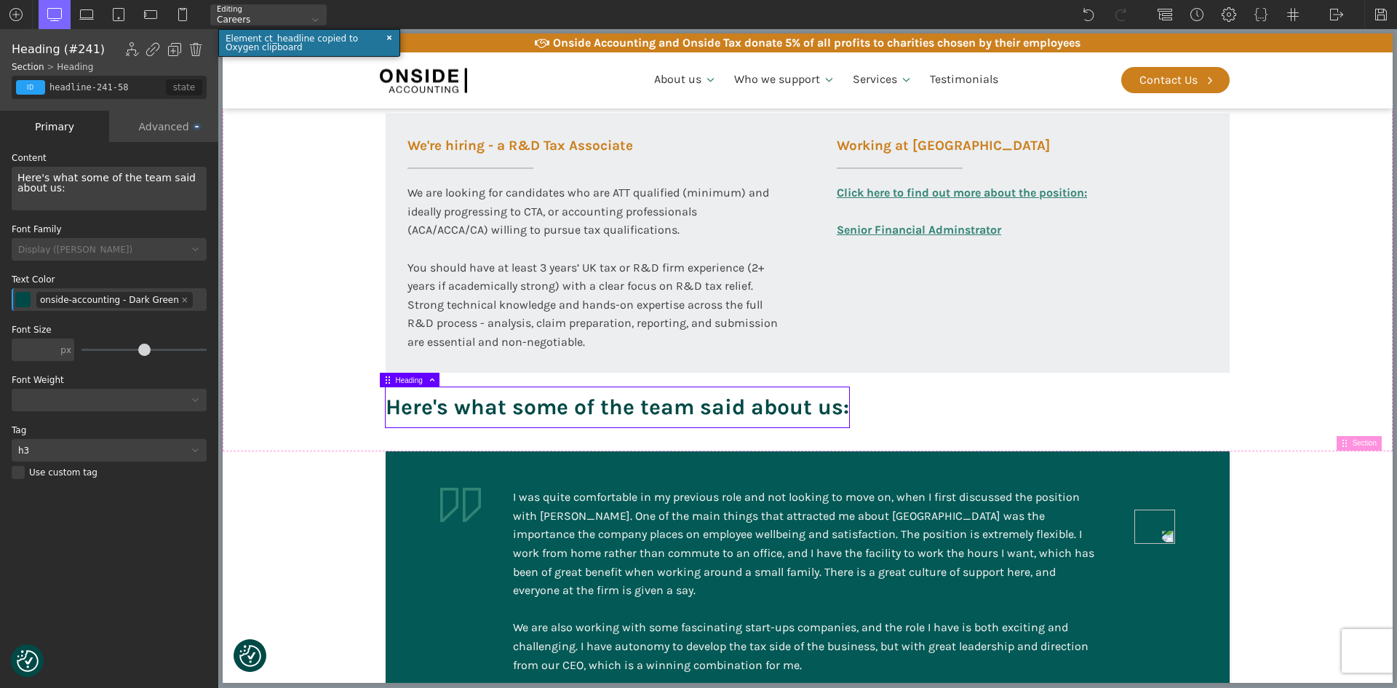
click at [629, 412] on h3 "Here's what some of the team said about us:" at bounding box center [618, 407] width 464 height 40
click at [129, 178] on div "Here's what some of the team said about us:" at bounding box center [109, 189] width 195 height 44
click at [24, 190] on div "Here's what some of the Onside team said about us:" at bounding box center [109, 189] width 195 height 44
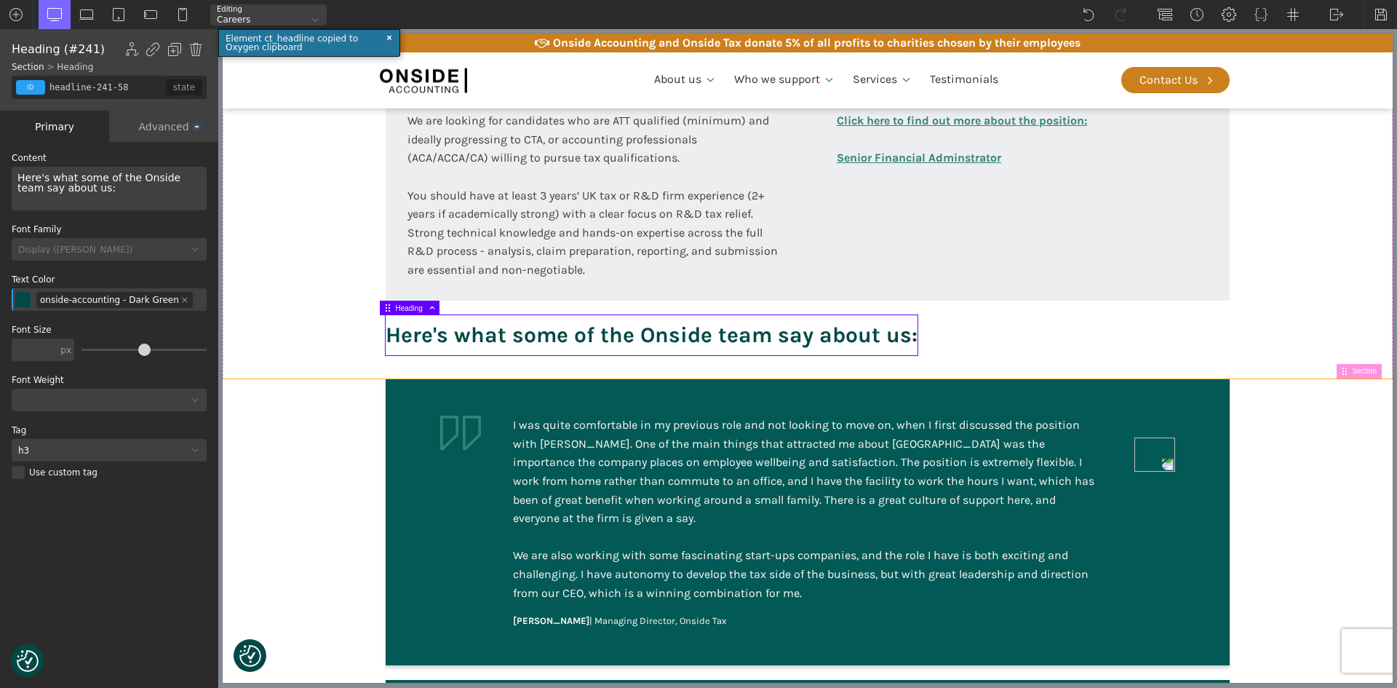
scroll to position [1024, 0]
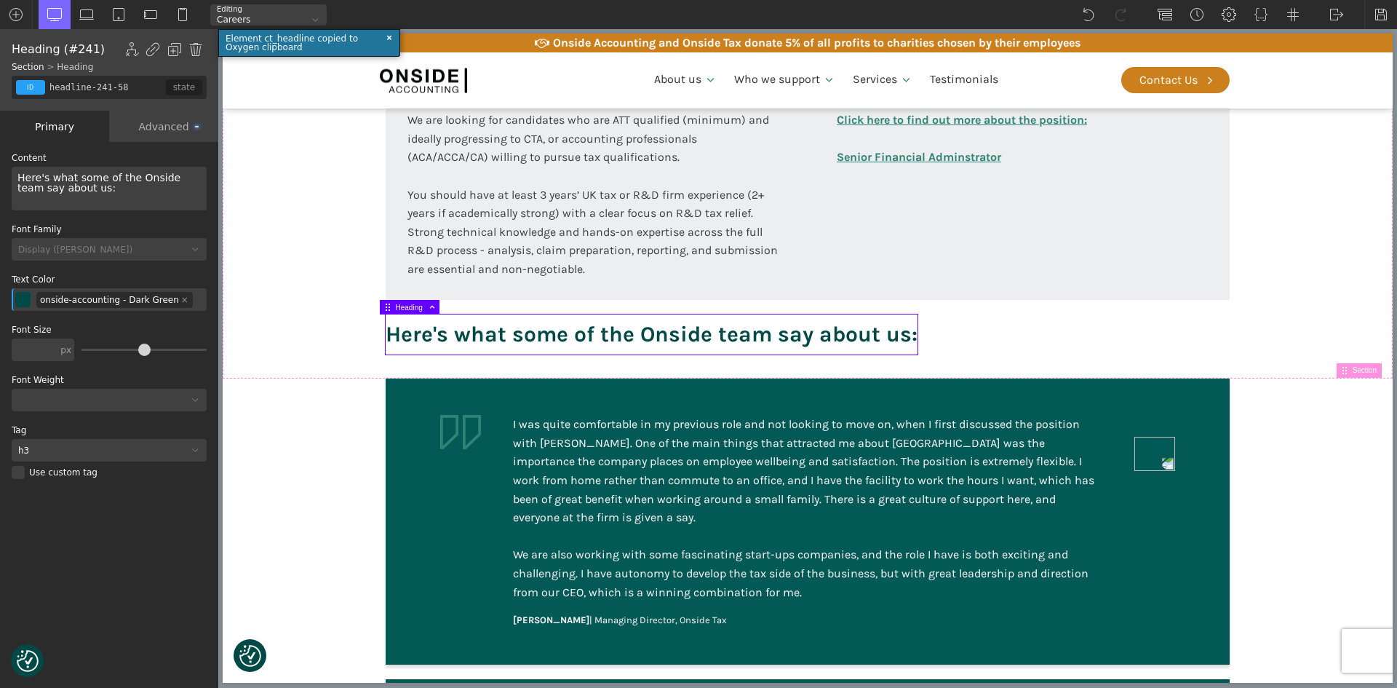
click at [87, 185] on div "Here's what some of the Onside team say about us:" at bounding box center [109, 189] width 195 height 44
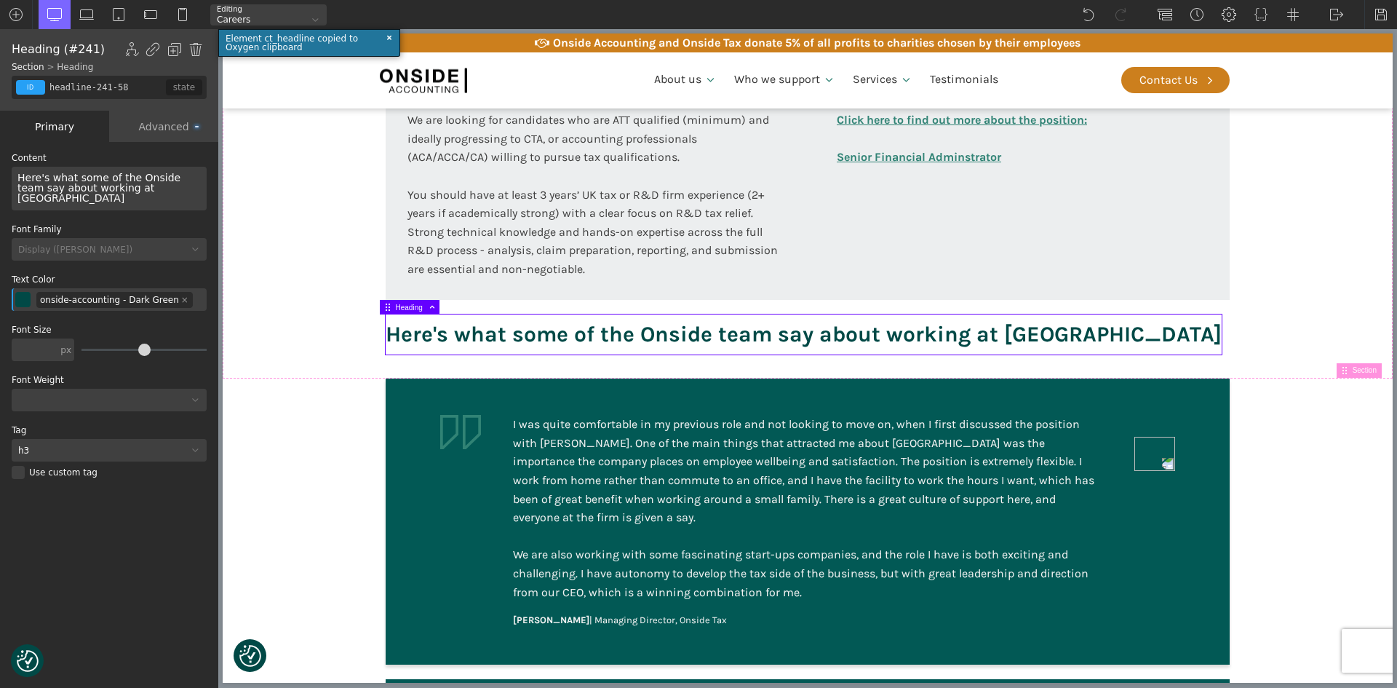
click at [149, 177] on div "Here's what some of the Onside team say about working at [GEOGRAPHIC_DATA]" at bounding box center [109, 189] width 195 height 44
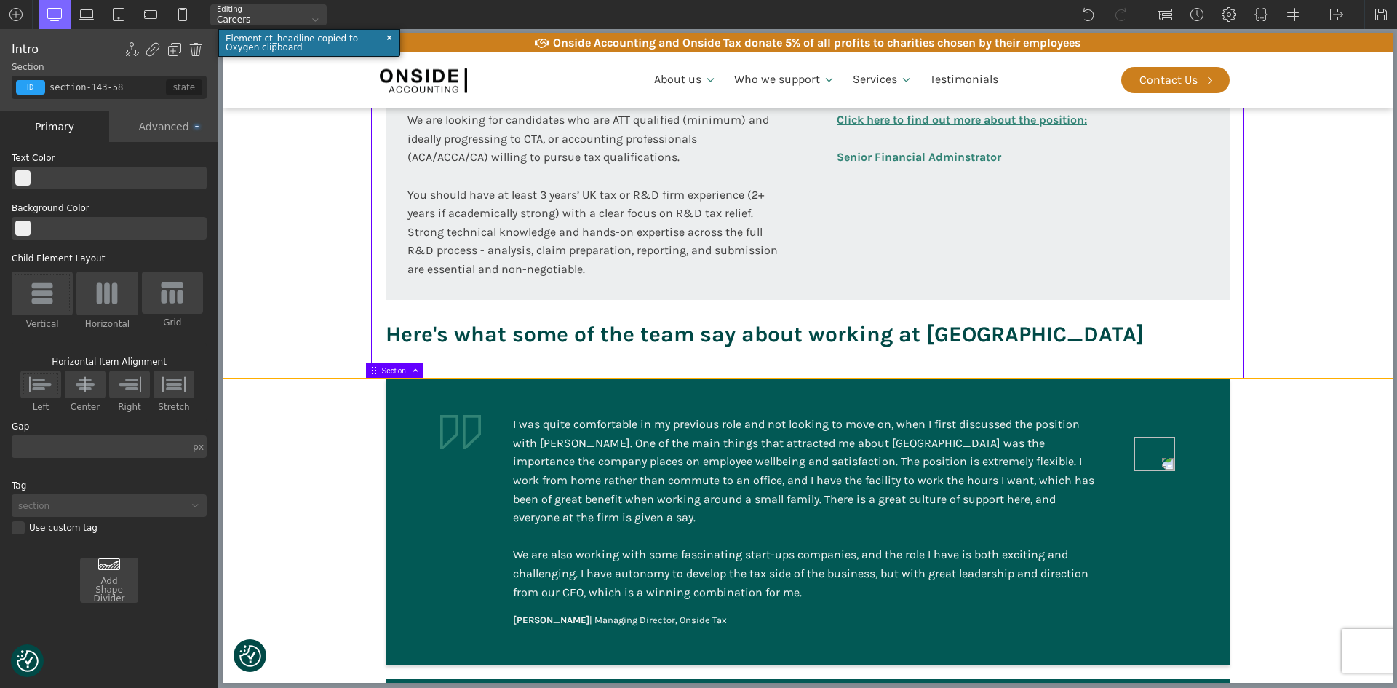
type input "section-175-58"
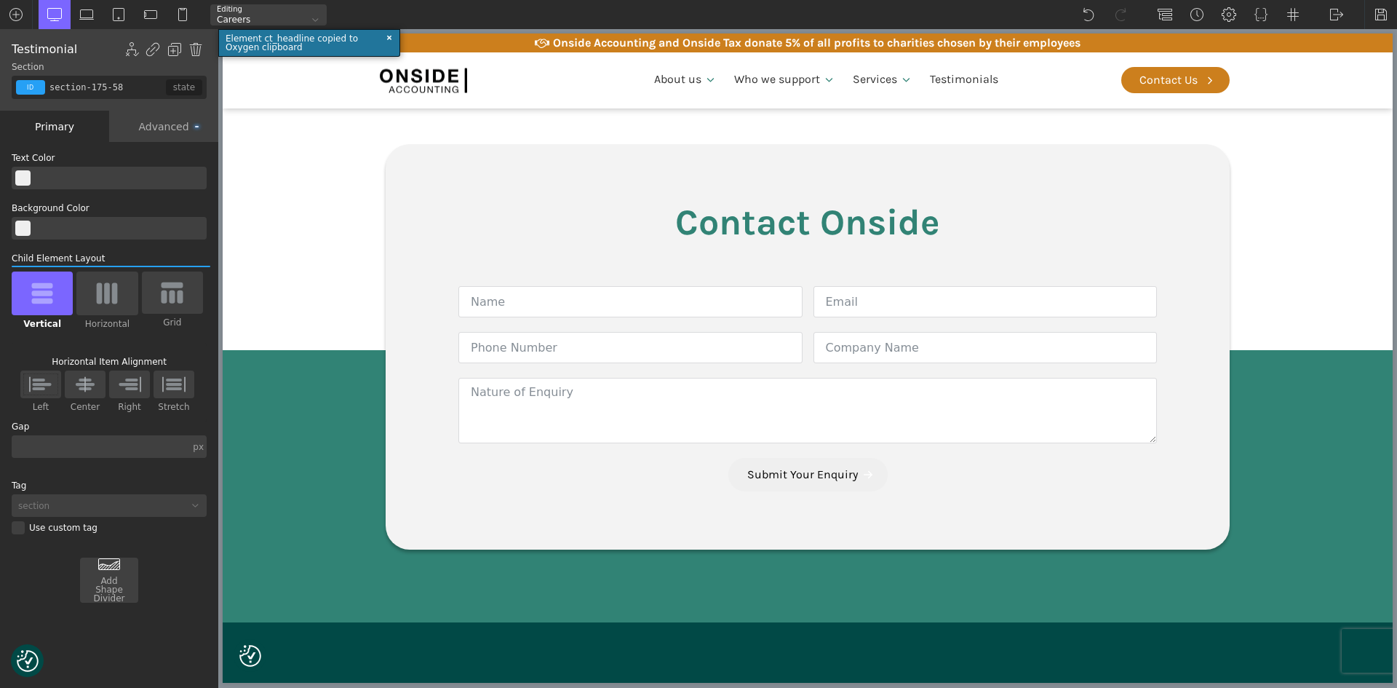
scroll to position [2620, 0]
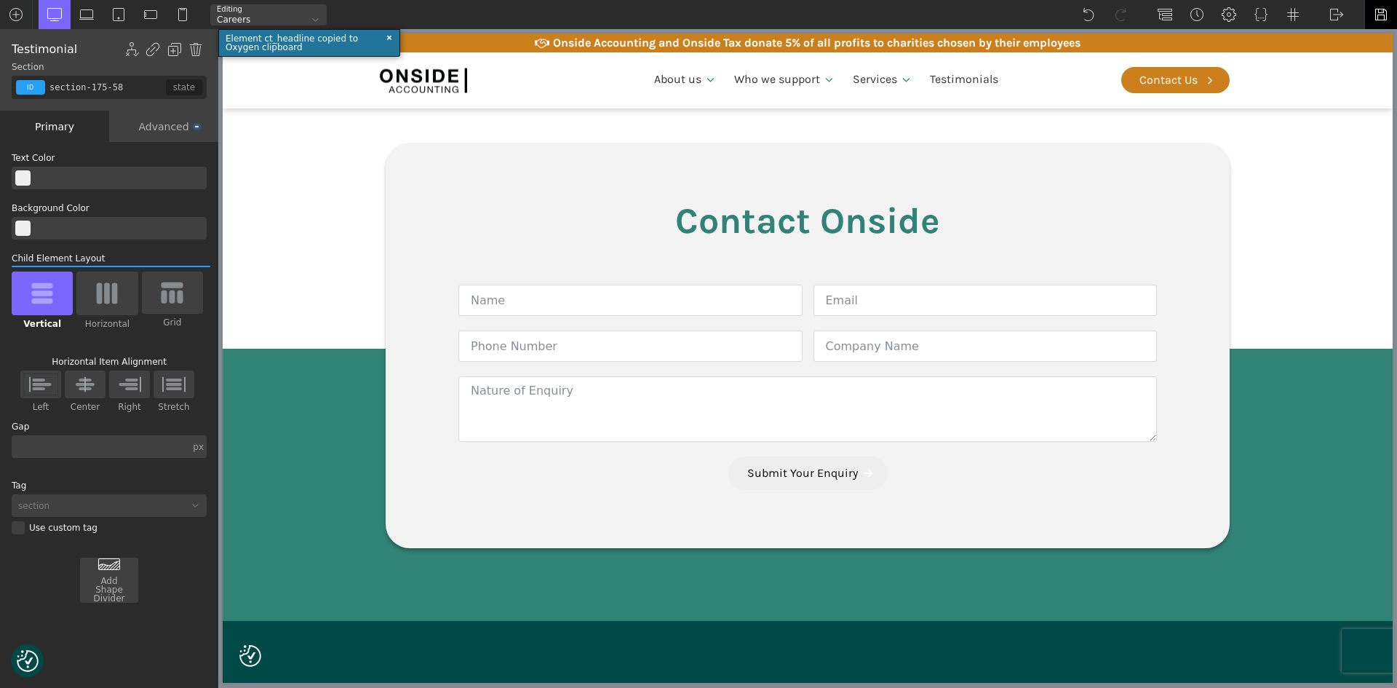
click at [1381, 13] on img at bounding box center [1381, 14] width 15 height 15
click at [1335, 18] on img at bounding box center [1337, 14] width 15 height 15
drag, startPoint x: 1335, startPoint y: 60, endPoint x: 1110, endPoint y: 27, distance: 228.0
click at [1335, 60] on link "Frontend" at bounding box center [1352, 60] width 62 height 23
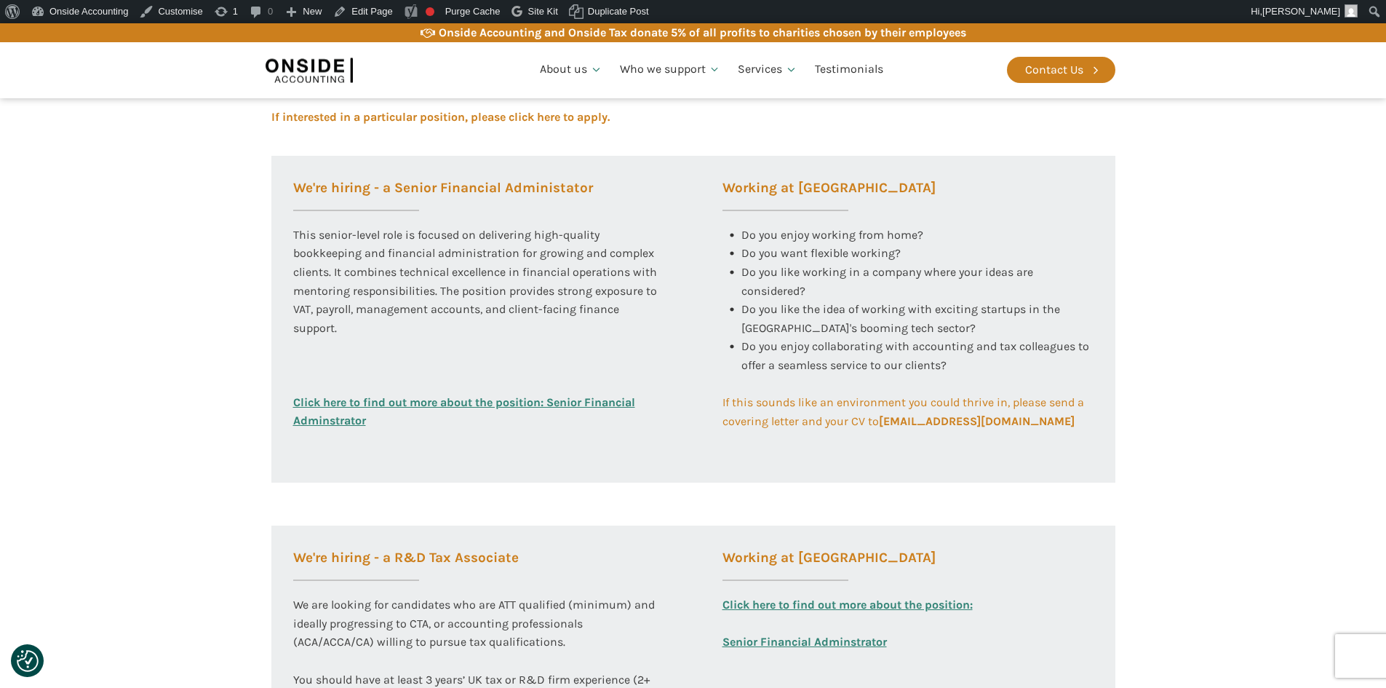
scroll to position [509, 0]
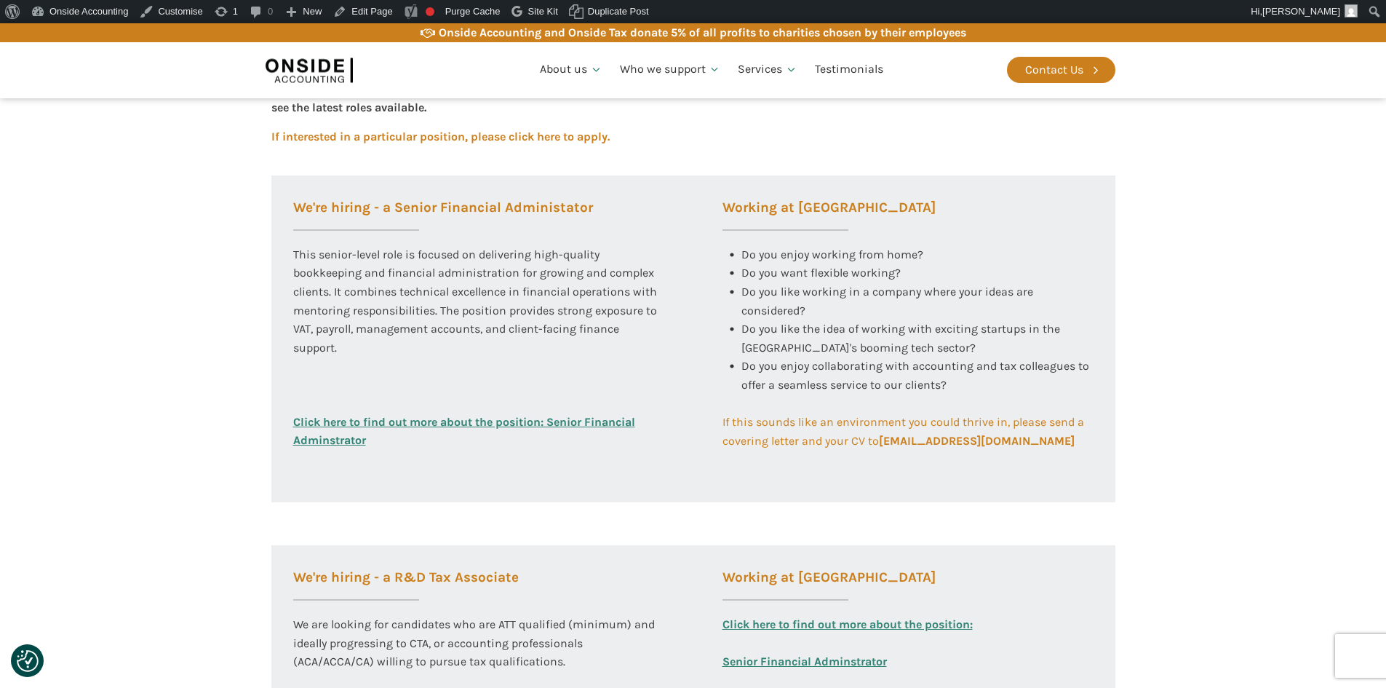
click at [135, 463] on section "Working at [GEOGRAPHIC_DATA] At Onside Accounting, we are proud to be an ACCA A…" at bounding box center [693, 345] width 1386 height 1075
click at [119, 427] on section "Working at [GEOGRAPHIC_DATA] At Onside Accounting, we are proud to be an ACCA A…" at bounding box center [693, 345] width 1386 height 1075
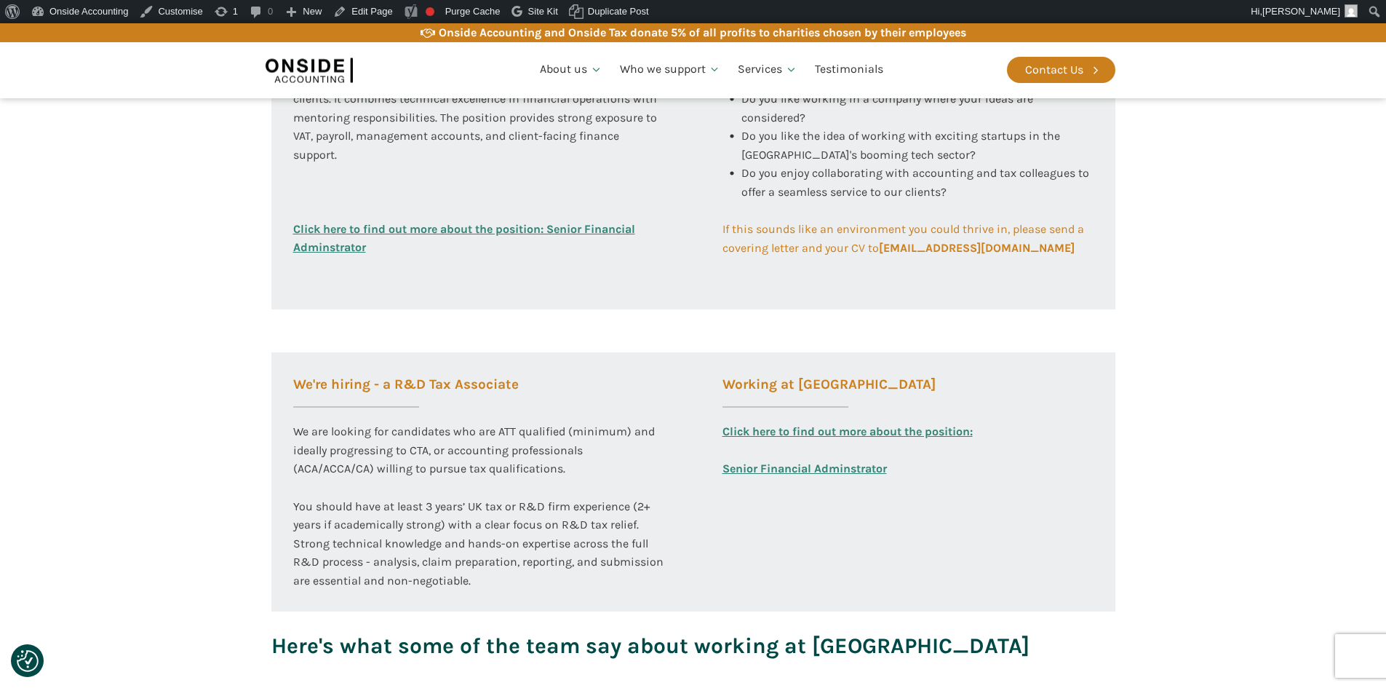
scroll to position [728, 0]
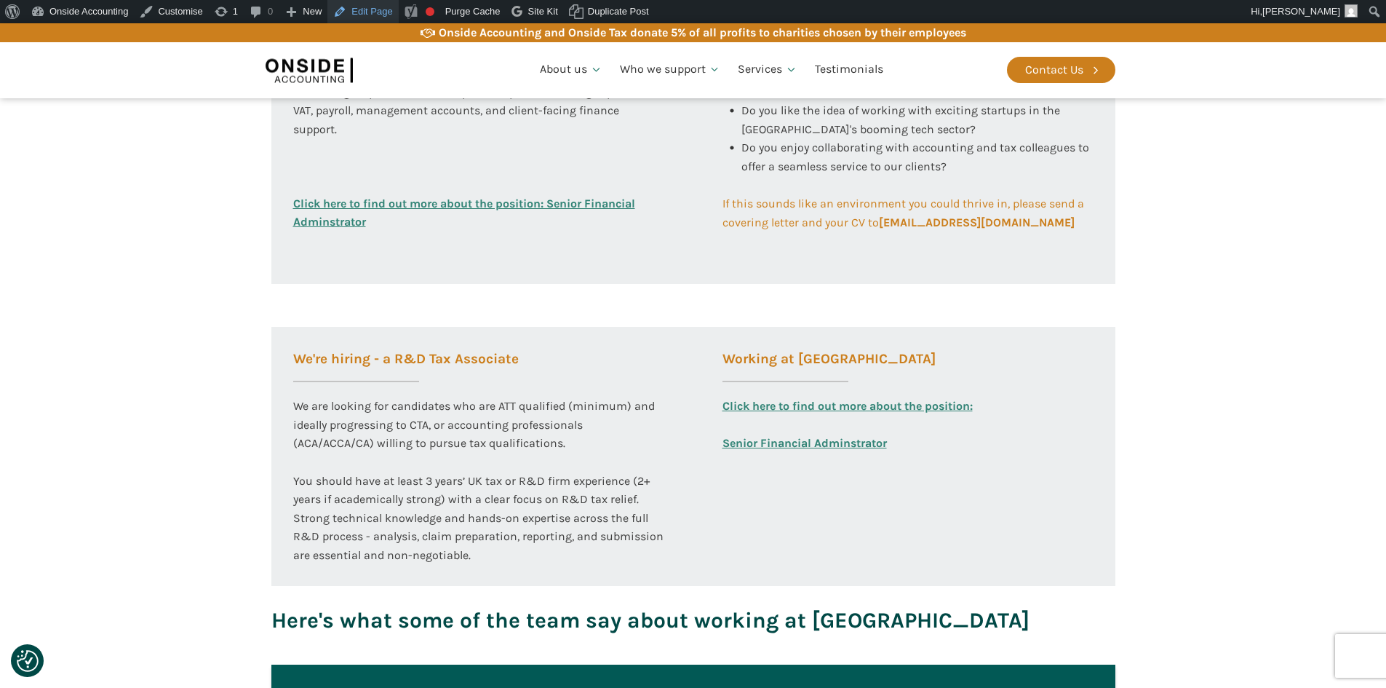
click at [378, 11] on link "Edit Page" at bounding box center [362, 11] width 71 height 23
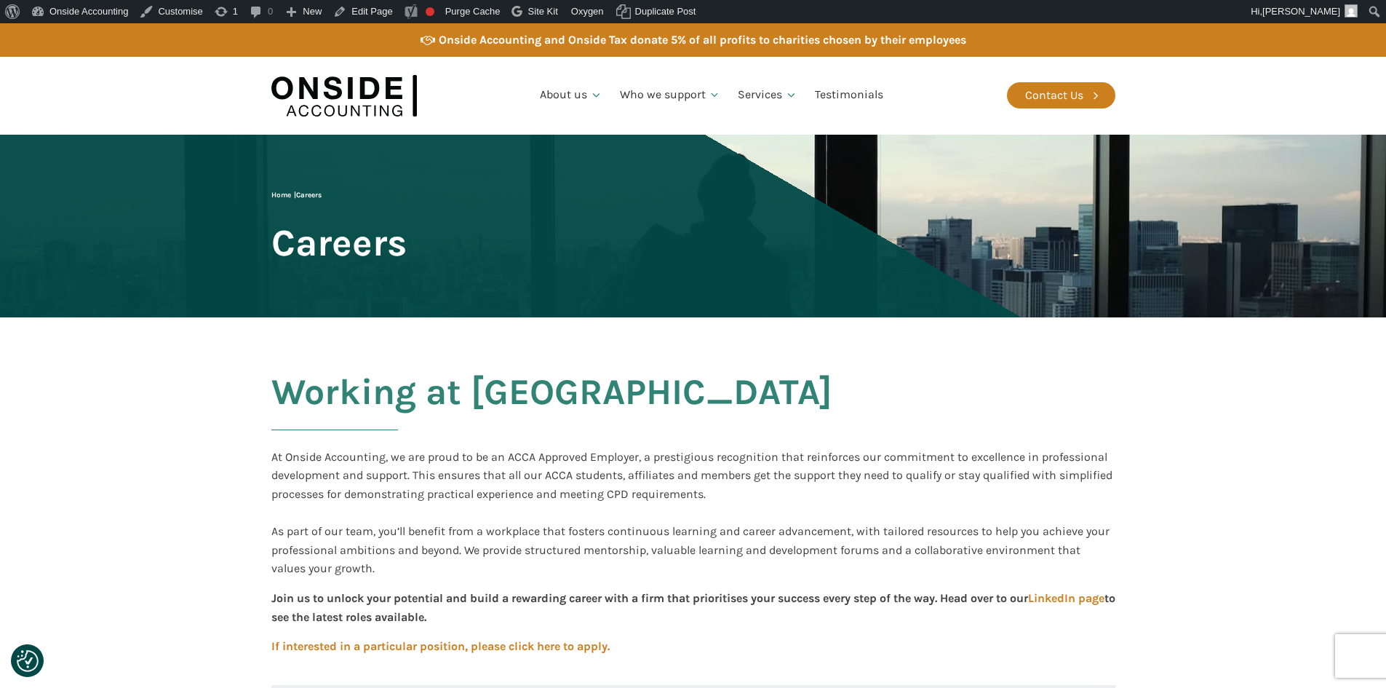
scroll to position [728, 0]
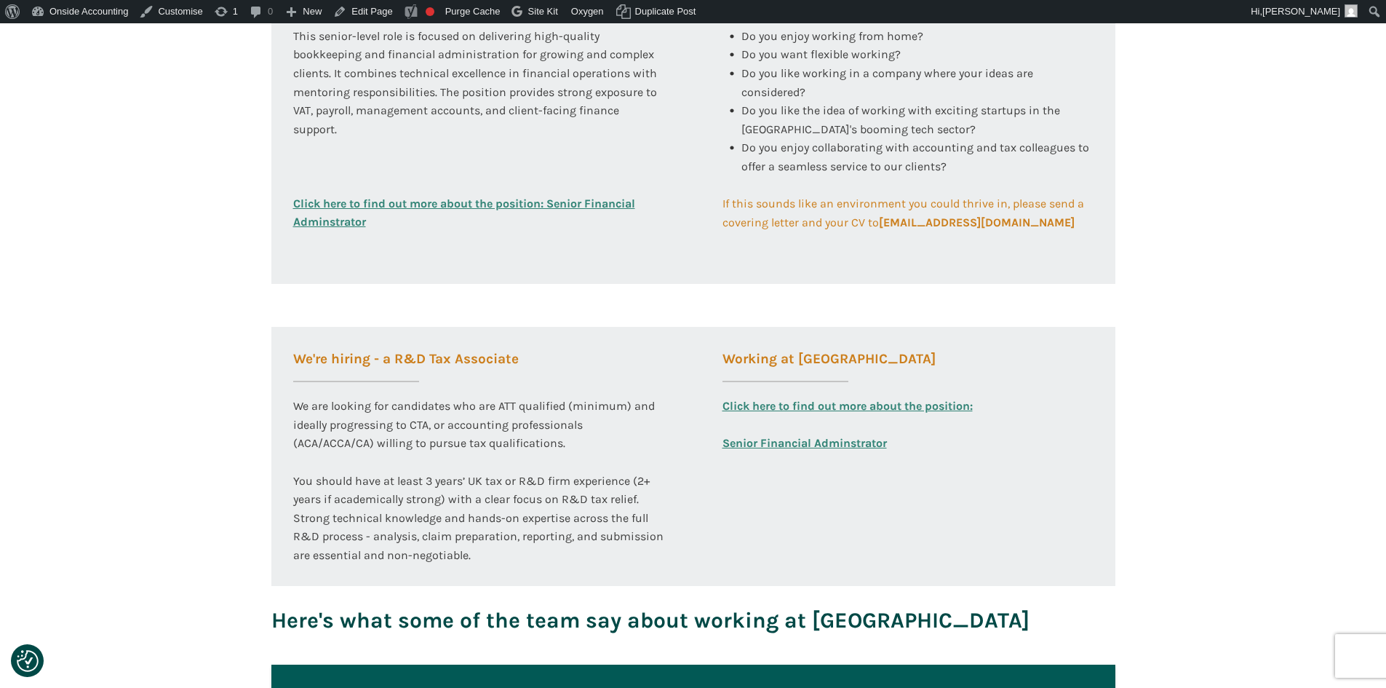
click at [785, 442] on link "Click here to find out more about the position: Senior Financial Adminstrator" at bounding box center [848, 425] width 250 height 56
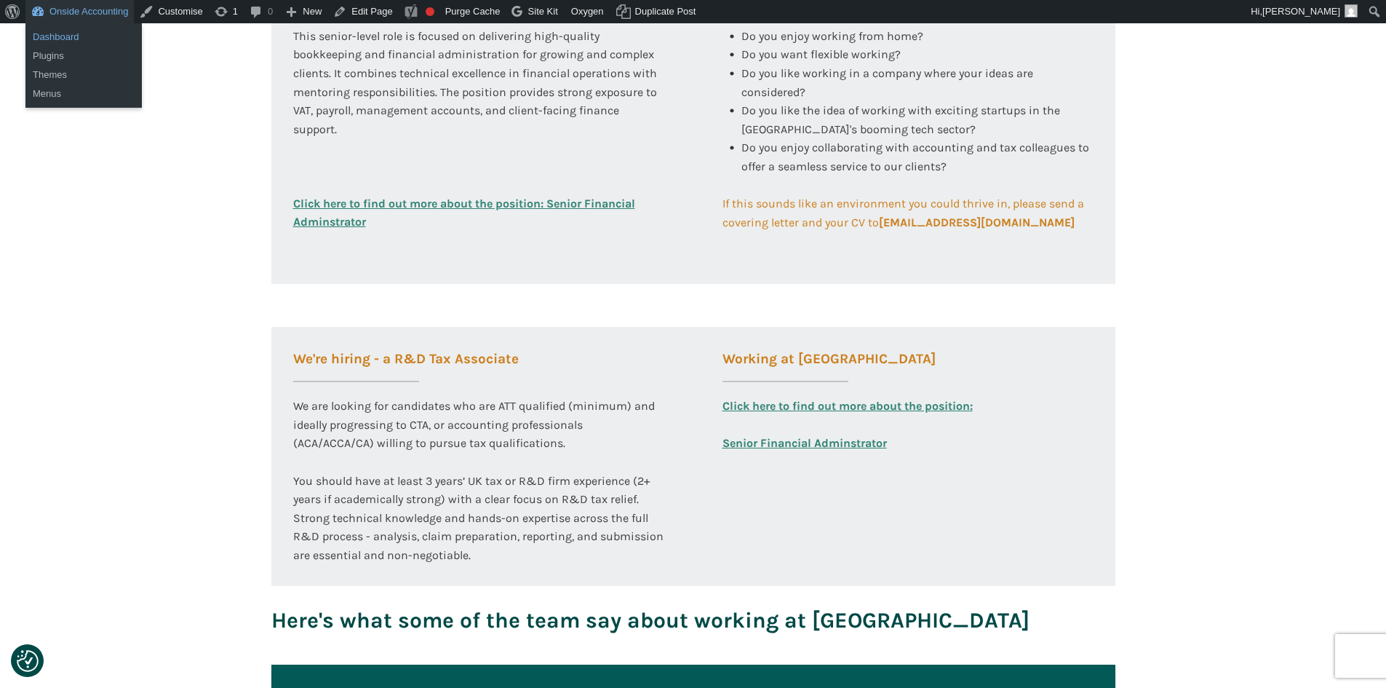
click at [46, 30] on link "Dashboard" at bounding box center [83, 37] width 116 height 19
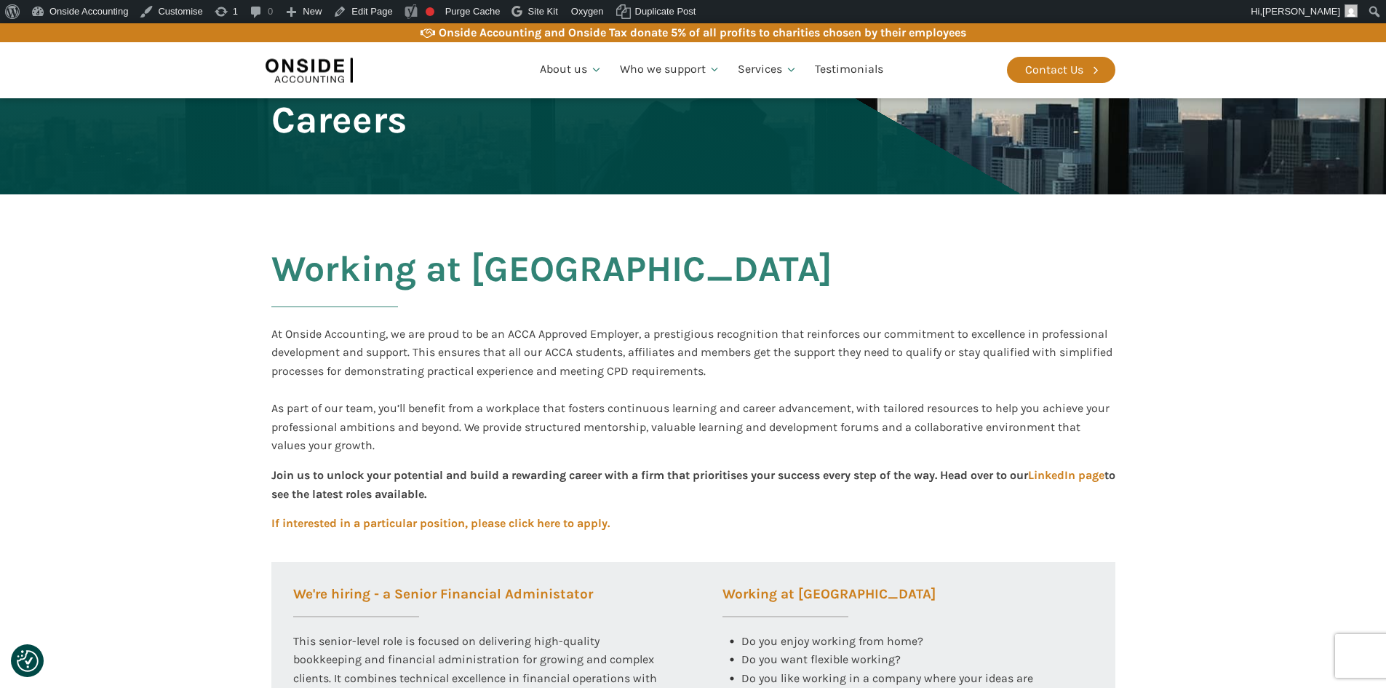
scroll to position [0, 0]
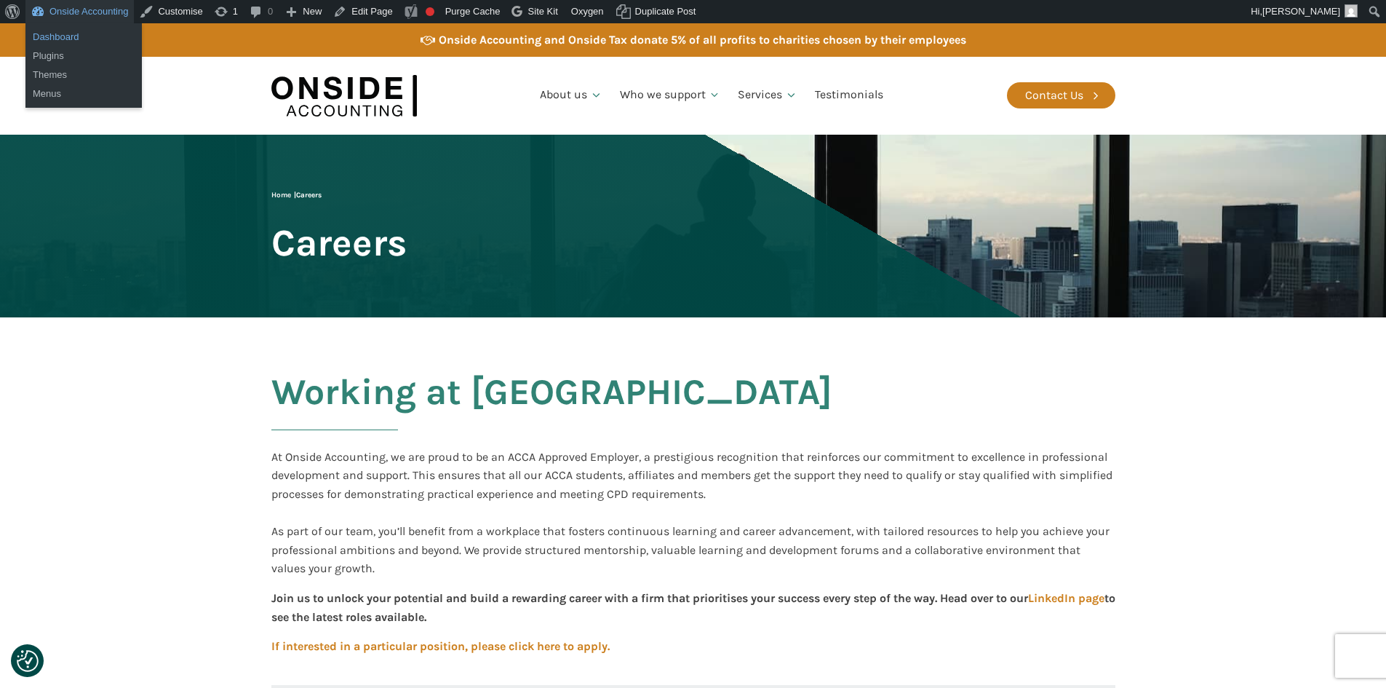
click at [56, 30] on link "Dashboard" at bounding box center [83, 37] width 116 height 19
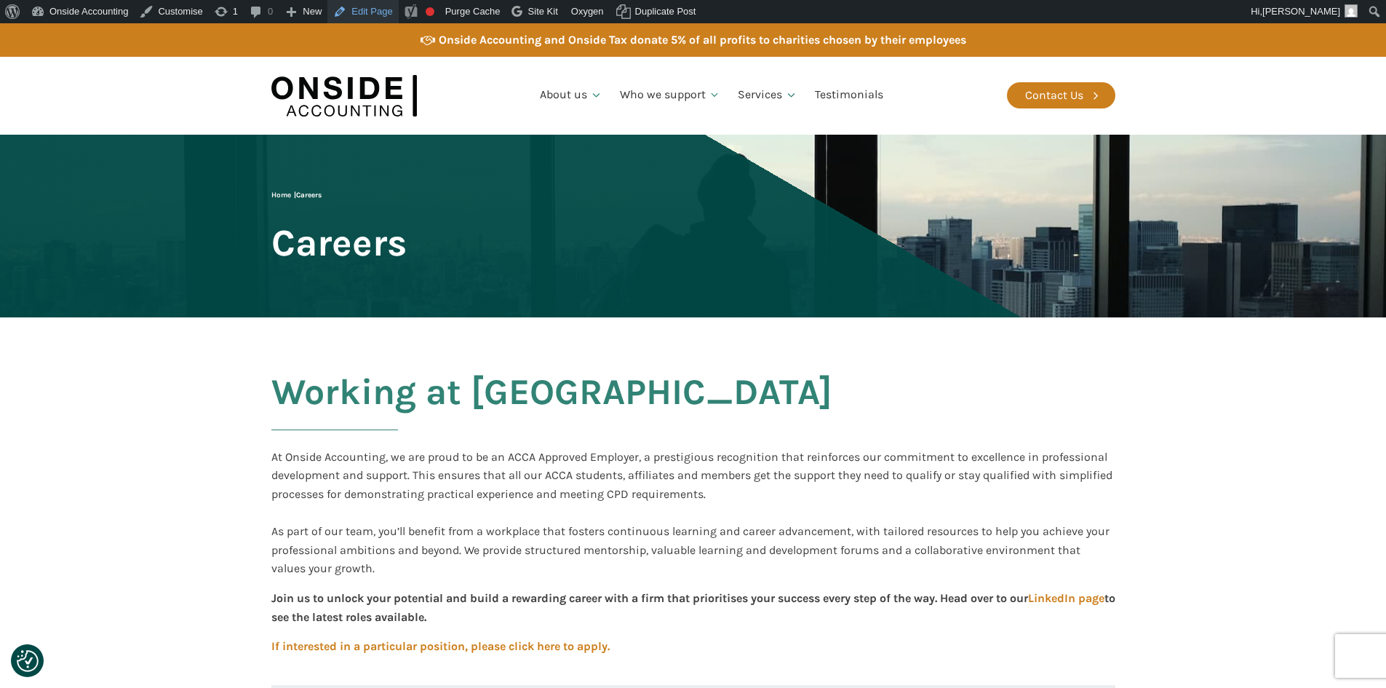
click at [359, 9] on link "Edit Page" at bounding box center [362, 11] width 71 height 23
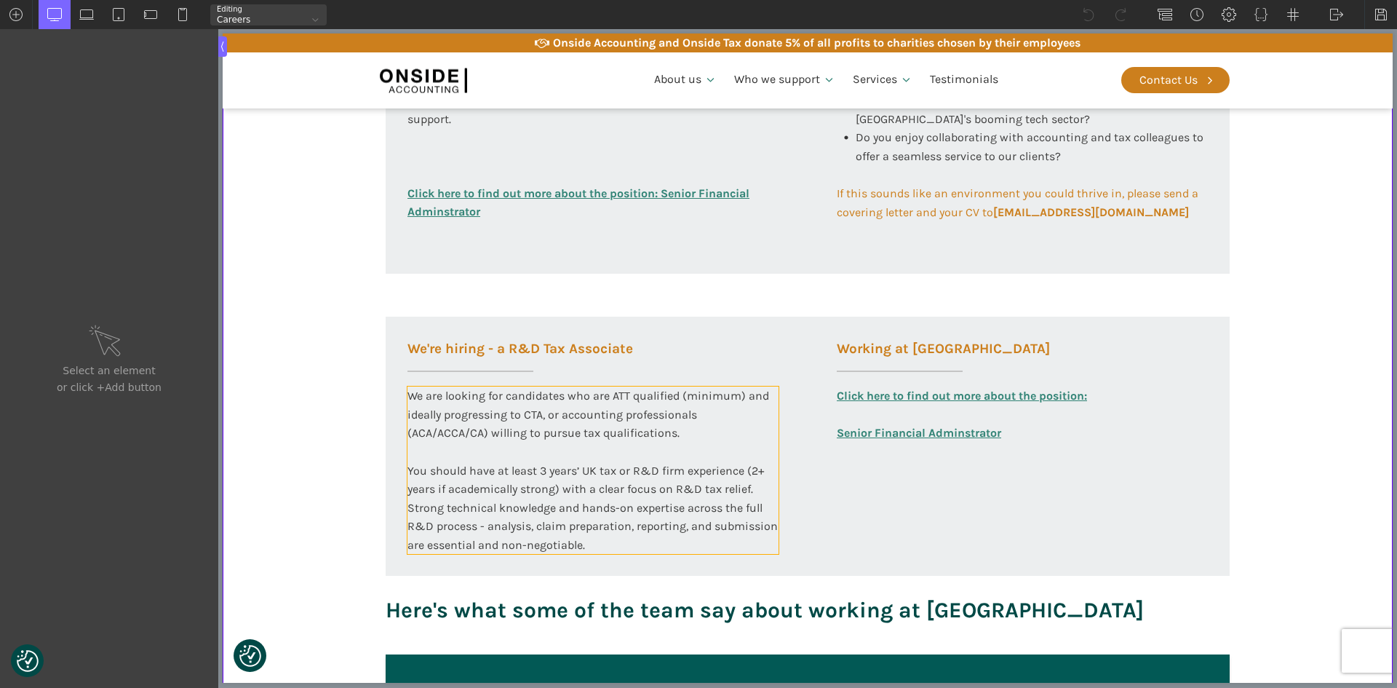
scroll to position [801, 0]
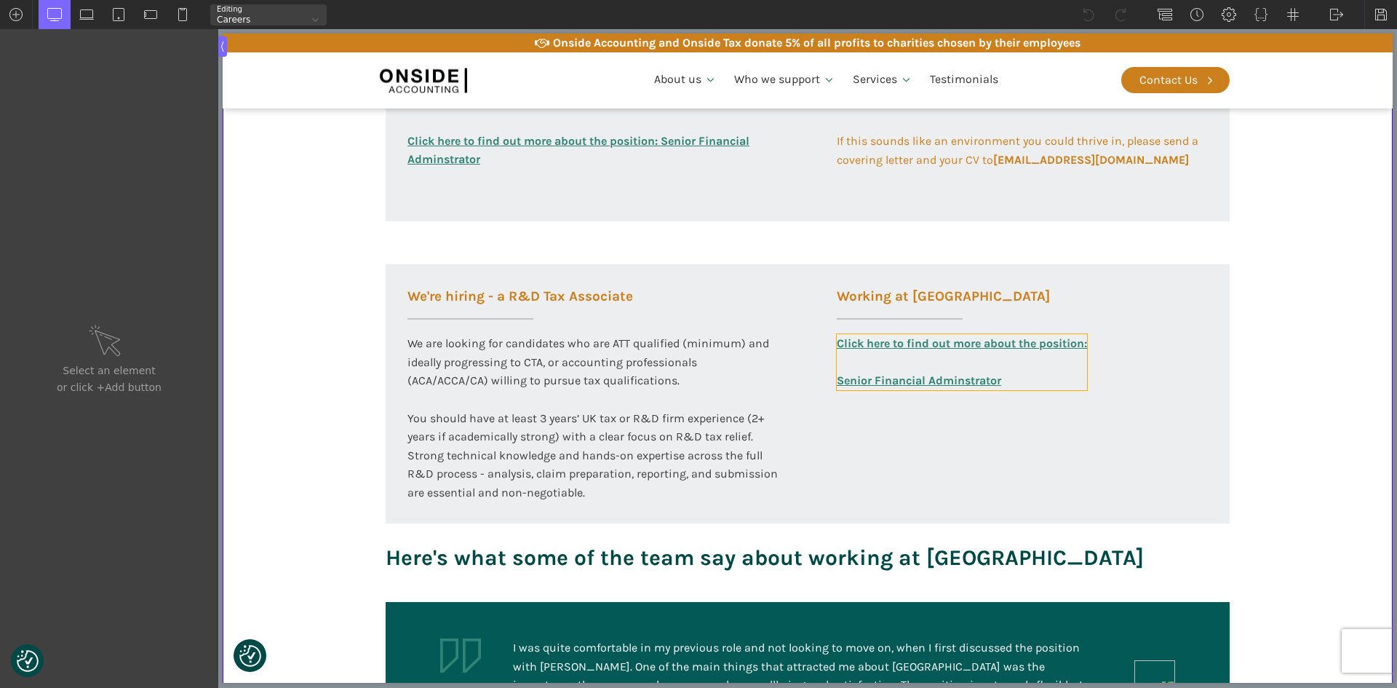
click at [896, 381] on link "Click here to find out more about the position: Senior Financial Adminstrator" at bounding box center [962, 362] width 250 height 56
type input "text_block-279-58"
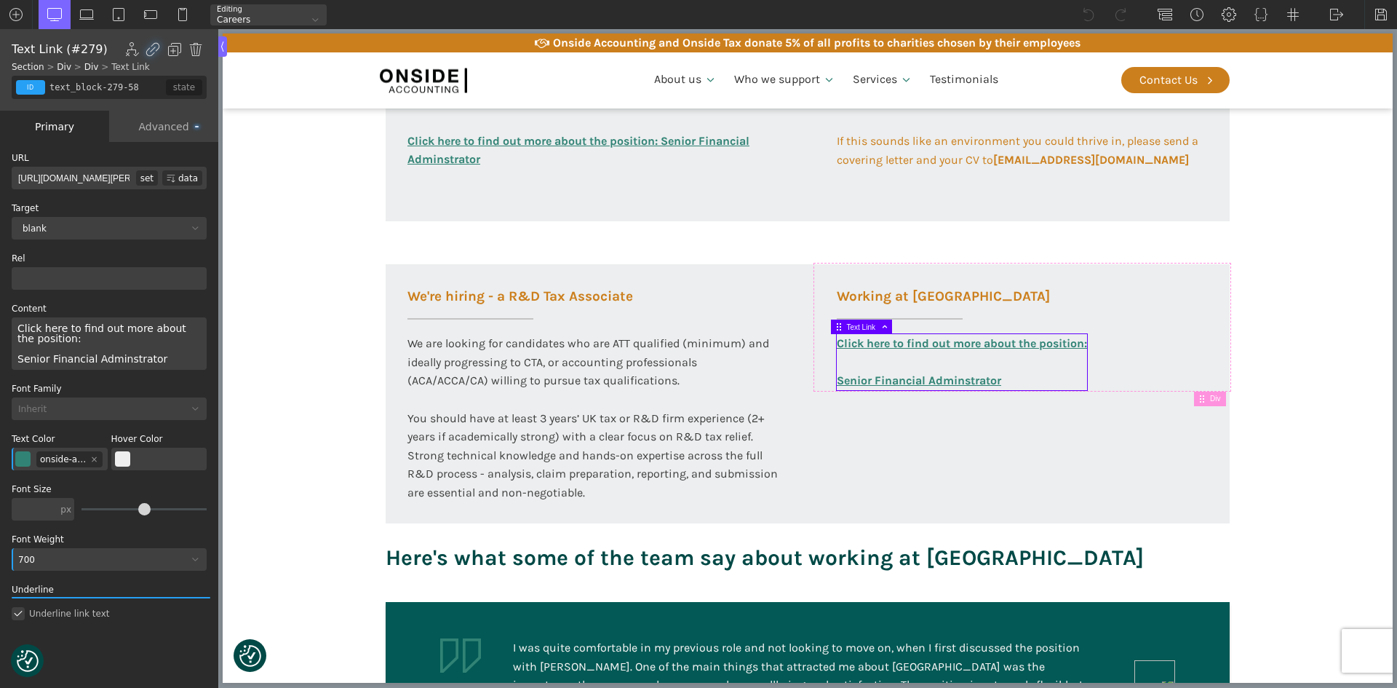
click at [106, 176] on input "[URL][DOMAIN_NAME][PERSON_NAME]" at bounding box center [74, 178] width 124 height 23
type input "http://onsideaccounting.com/wp-content/uploads/2025/08/RD-Tax-Associate-JD-PS-J…"
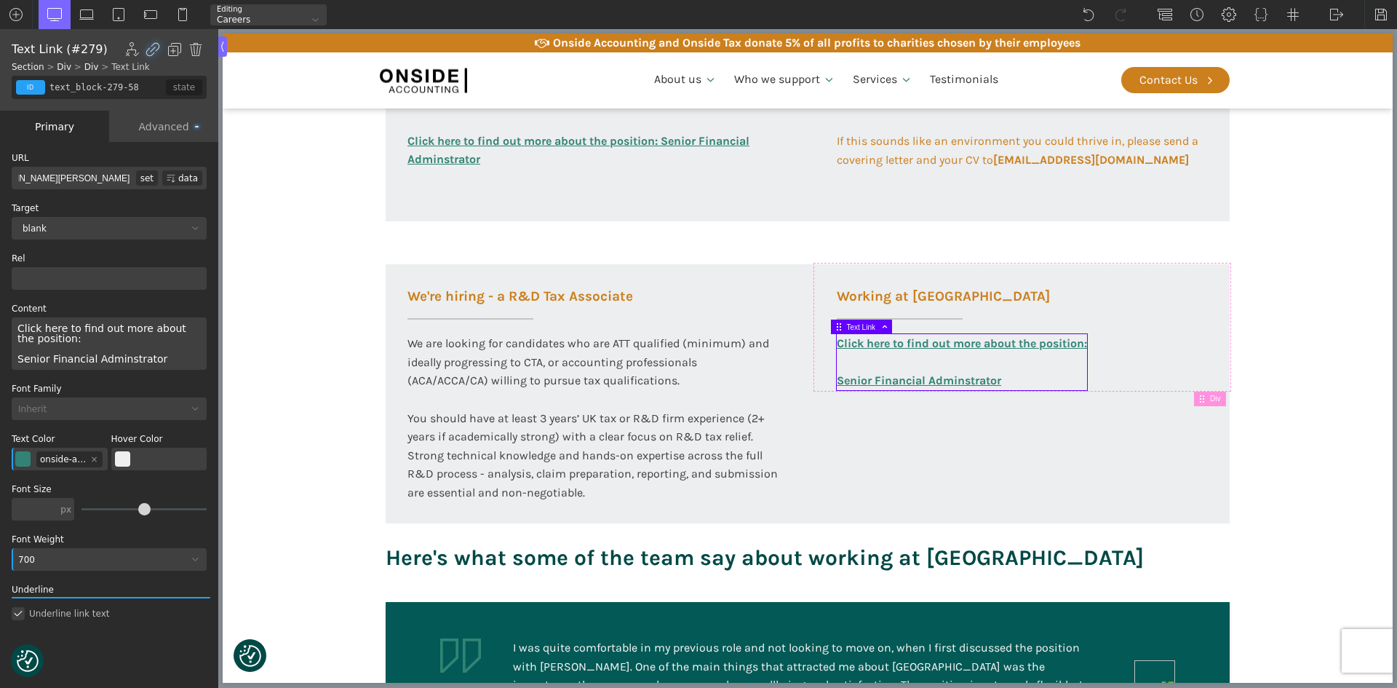
click at [107, 197] on div "URL http://onsideaccounting.com/wp-content/uploads/2025/08/RD-Tax-Associate-JD-…" at bounding box center [109, 399] width 195 height 490
drag, startPoint x: 15, startPoint y: 360, endPoint x: 174, endPoint y: 359, distance: 159.4
click at [174, 359] on div "Click here to find out more about the position: Senior Financial Adminstrator" at bounding box center [109, 343] width 195 height 52
click at [289, 259] on section "Working at [GEOGRAPHIC_DATA] At Onside Accounting, we are proud to be an ACCA A…" at bounding box center [808, 64] width 1170 height 1075
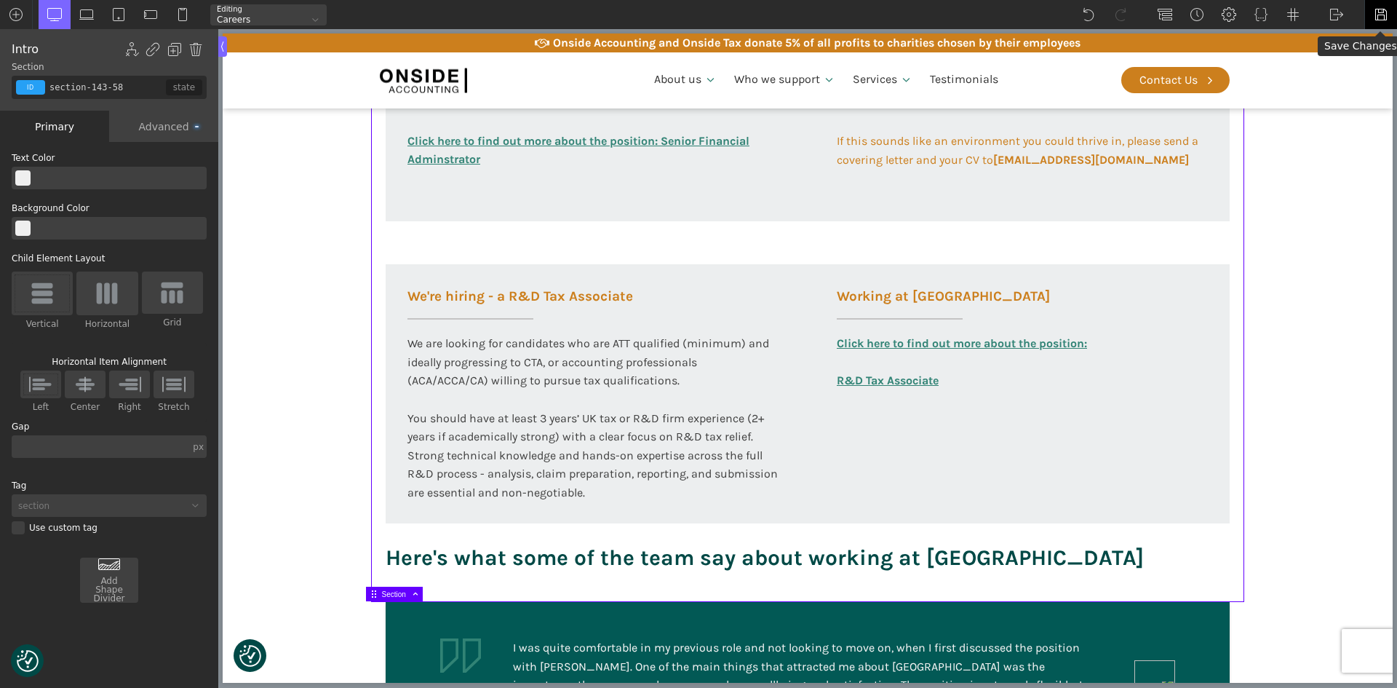
click at [1379, 11] on img at bounding box center [1381, 14] width 15 height 15
click at [925, 338] on link "Click here to find out more about the position: R&D Tax Associate" at bounding box center [962, 362] width 250 height 56
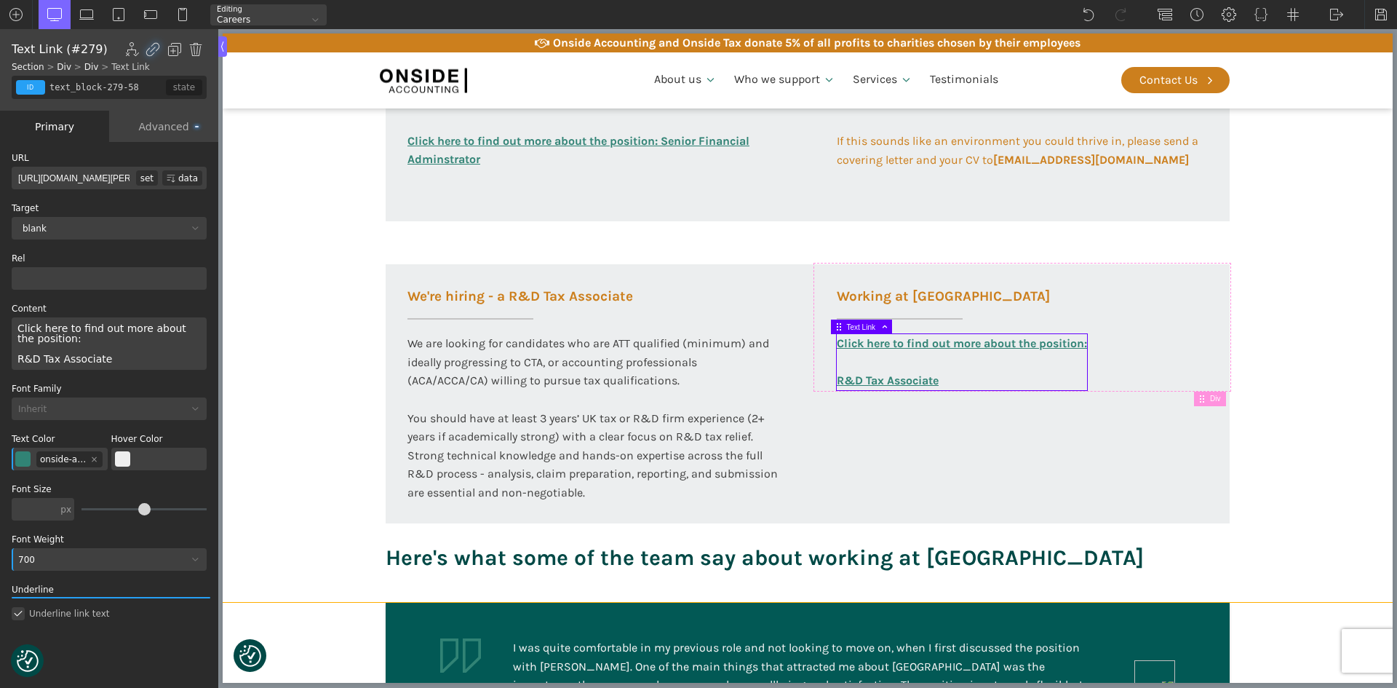
click at [1277, 353] on section "Working at [GEOGRAPHIC_DATA] At Onside Accounting, we are proud to be an ACCA A…" at bounding box center [808, 64] width 1170 height 1075
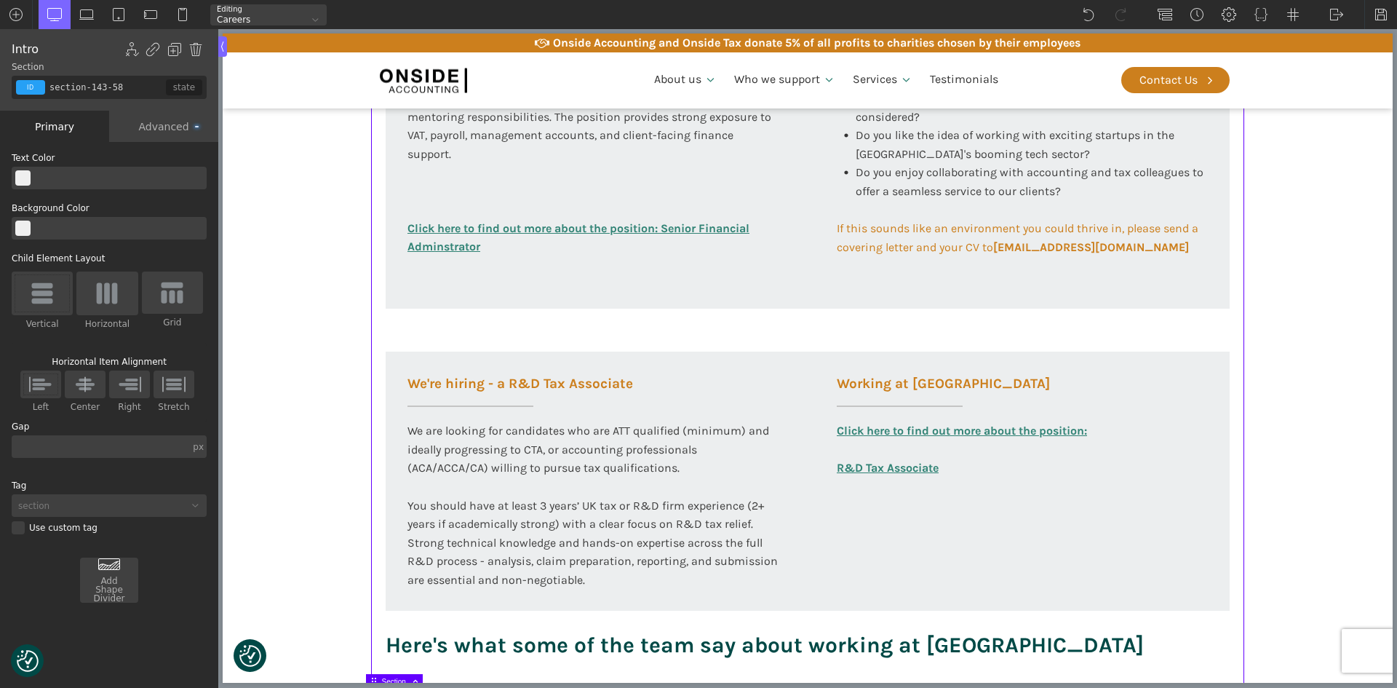
scroll to position [728, 0]
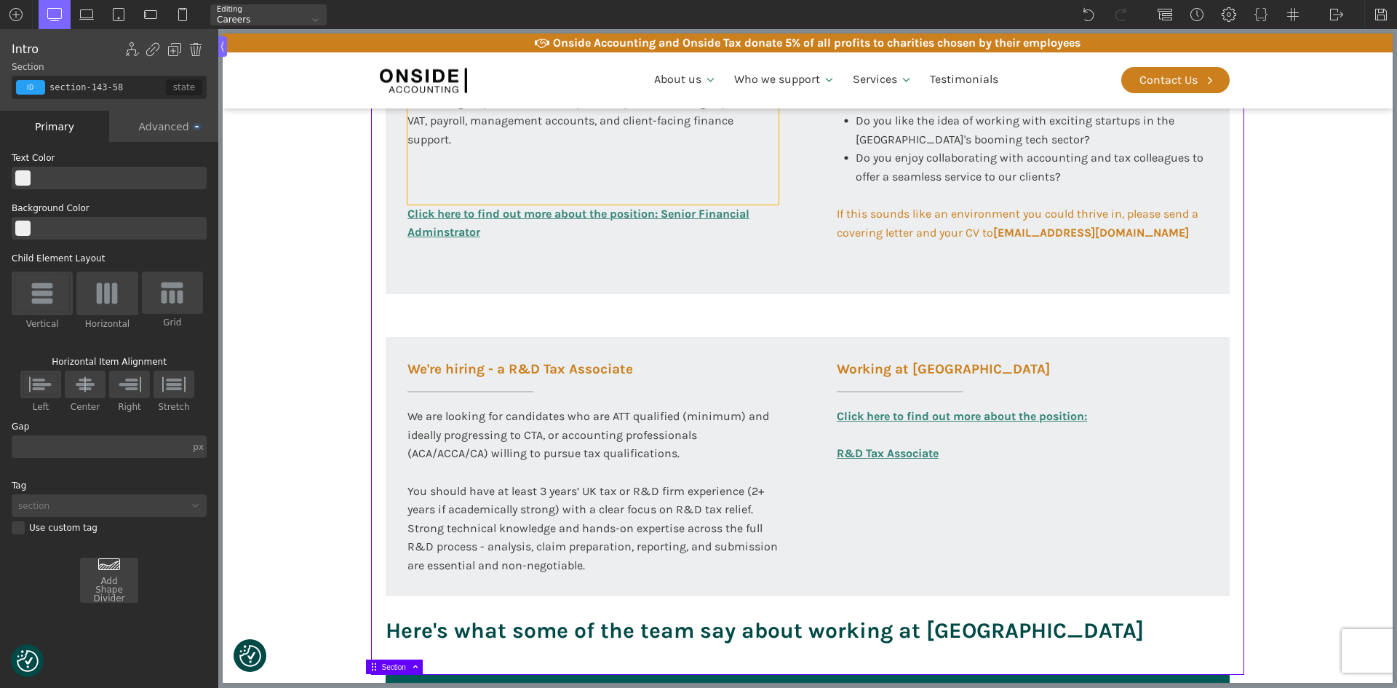
click at [543, 179] on div "This senior-level role is focused on delivering high-quality bookkeeping and fi…" at bounding box center [593, 120] width 371 height 167
type input "text_block-296-585"
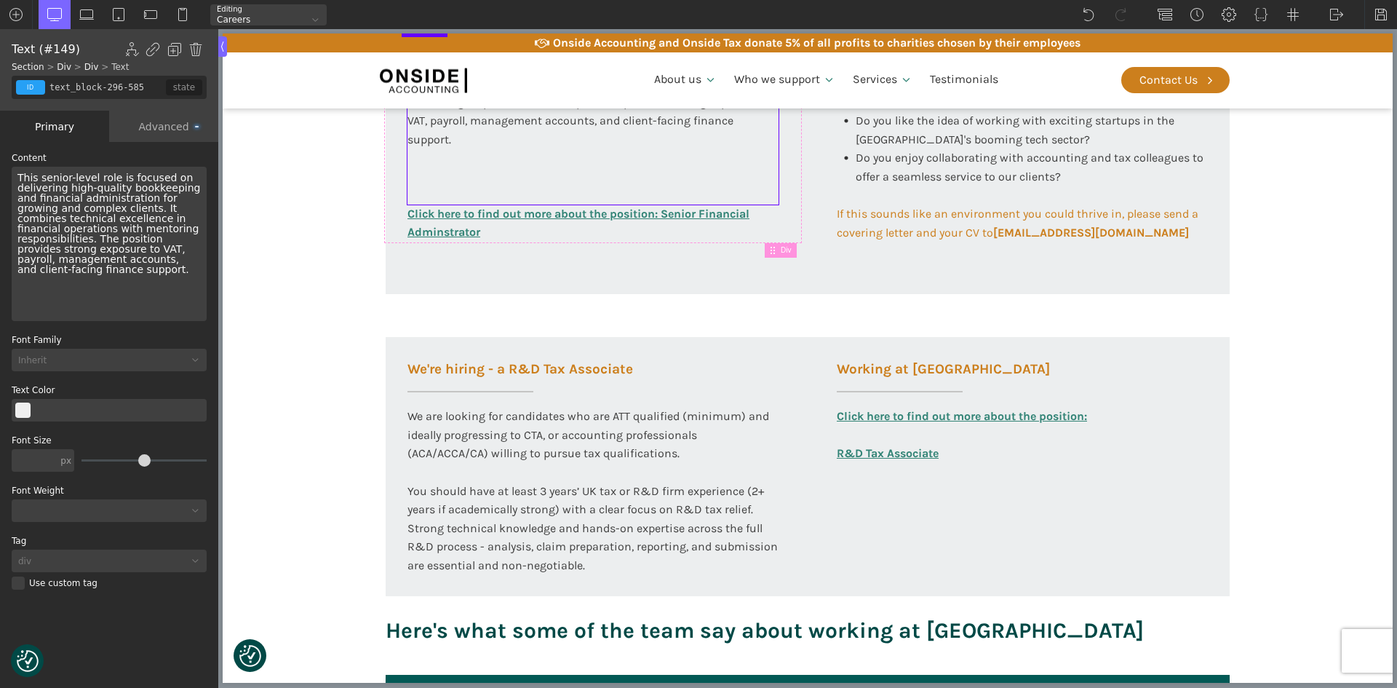
click at [145, 122] on div "Advanced" at bounding box center [163, 126] width 109 height 31
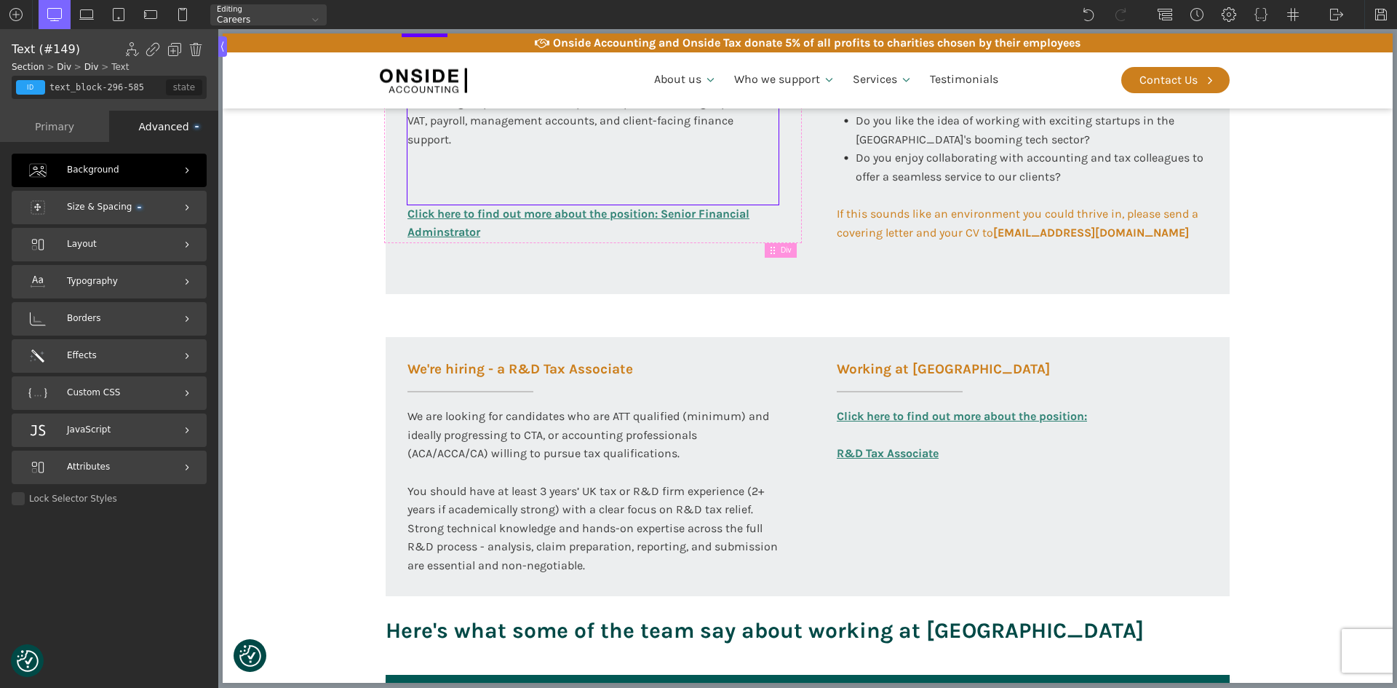
click at [111, 211] on span "Size & Spacing" at bounding box center [104, 207] width 74 height 14
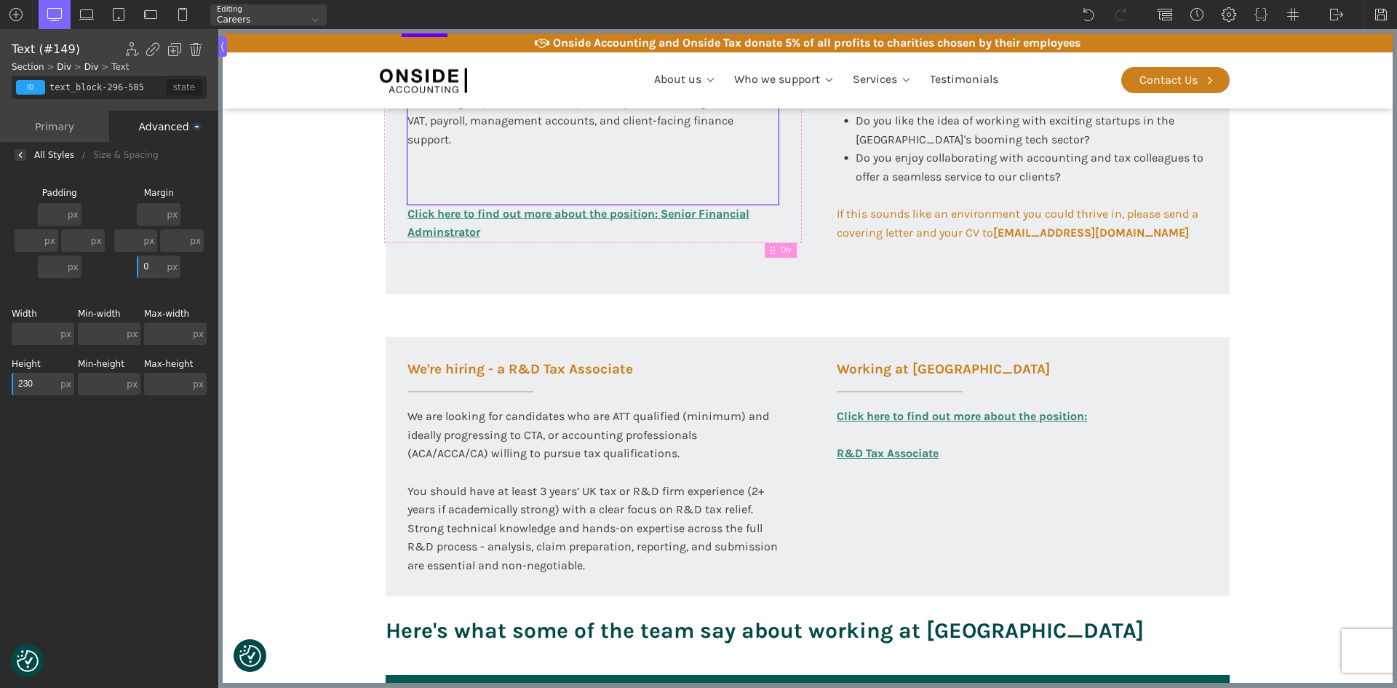
click at [157, 127] on div "Advanced" at bounding box center [163, 126] width 109 height 31
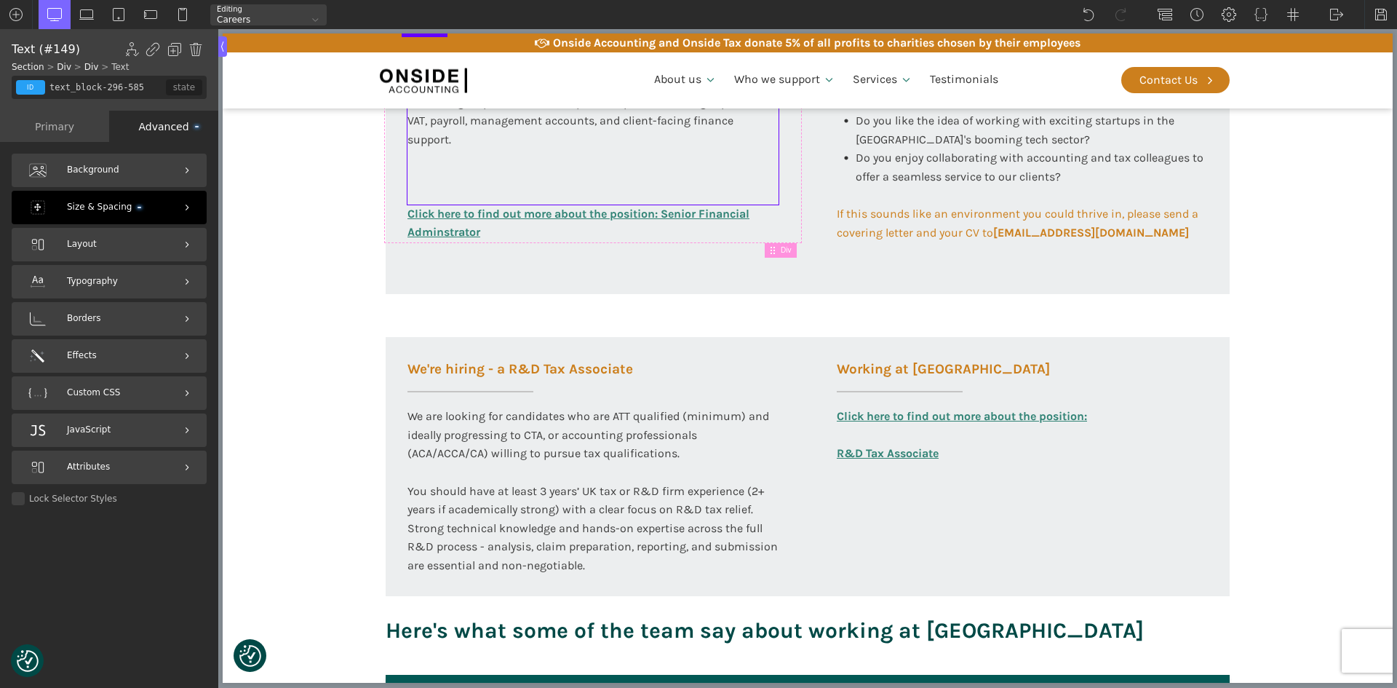
click at [102, 209] on span "Size & Spacing" at bounding box center [104, 207] width 74 height 14
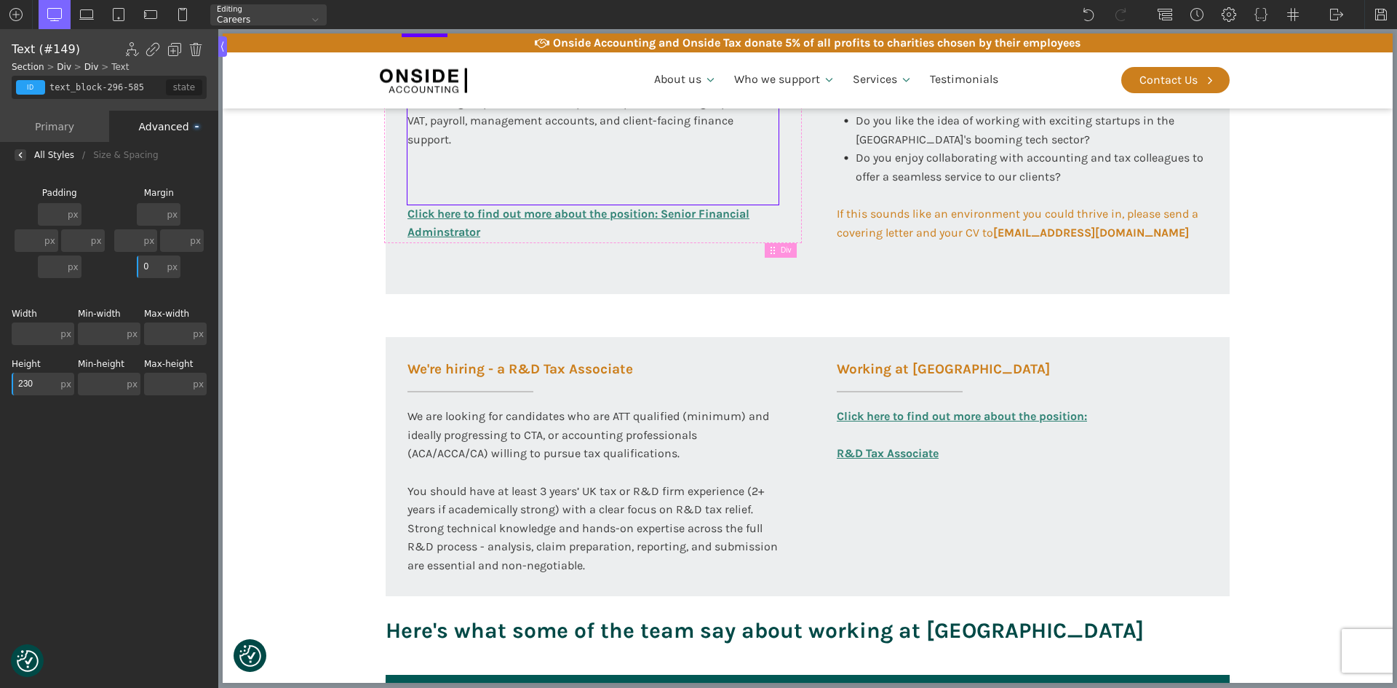
click at [27, 380] on input "230" at bounding box center [35, 384] width 46 height 23
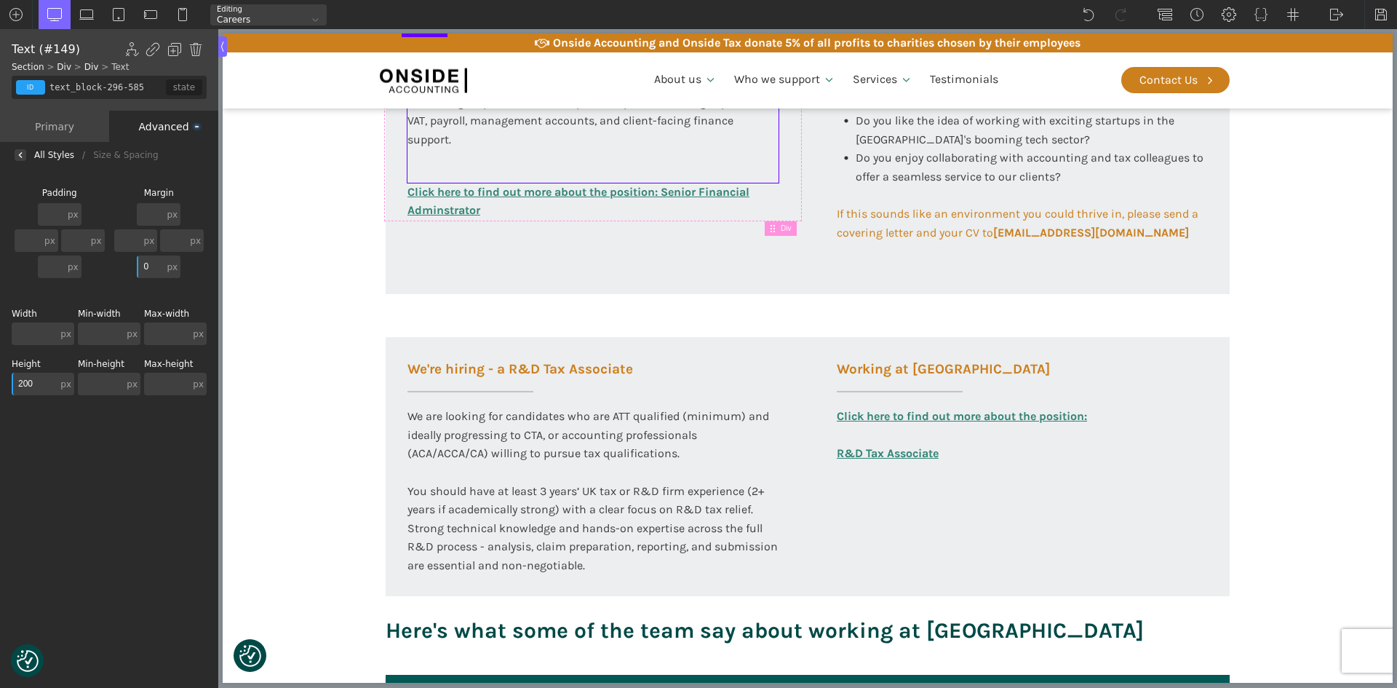
click at [35, 381] on input "200" at bounding box center [35, 384] width 46 height 23
click at [35, 380] on input "200" at bounding box center [35, 384] width 46 height 23
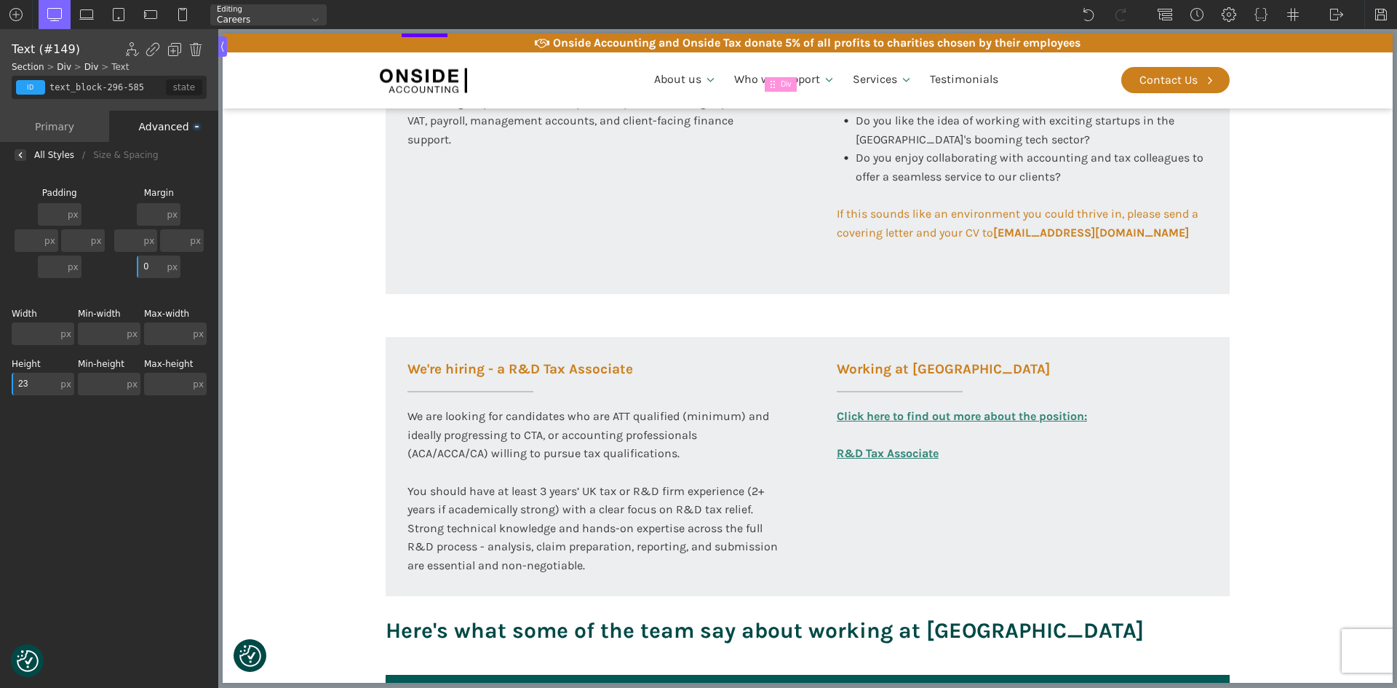
type input "230"
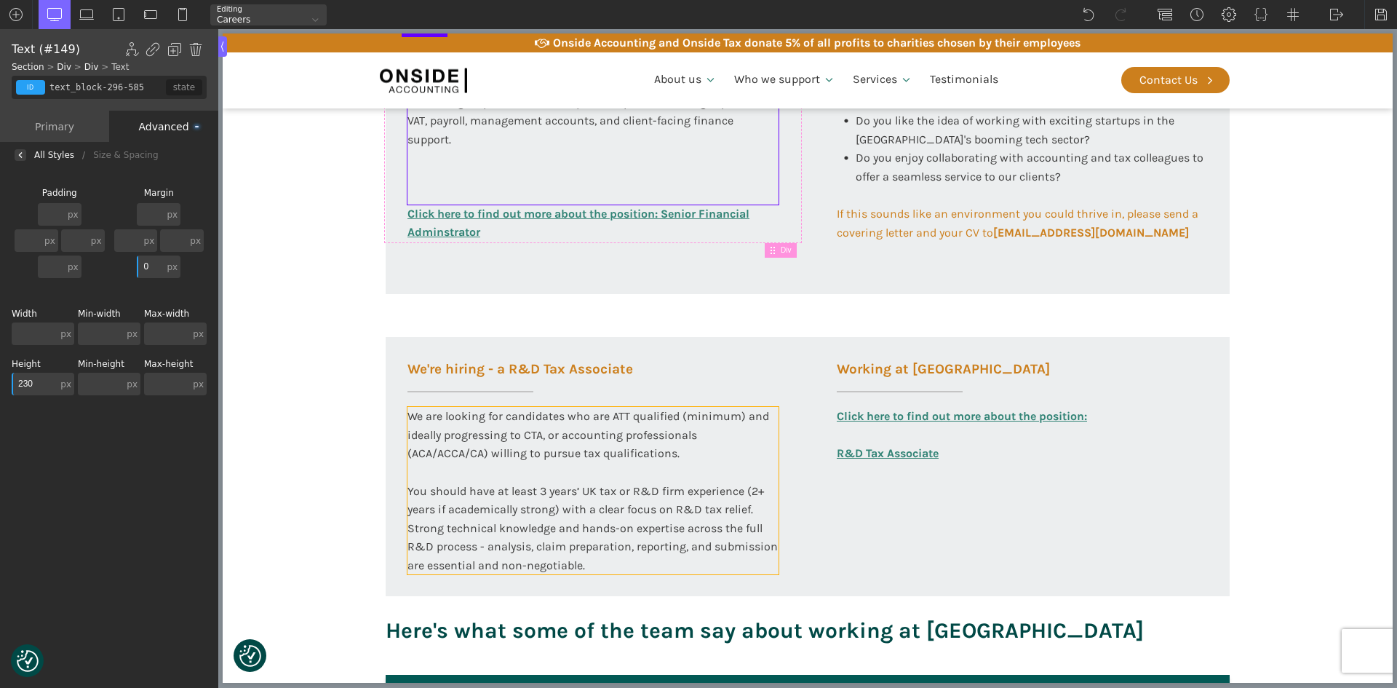
click at [560, 461] on div "We are looking for candidates who are ATT qualified (minimum) and ideally progr…" at bounding box center [593, 490] width 371 height 167
type input "text_block-149-58"
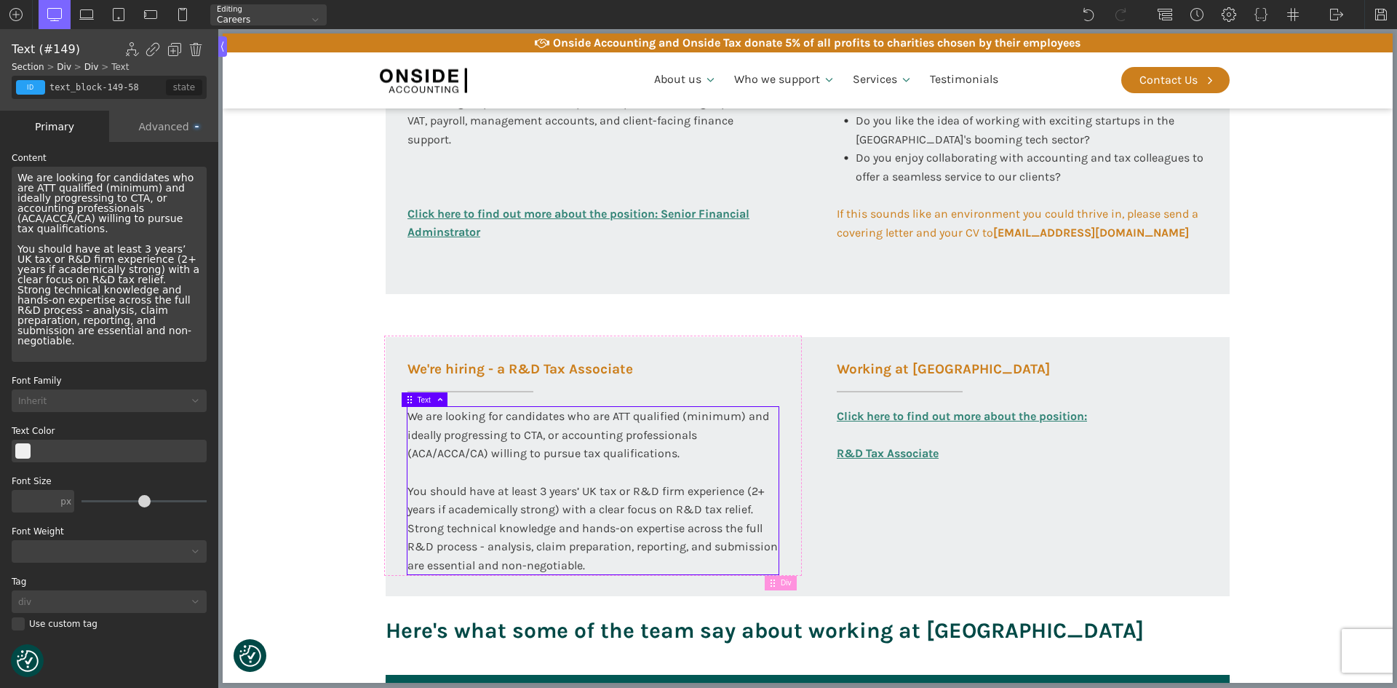
click at [65, 319] on div "We are looking for candidates who are ATT qualified (minimum) and ideally progr…" at bounding box center [109, 264] width 195 height 195
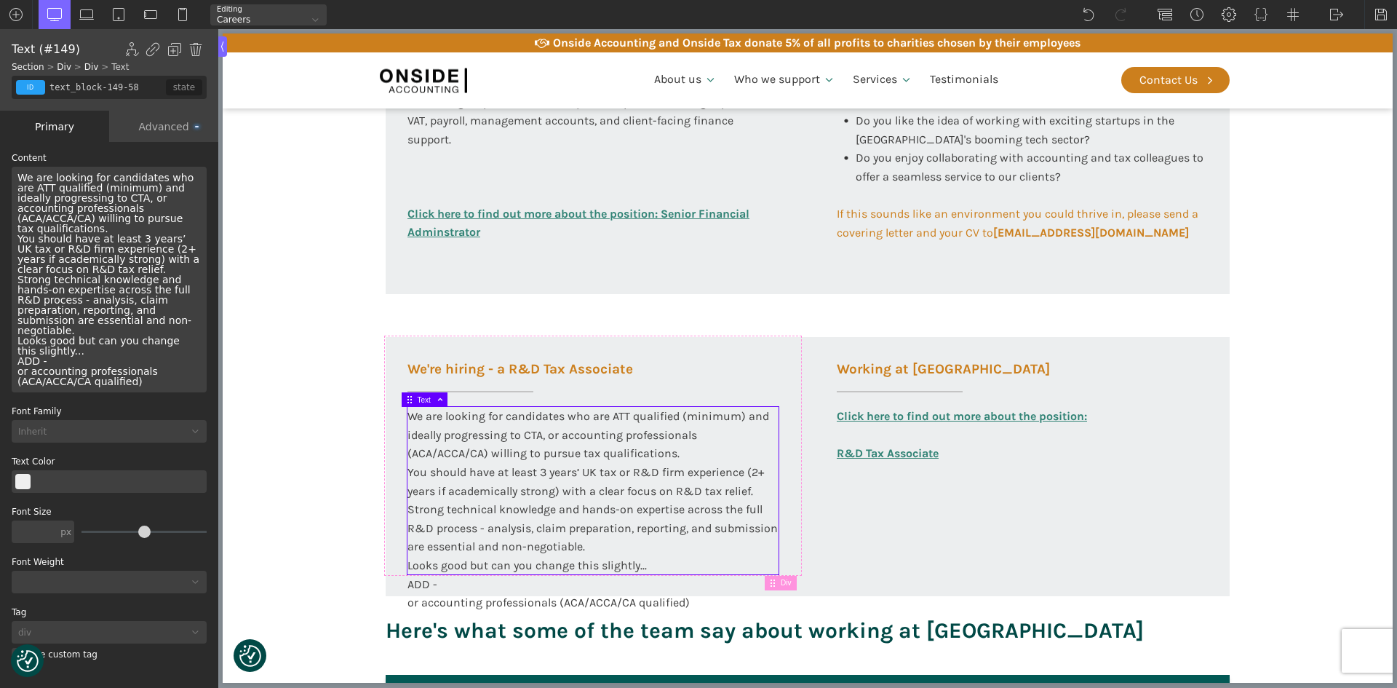
click at [156, 220] on div "We are looking for candidates who are ATT qualified (minimum) and ideally progr…" at bounding box center [109, 280] width 195 height 226
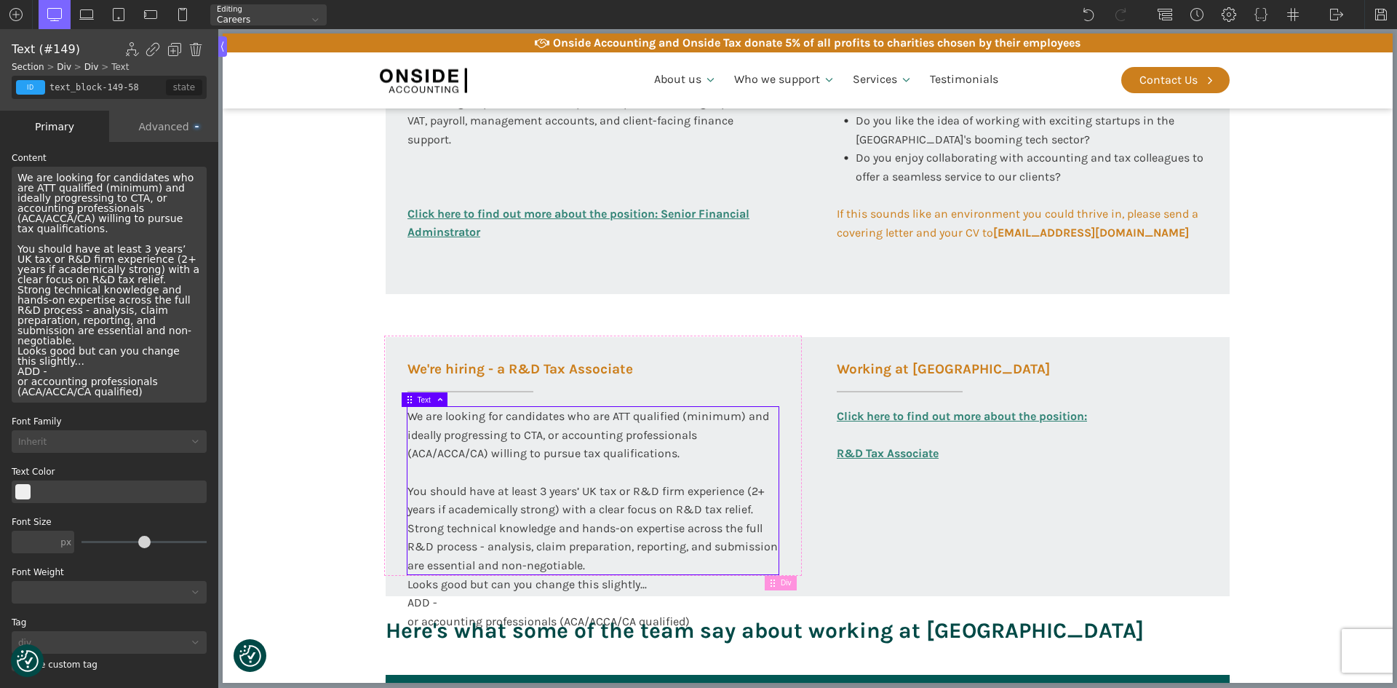
scroll to position [5, 0]
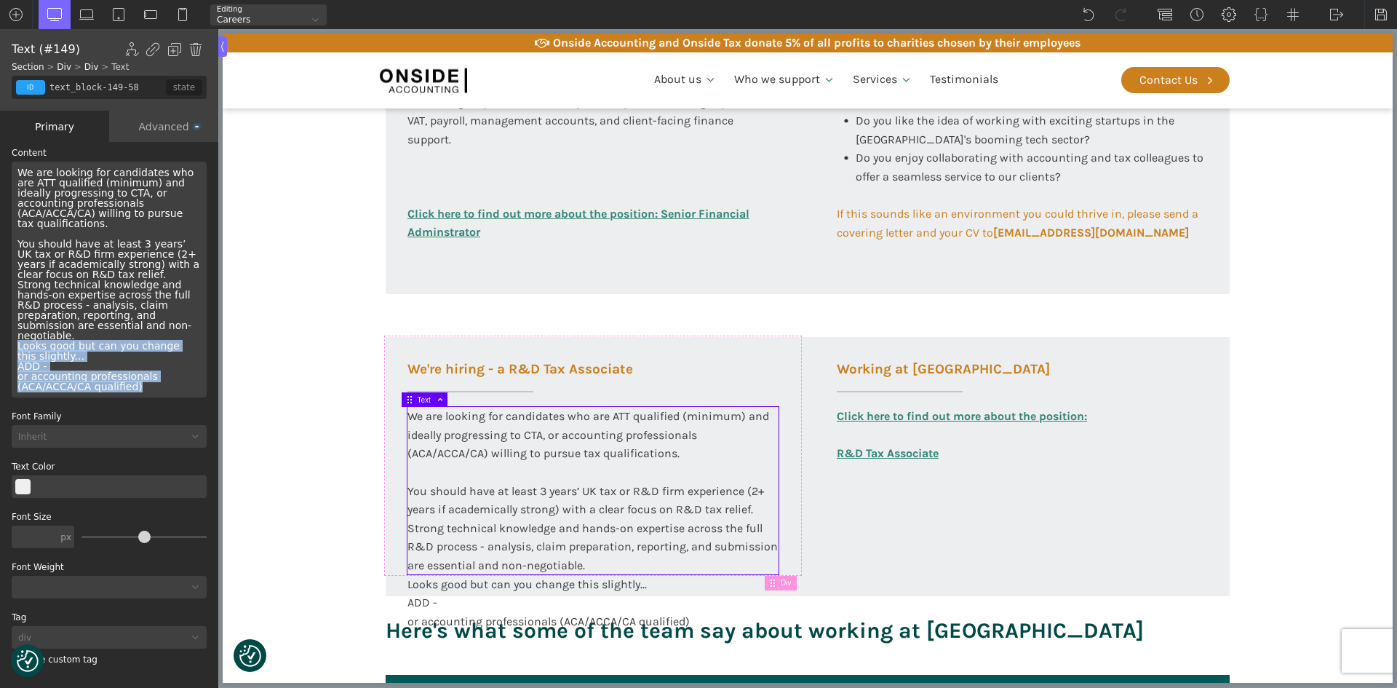
drag, startPoint x: 17, startPoint y: 333, endPoint x: 146, endPoint y: 378, distance: 137.2
click at [146, 378] on div "We are looking for candidates who are ATT qualified (minimum) and ideally progr…" at bounding box center [109, 280] width 195 height 236
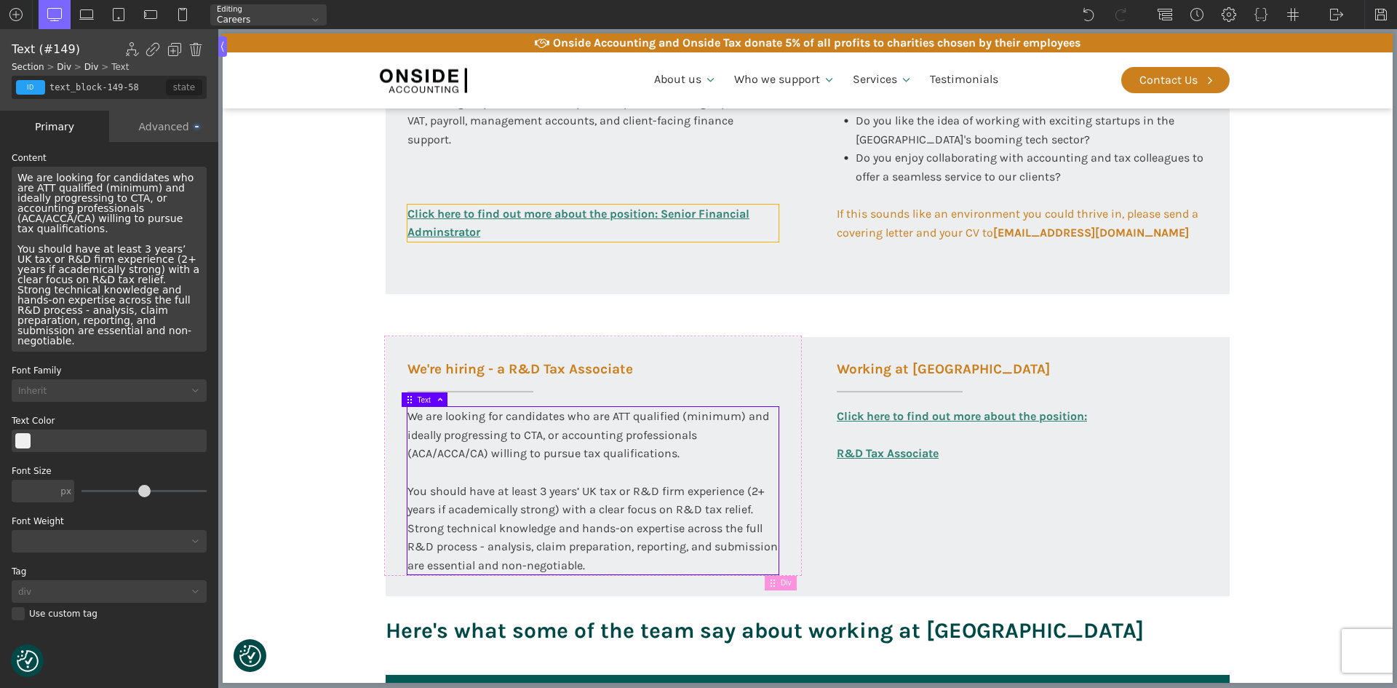
click at [437, 233] on link "Click here to find out more about the position: Senior Financial Adminstrator" at bounding box center [593, 223] width 371 height 37
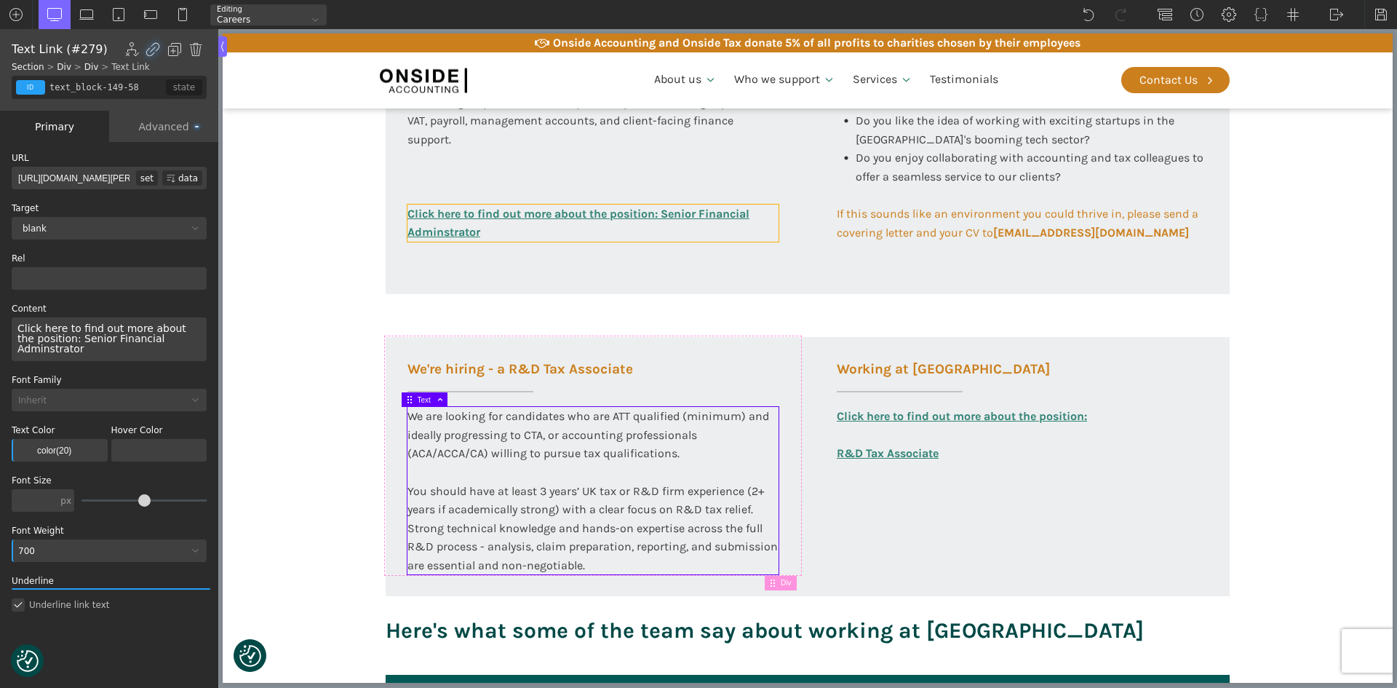
type input "link_text-297-585"
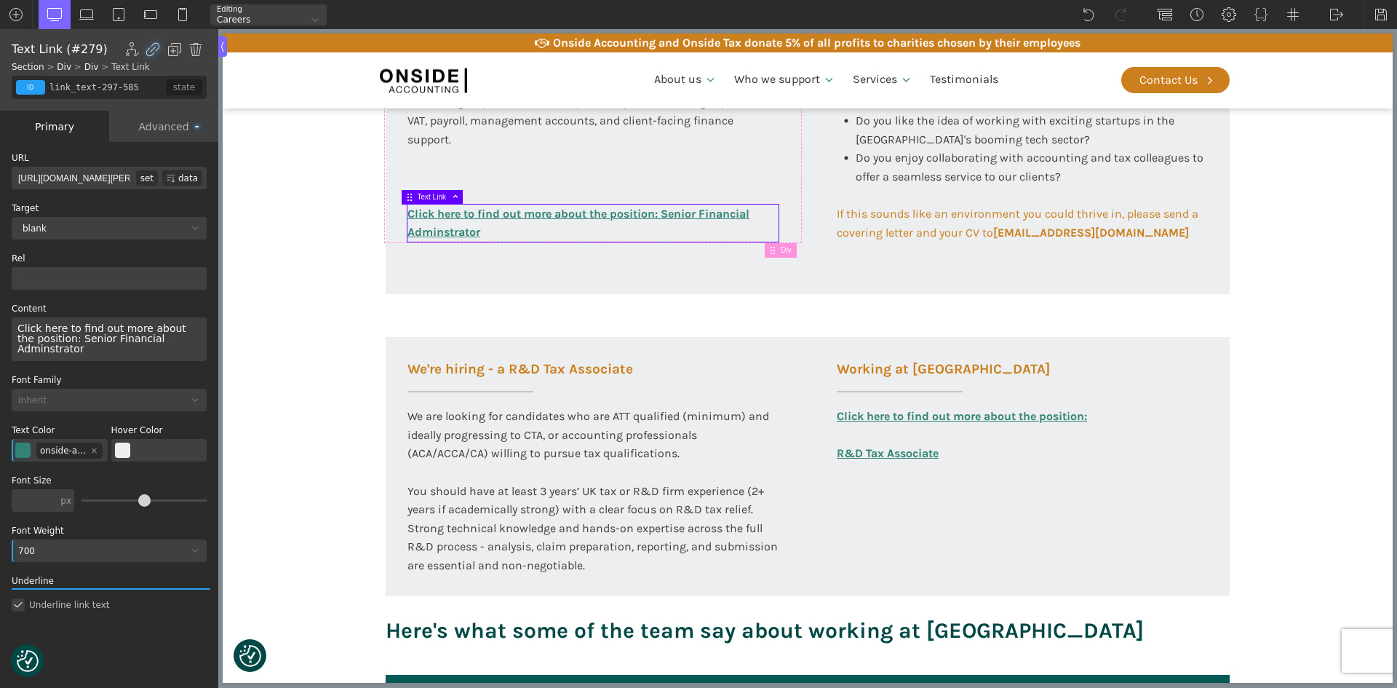
click at [148, 341] on div "Click here to find out more about the position: Senior Financial Adminstrator" at bounding box center [109, 339] width 195 height 44
click at [135, 341] on div "Click here to find out more about the position: Senior Financial Administrator" at bounding box center [109, 339] width 195 height 44
copy div "Administrator"
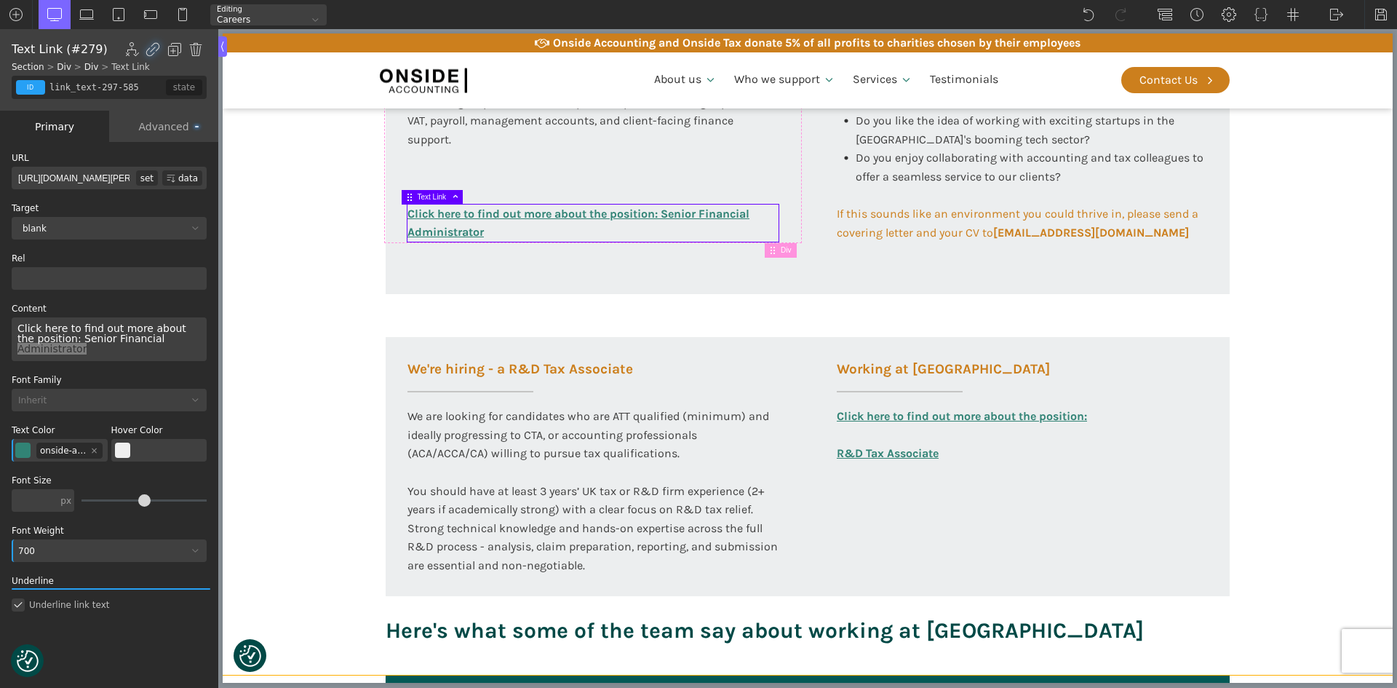
click at [325, 241] on section "Working at [GEOGRAPHIC_DATA] At Onside Accounting, we are proud to be an ACCA A…" at bounding box center [808, 137] width 1170 height 1075
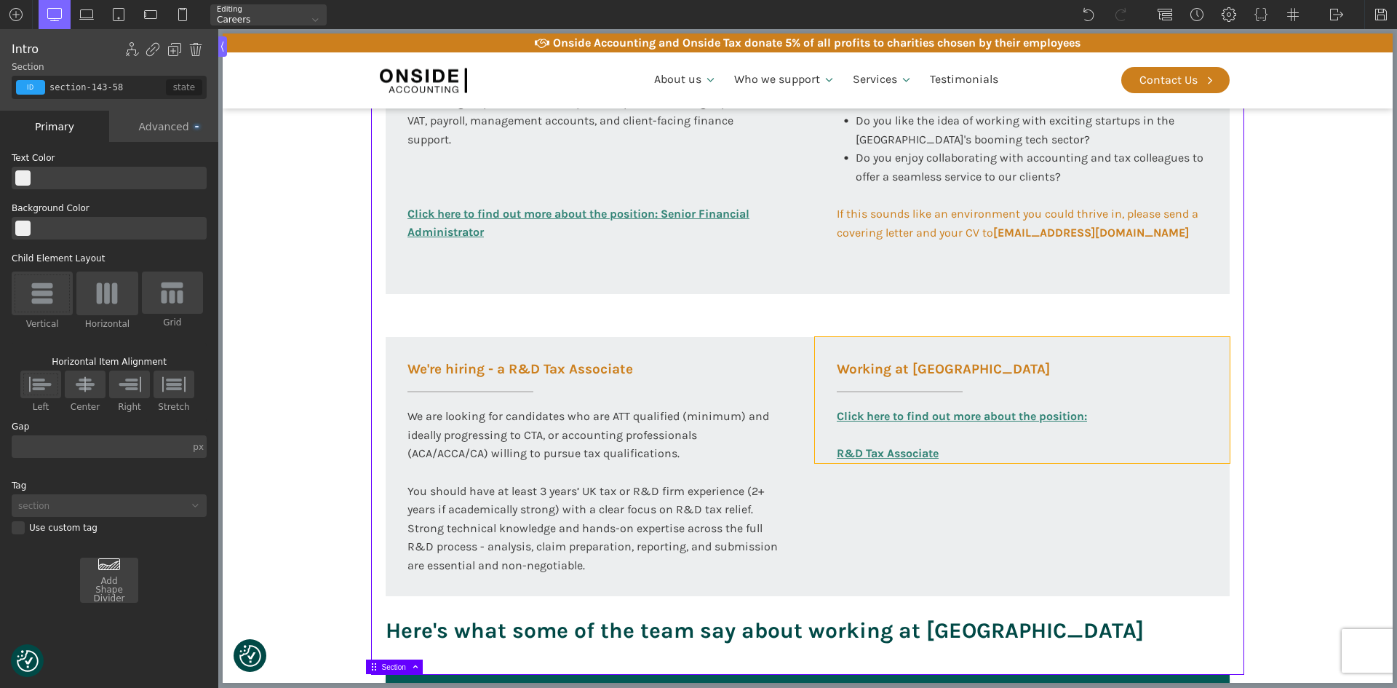
click at [865, 352] on div "Working at Onside Click here to find out more about the position: R&D Tax Assoc…" at bounding box center [1022, 400] width 415 height 126
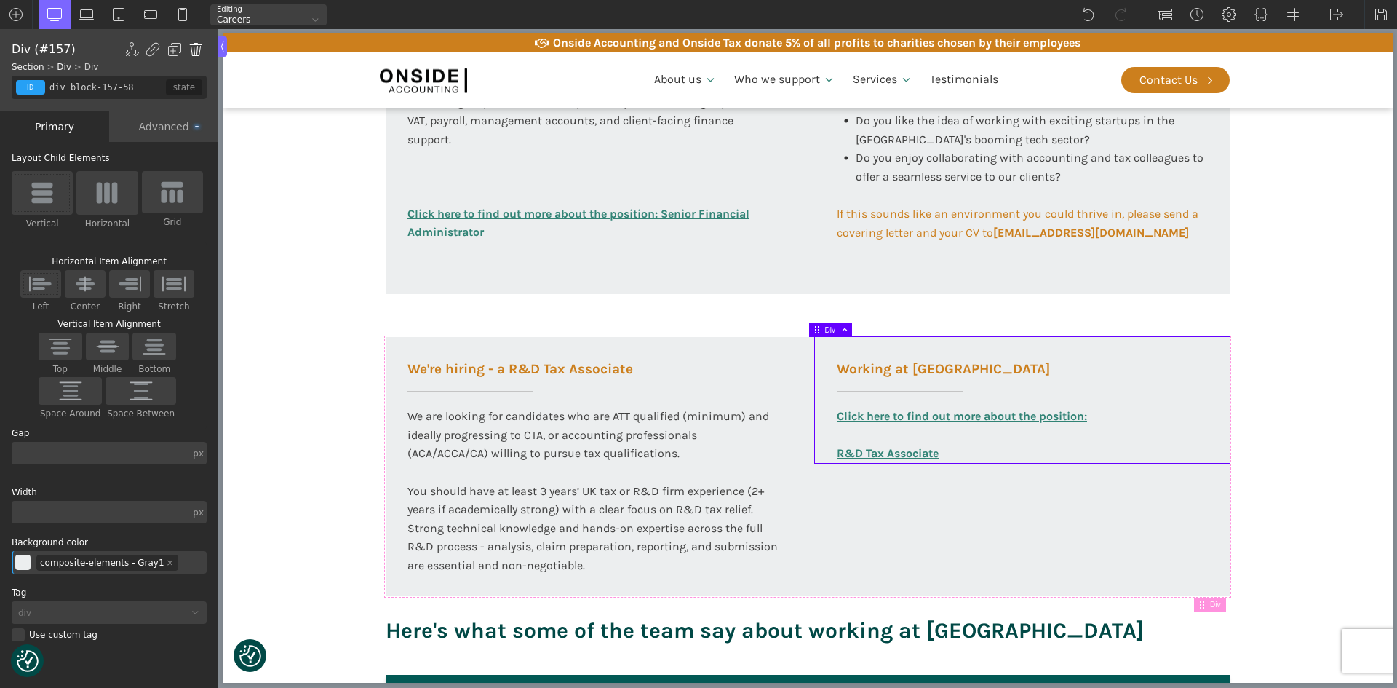
click at [194, 47] on img at bounding box center [195, 49] width 15 height 15
type input "div_block-146-58"
type input "100"
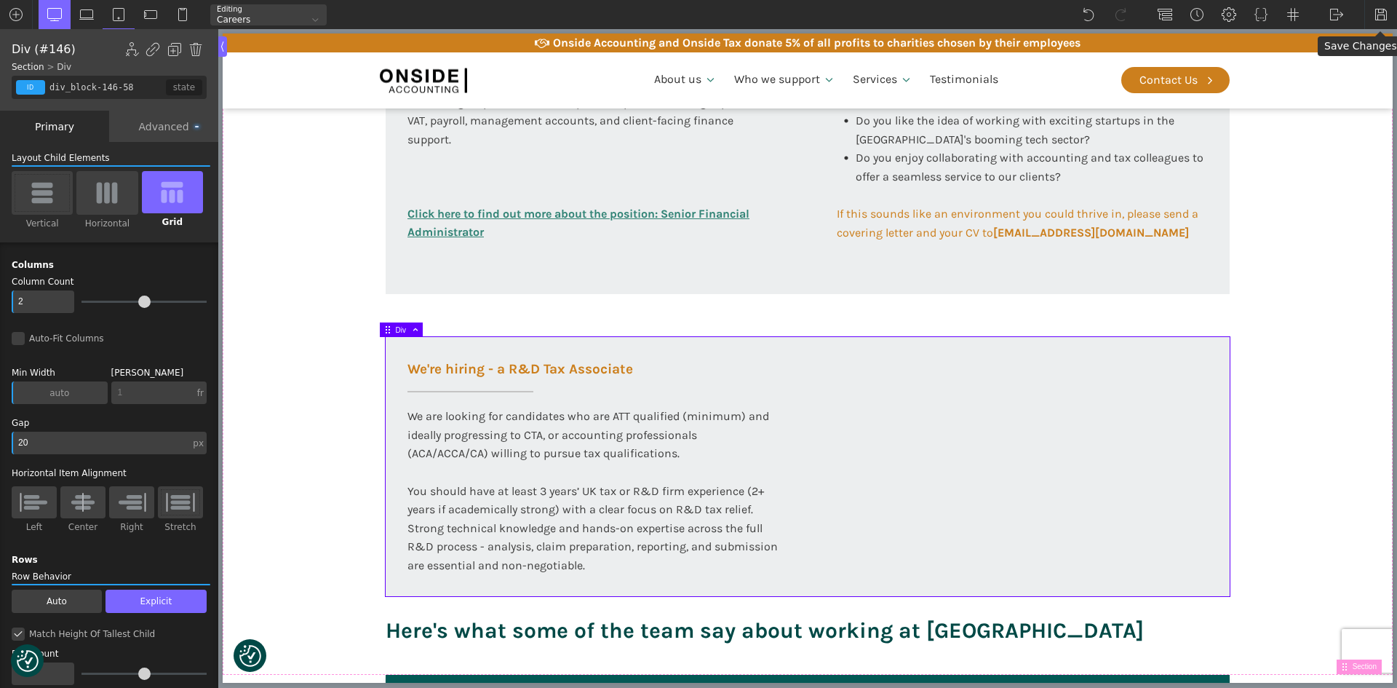
click at [1377, 14] on img at bounding box center [1381, 14] width 15 height 15
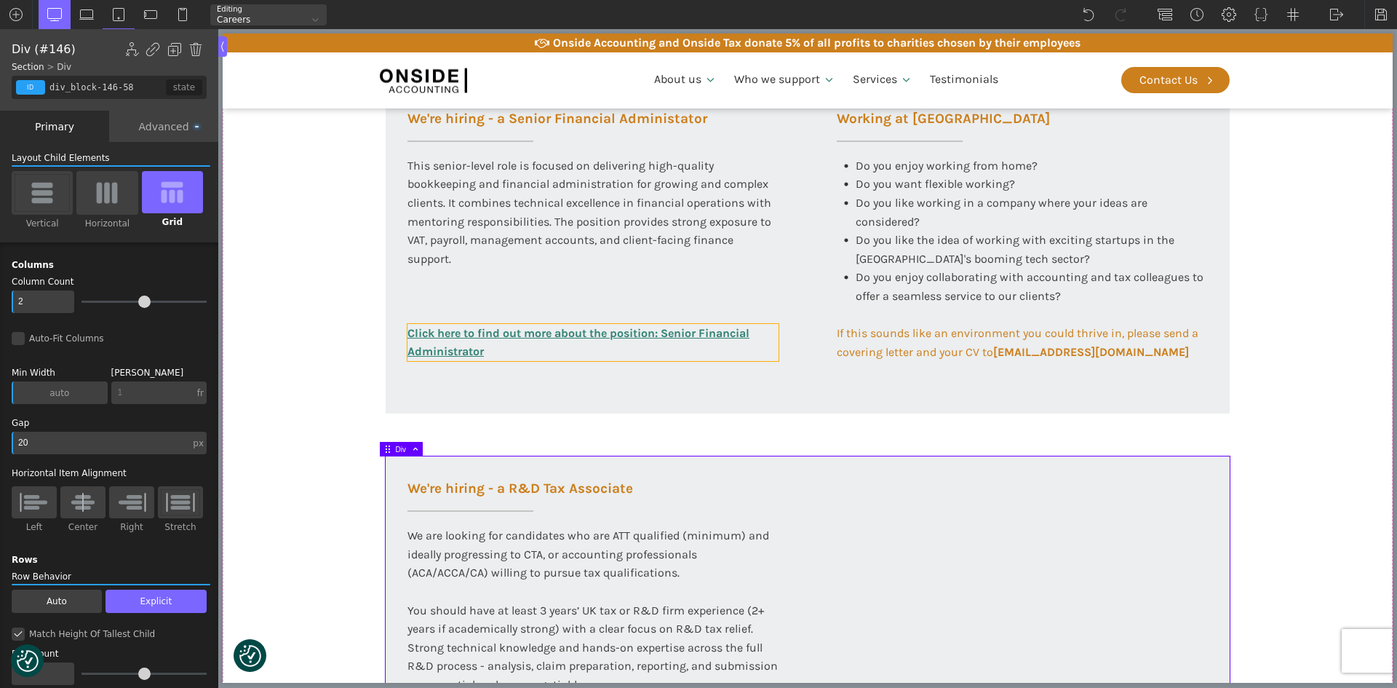
scroll to position [582, 0]
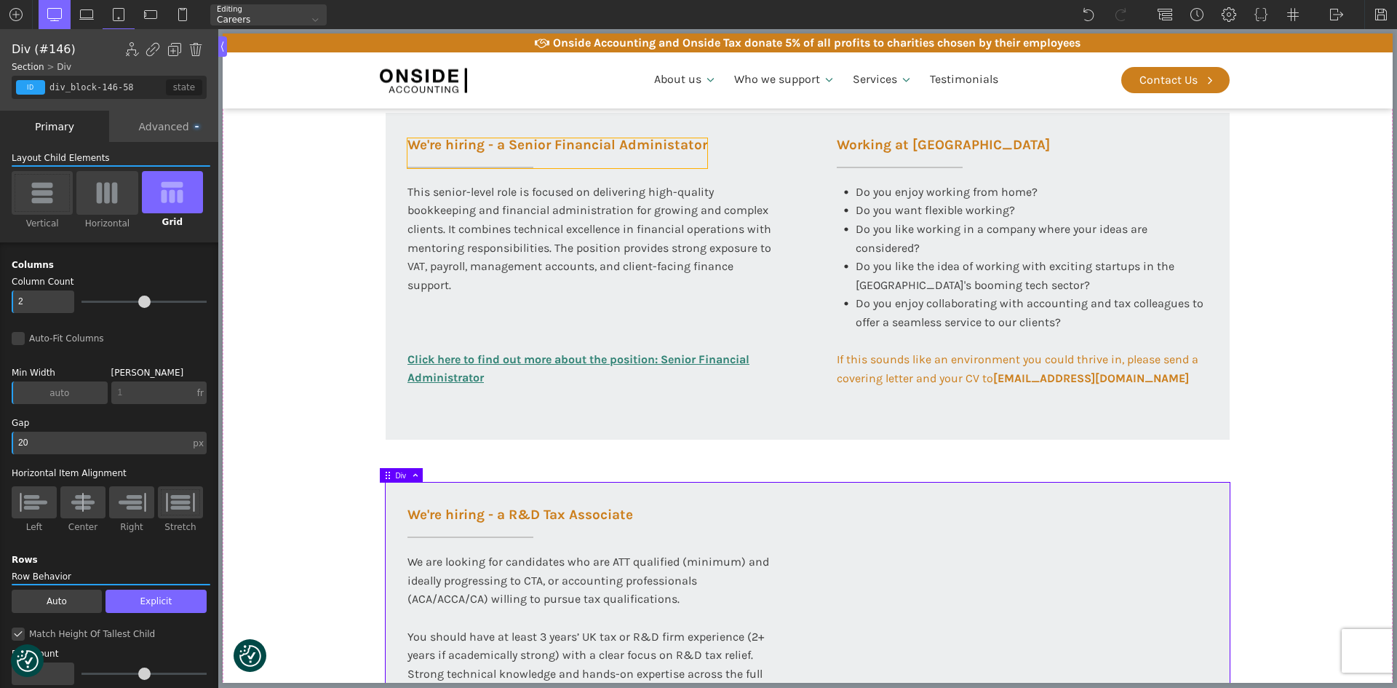
click at [635, 148] on h3 "We're hiring - a Senior Financial Administator" at bounding box center [558, 153] width 300 height 30
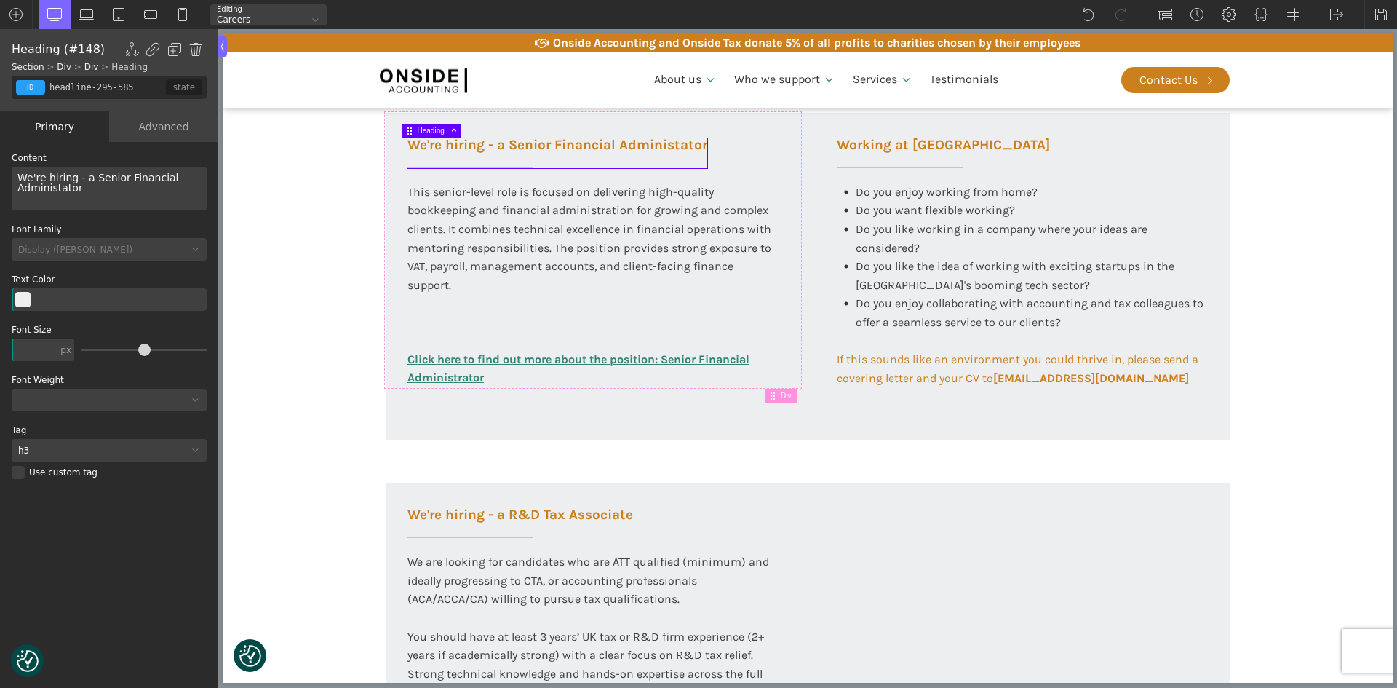
click at [672, 149] on h3 "We're hiring - a Senior Financial Administator" at bounding box center [558, 153] width 300 height 30
click at [674, 146] on h3 "We're hiring - a Senior Financial Administator" at bounding box center [558, 153] width 300 height 30
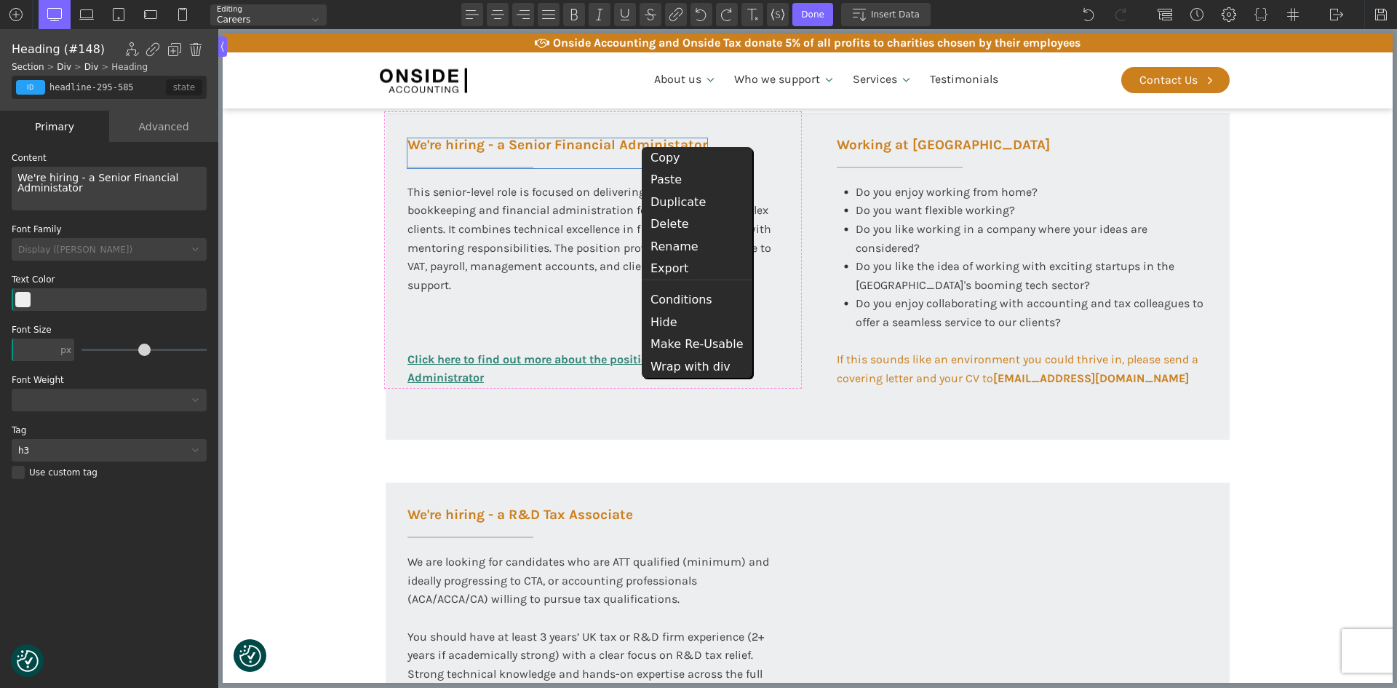
click at [50, 192] on div "We're hiring - a Senior Financial Administator" at bounding box center [109, 189] width 195 height 44
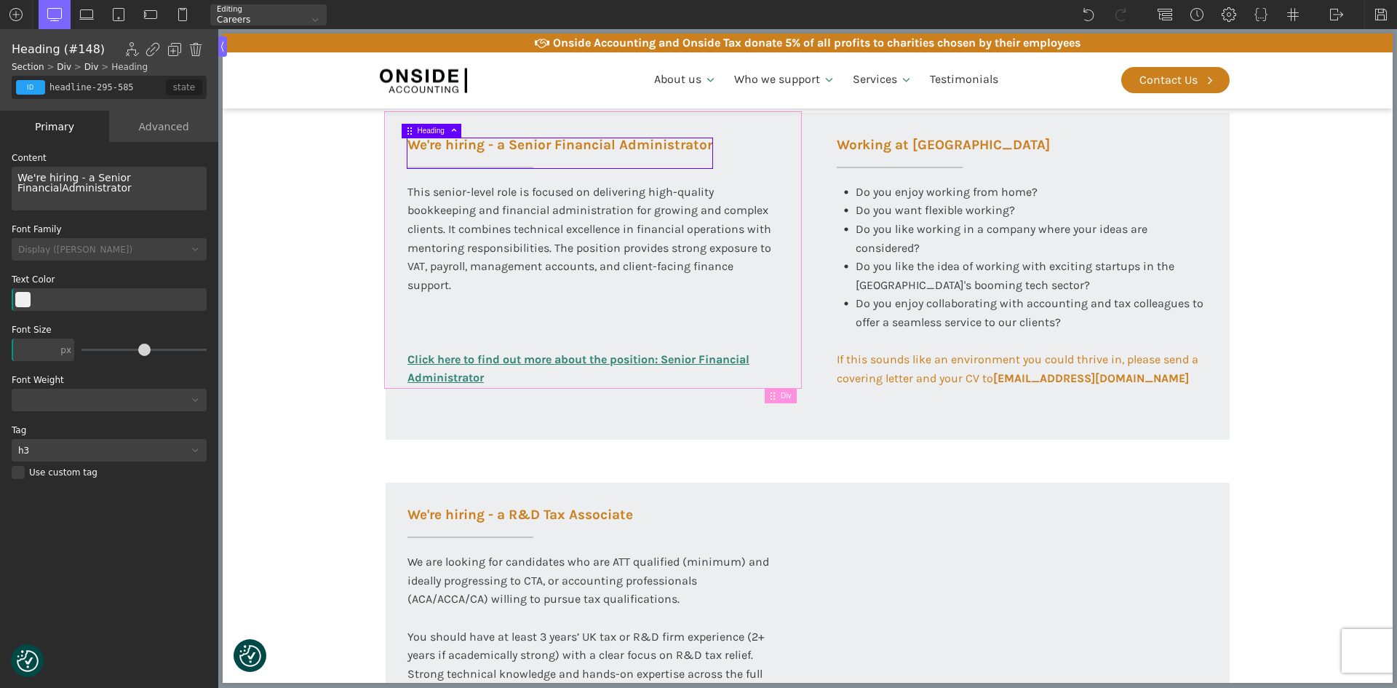
click at [745, 153] on div "We're hiring - a Senior Financial Administrator This senior-level role is focus…" at bounding box center [593, 250] width 415 height 274
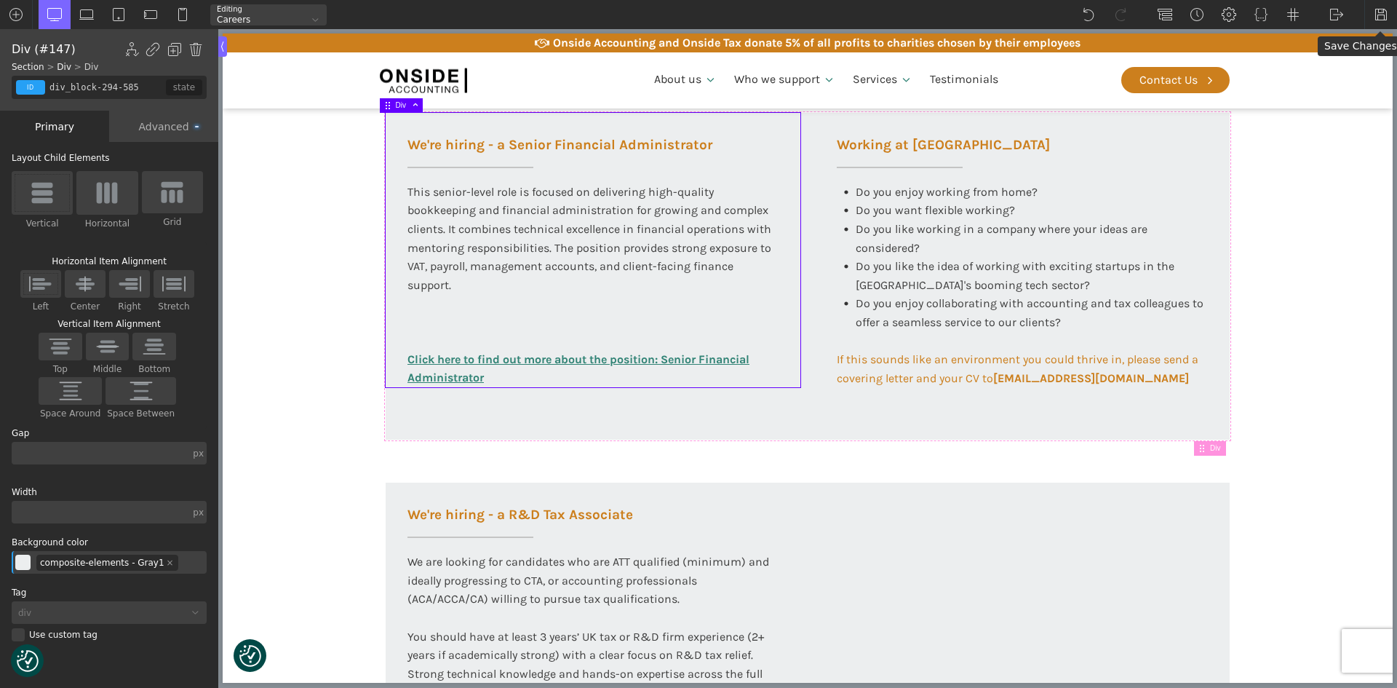
click at [1381, 14] on img at bounding box center [1381, 14] width 15 height 15
click at [277, 301] on section "Working at [GEOGRAPHIC_DATA] At Onside Accounting, we are proud to be an ACCA A…" at bounding box center [808, 282] width 1170 height 1075
type input "section-143-58"
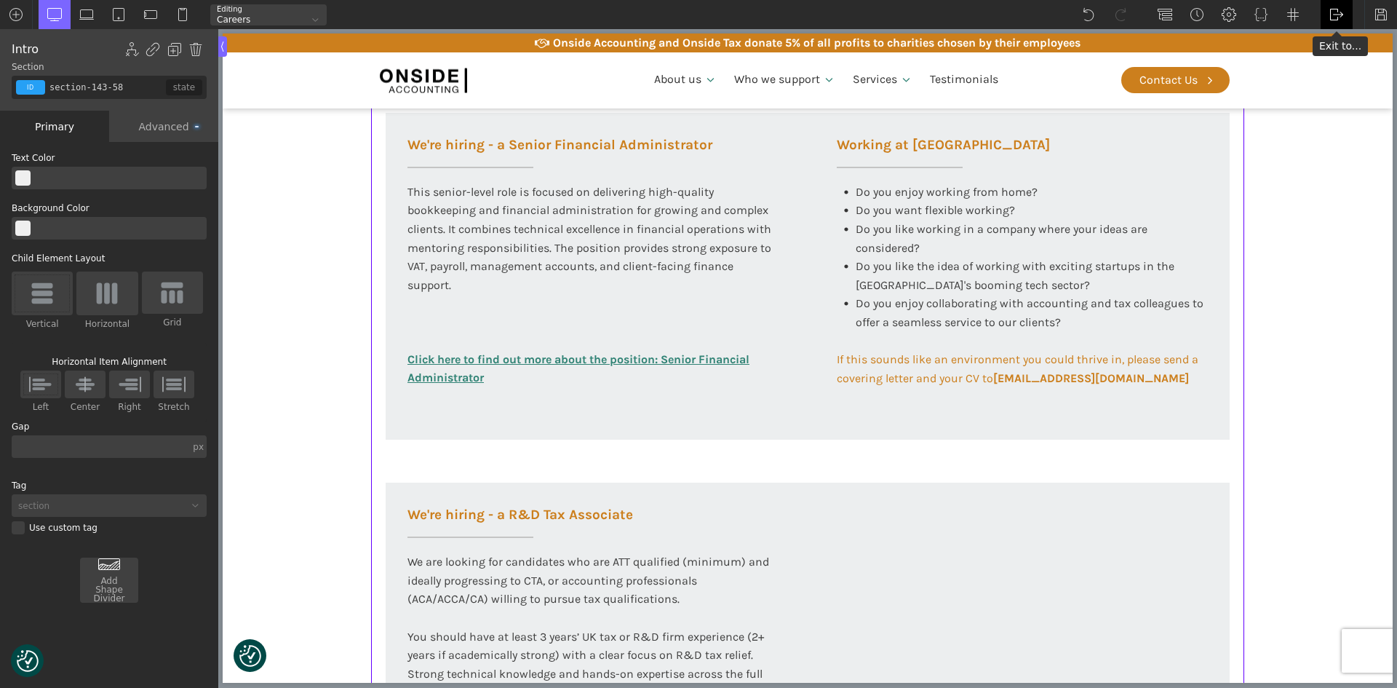
click at [1340, 15] on img at bounding box center [1337, 14] width 15 height 15
click at [1348, 61] on link "Frontend" at bounding box center [1352, 60] width 62 height 23
